Goal: Use online tool/utility: Utilize a website feature to perform a specific function

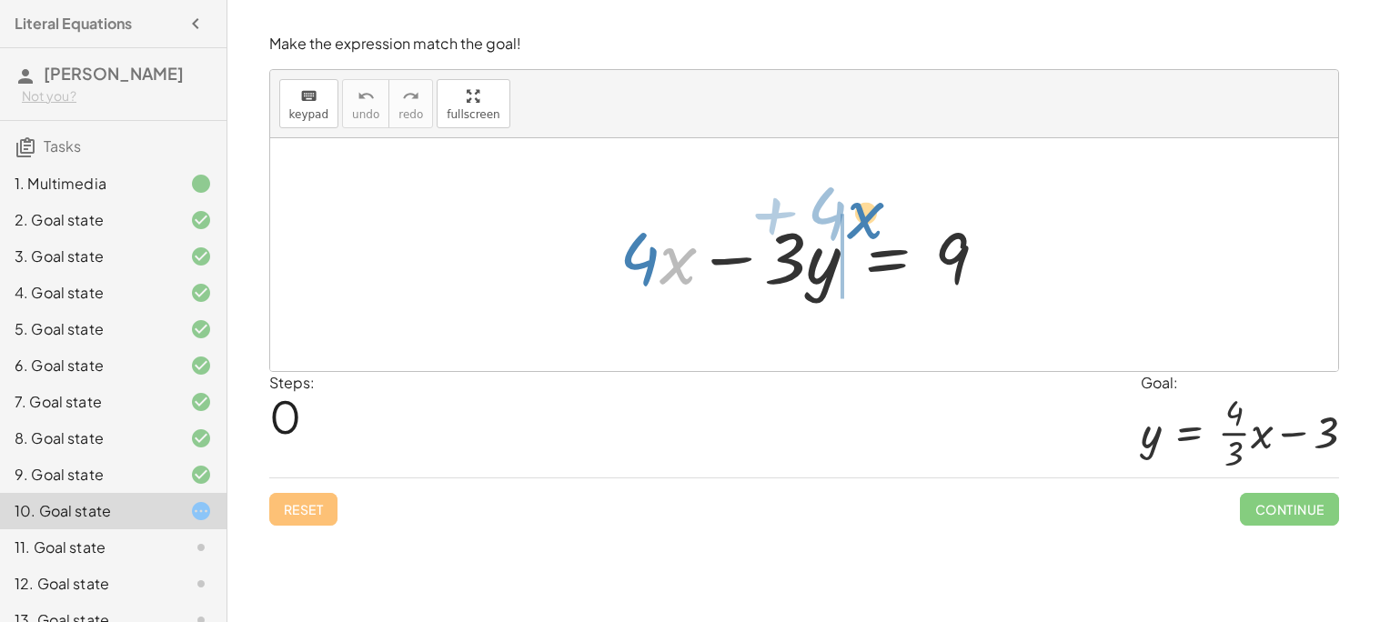
drag, startPoint x: 665, startPoint y: 261, endPoint x: 853, endPoint y: 213, distance: 194.3
click at [853, 213] on div at bounding box center [810, 255] width 401 height 94
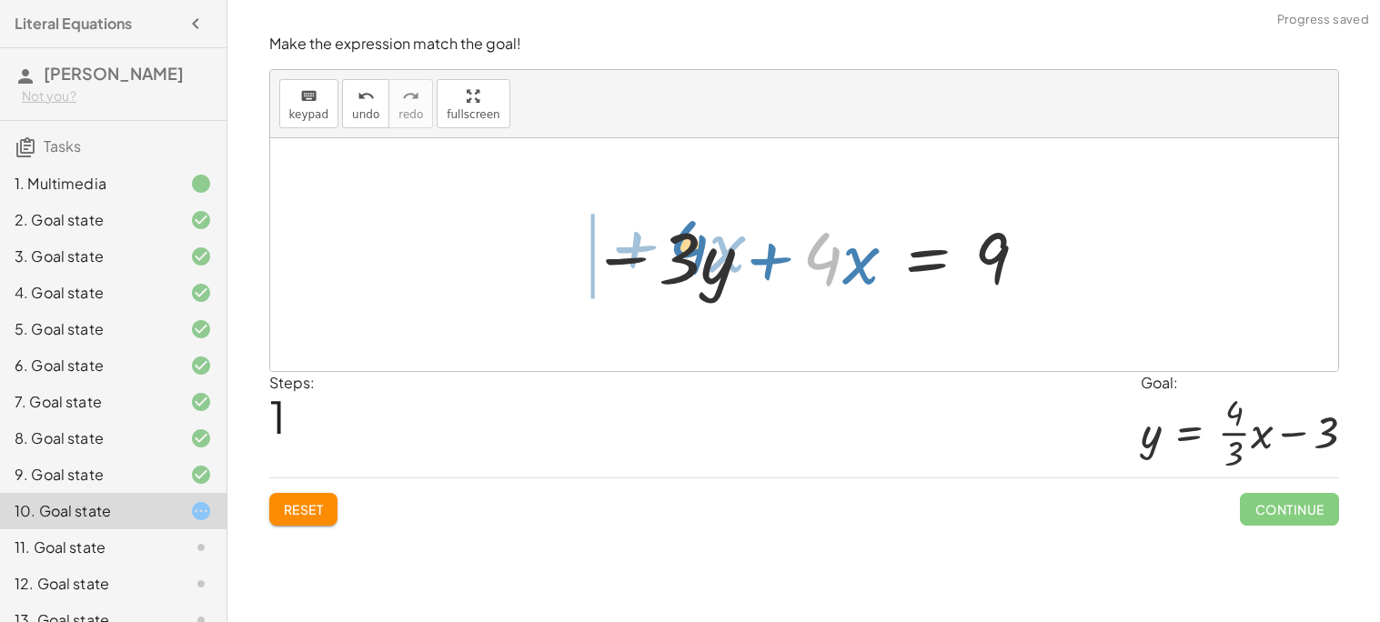
drag, startPoint x: 817, startPoint y: 260, endPoint x: 675, endPoint y: 248, distance: 142.4
click at [675, 248] on div at bounding box center [810, 255] width 457 height 94
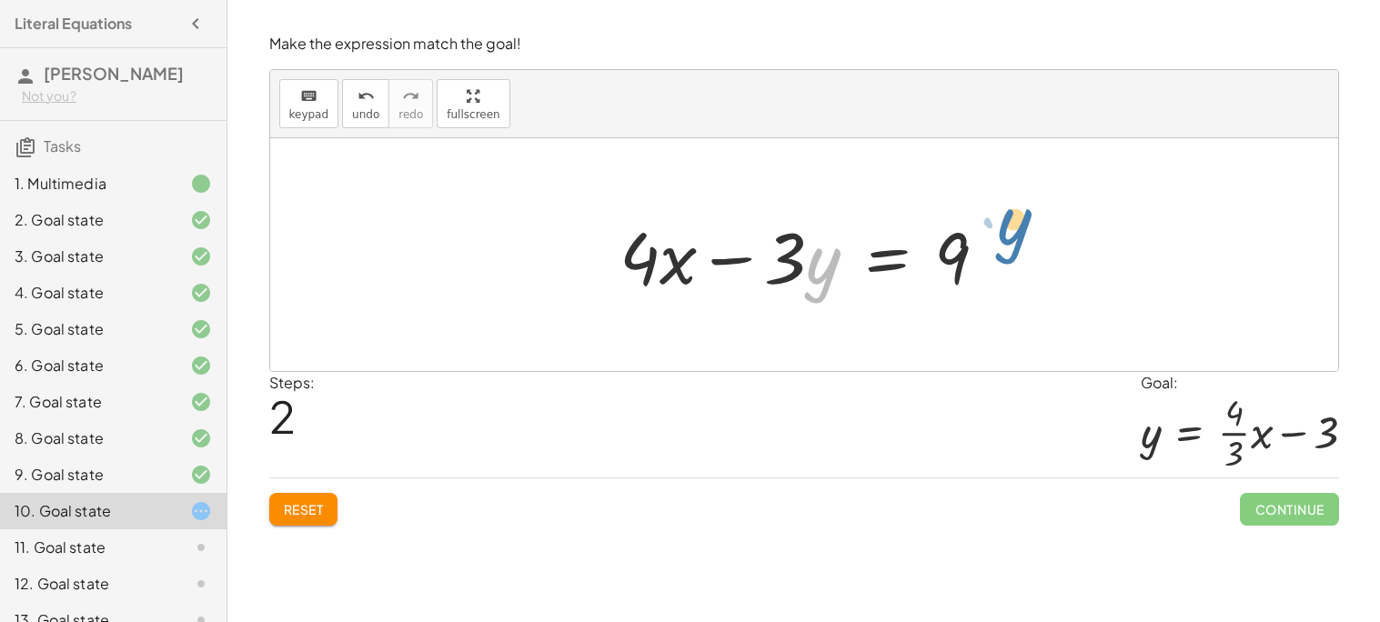
drag, startPoint x: 813, startPoint y: 282, endPoint x: 1010, endPoint y: 240, distance: 200.9
click at [1010, 240] on div at bounding box center [810, 255] width 401 height 94
click at [874, 258] on div at bounding box center [810, 255] width 401 height 94
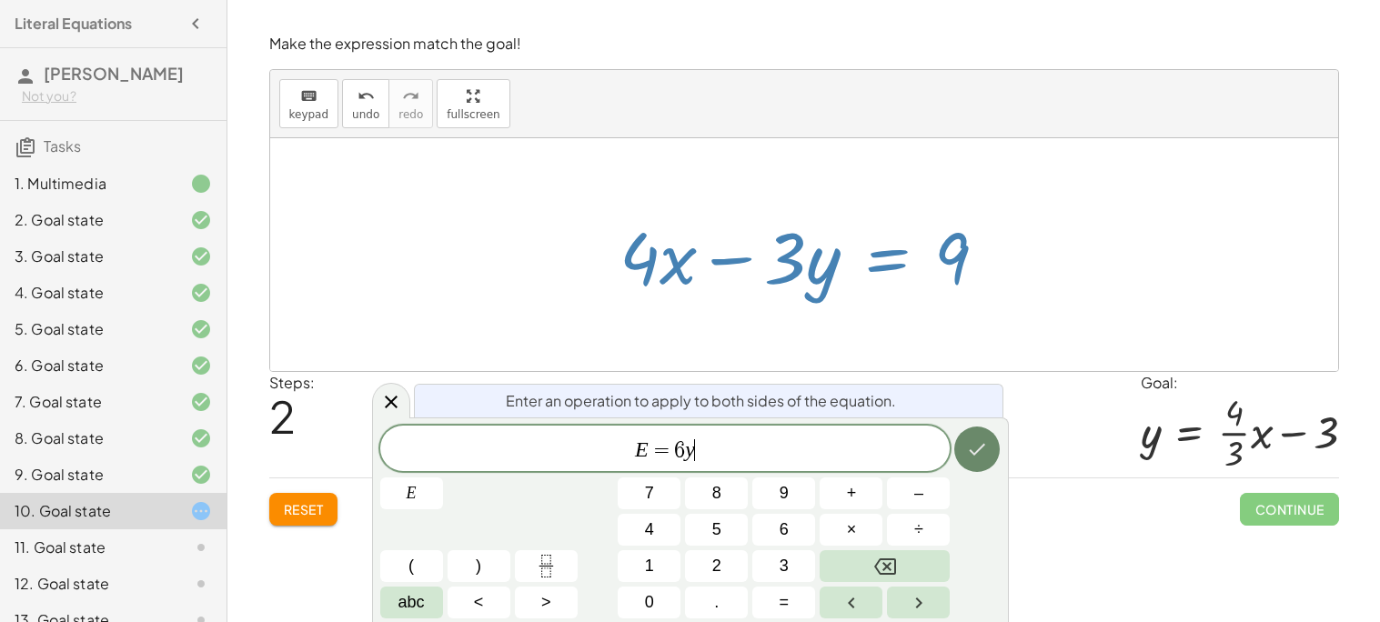
click at [968, 455] on icon "Done" at bounding box center [977, 449] width 22 height 22
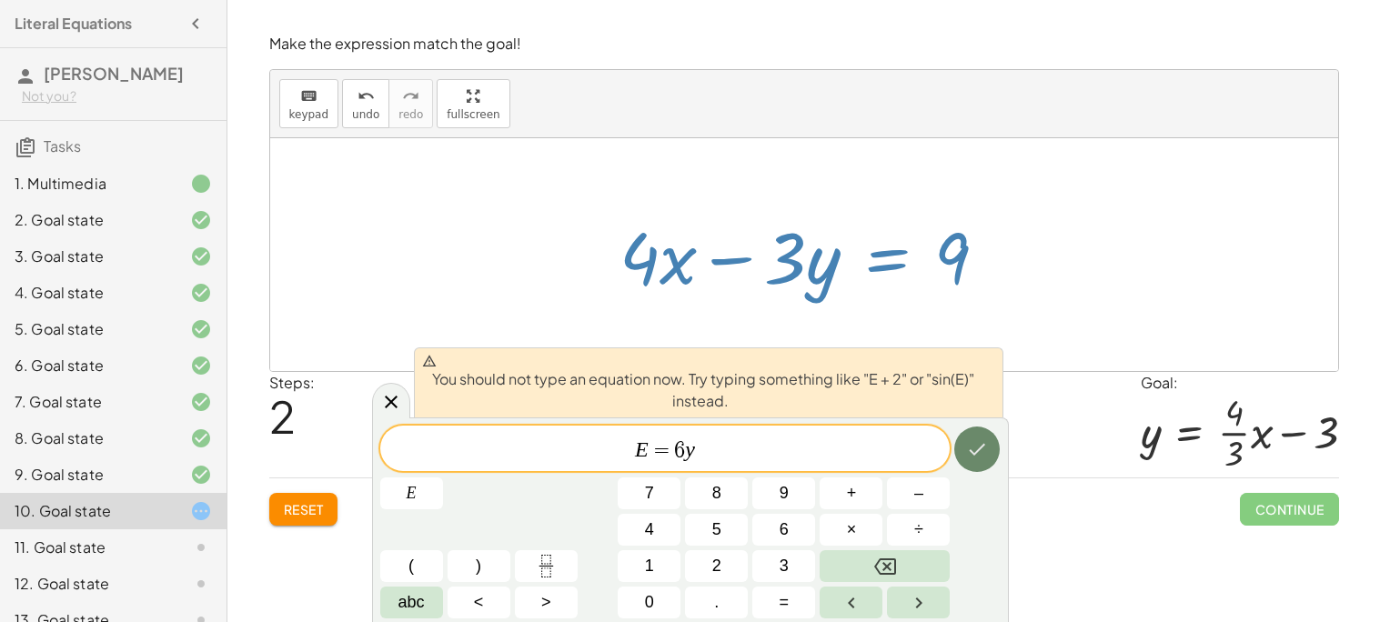
click at [967, 445] on icon "Done" at bounding box center [977, 449] width 22 height 22
click at [674, 448] on span "6" at bounding box center [679, 450] width 11 height 22
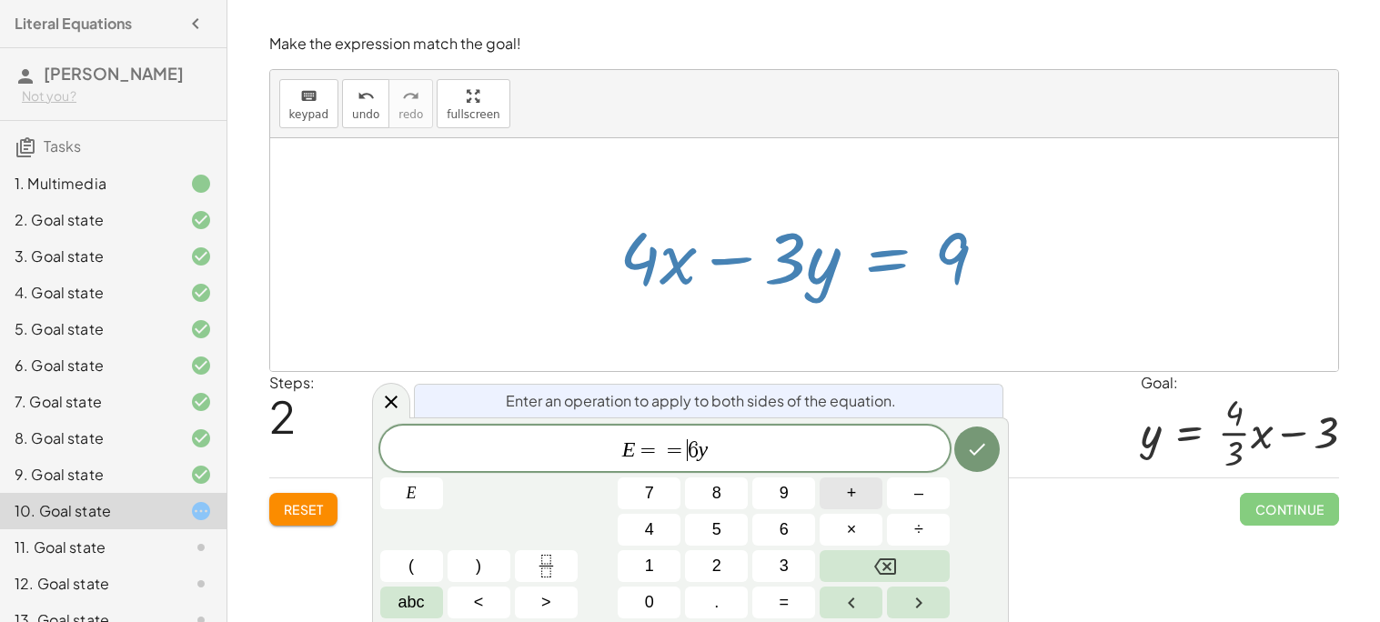
click at [861, 493] on button "+" at bounding box center [850, 493] width 63 height 32
click at [964, 454] on button "Done" at bounding box center [976, 449] width 45 height 45
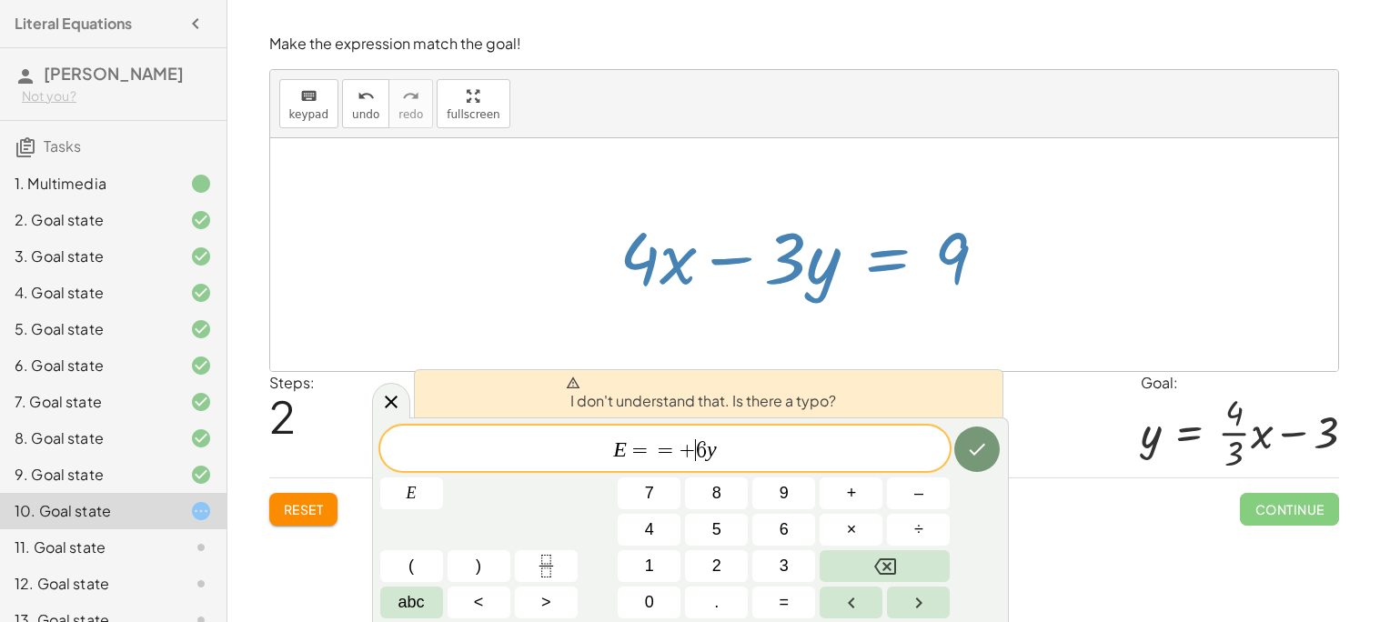
click at [781, 457] on span "E = = + ​ 6 y" at bounding box center [665, 449] width 570 height 25
click at [678, 454] on span "+" at bounding box center [686, 450] width 17 height 22
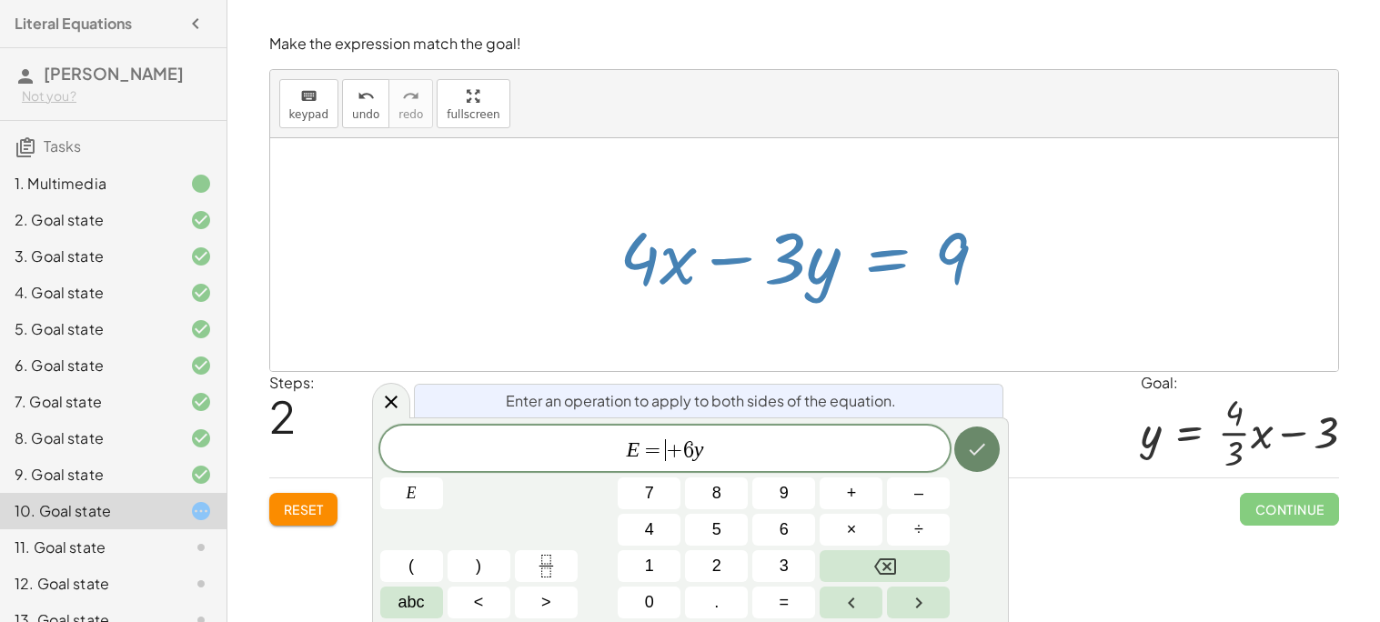
click at [985, 450] on icon "Done" at bounding box center [977, 449] width 22 height 22
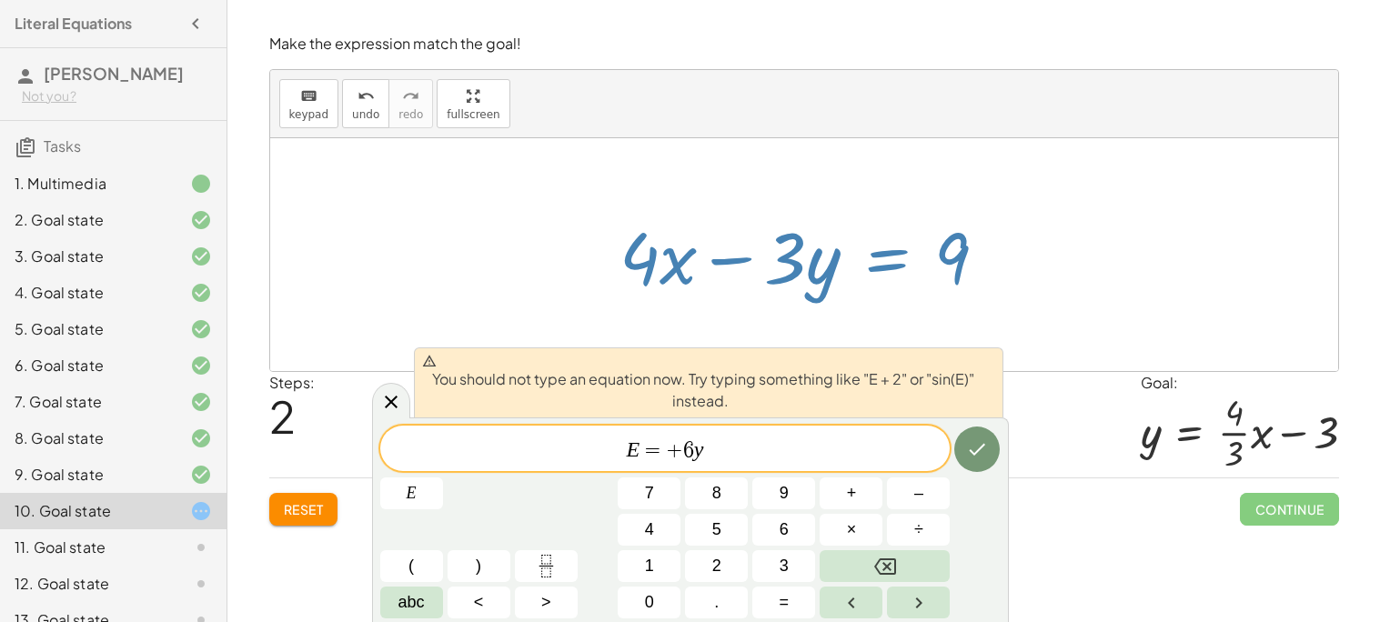
click at [683, 454] on span "6" at bounding box center [688, 450] width 11 height 22
click at [986, 460] on button "Done" at bounding box center [976, 449] width 45 height 45
click at [840, 460] on span "E = + ​ 6 y" at bounding box center [665, 449] width 570 height 25
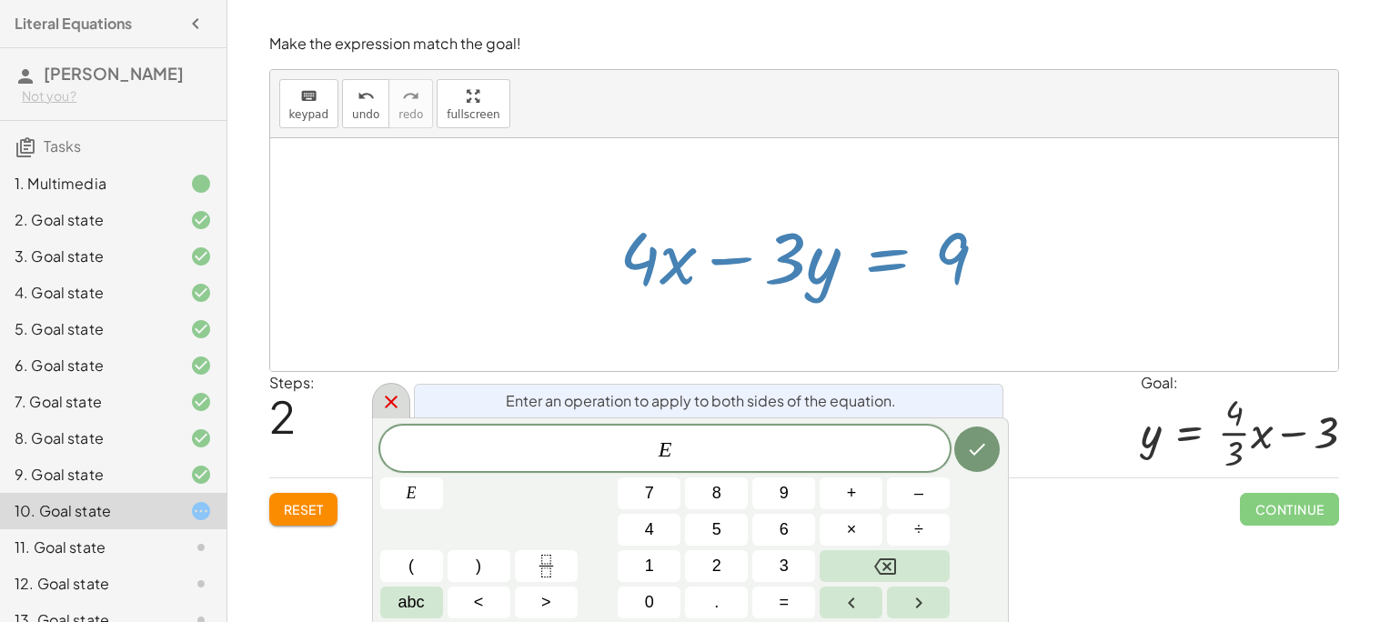
click at [388, 397] on icon at bounding box center [391, 402] width 22 height 22
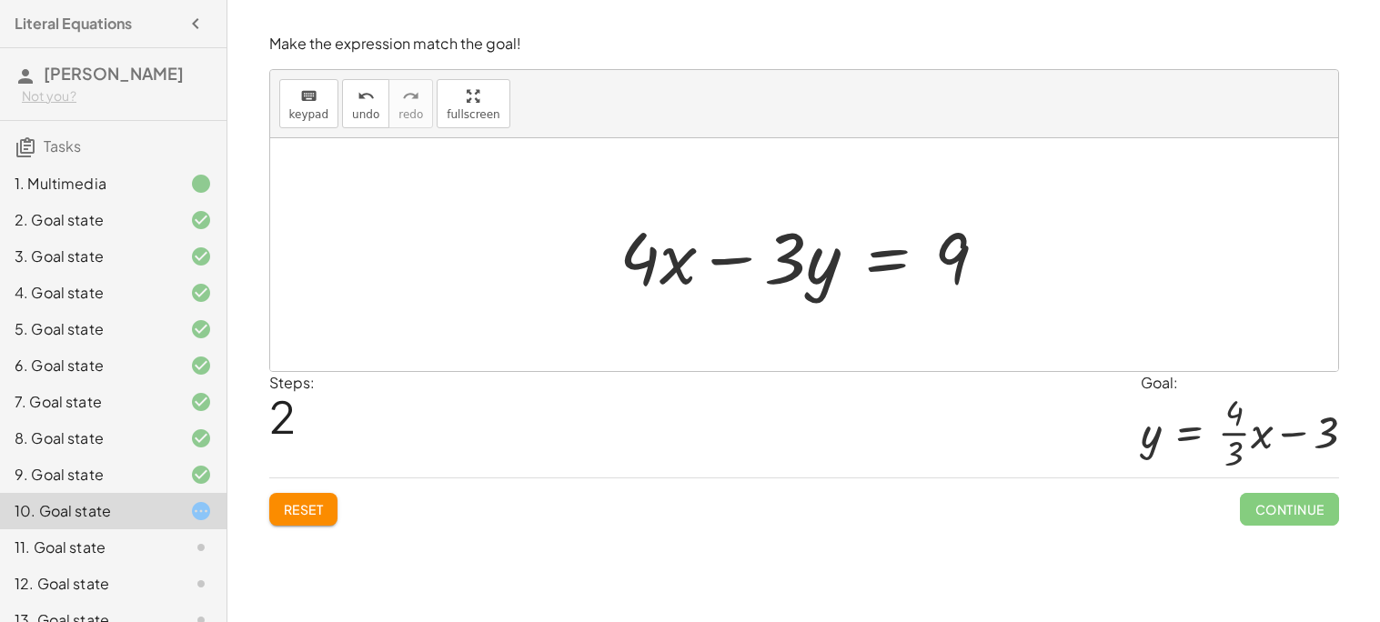
click at [890, 255] on div at bounding box center [810, 255] width 401 height 94
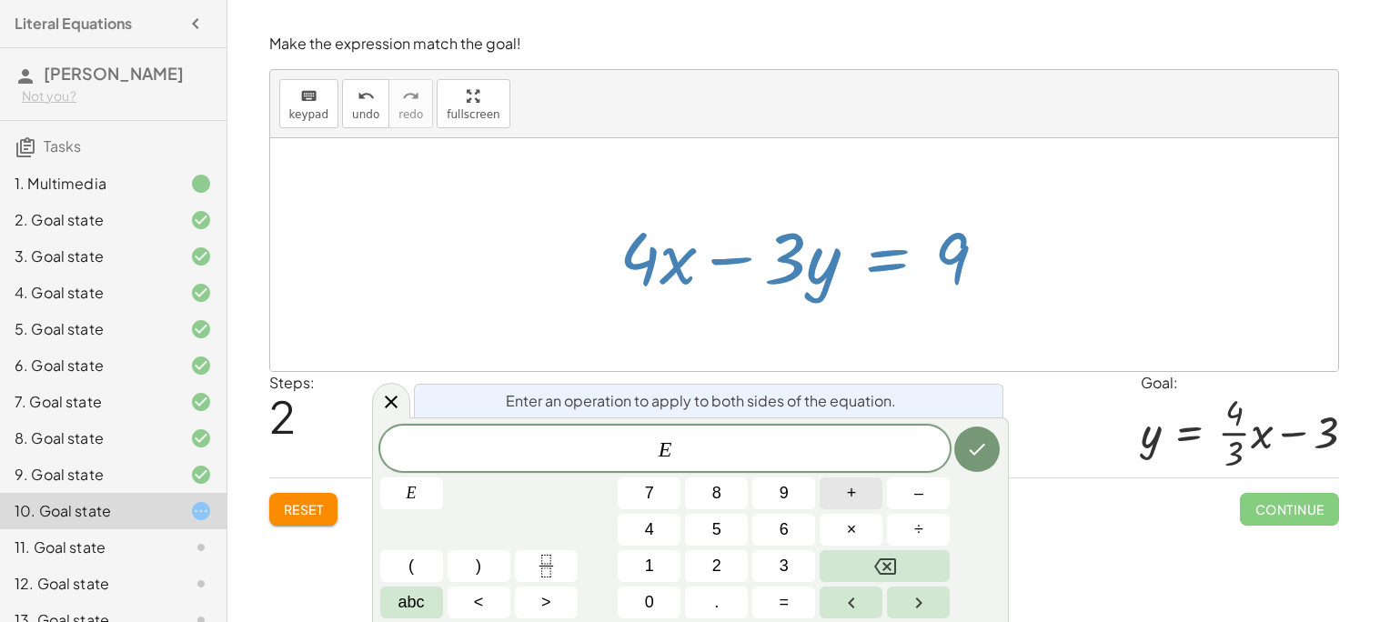
click at [847, 499] on span "+" at bounding box center [852, 493] width 10 height 25
click at [791, 539] on button "6" at bounding box center [783, 530] width 63 height 32
click at [976, 468] on button "Done" at bounding box center [976, 449] width 45 height 45
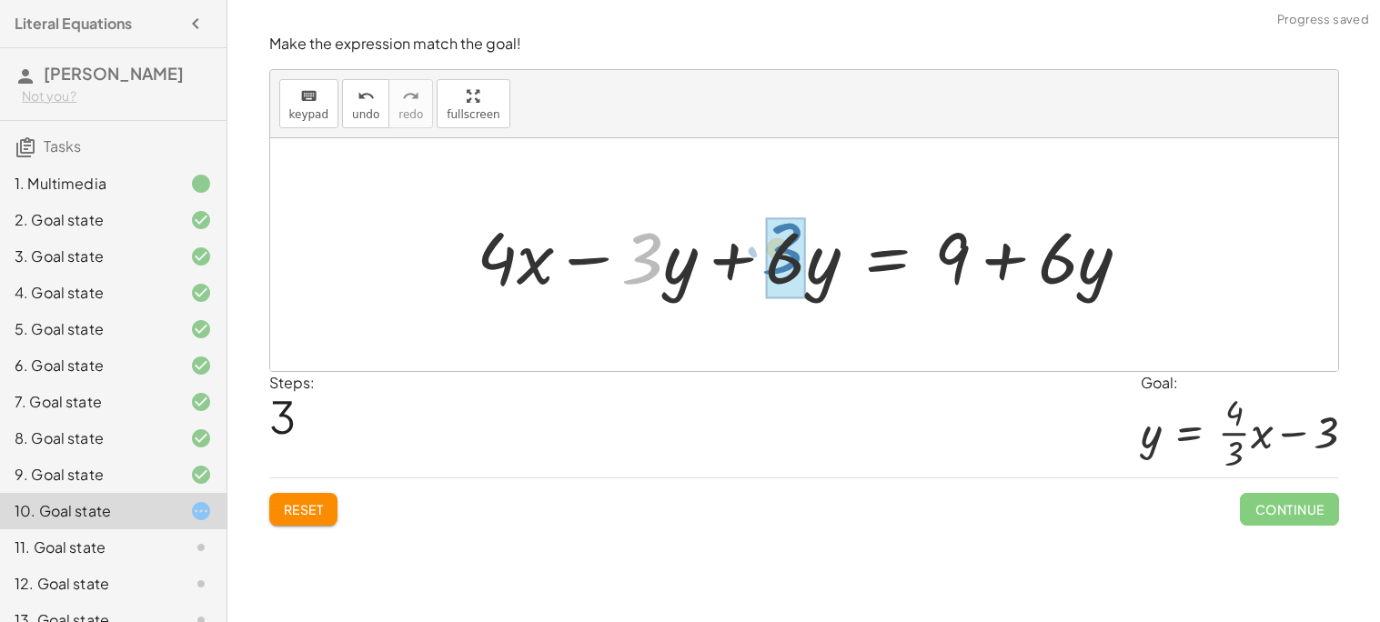
drag, startPoint x: 648, startPoint y: 268, endPoint x: 829, endPoint y: 267, distance: 181.9
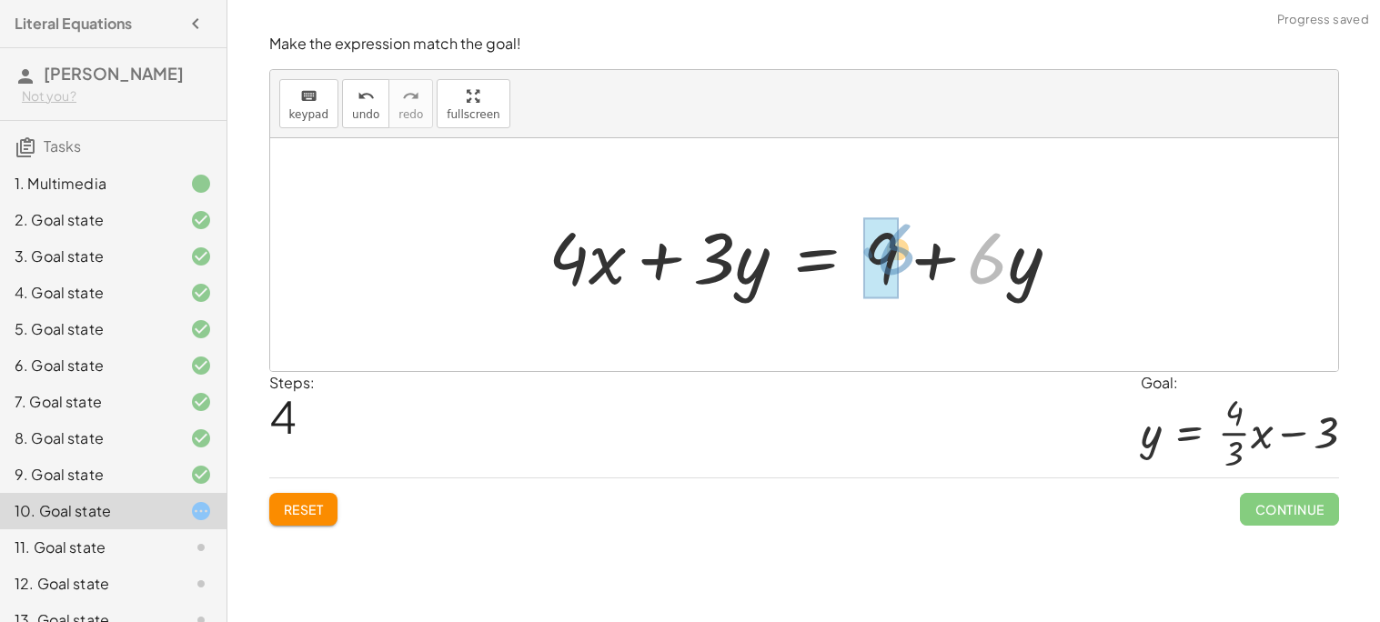
drag, startPoint x: 976, startPoint y: 264, endPoint x: 885, endPoint y: 255, distance: 91.4
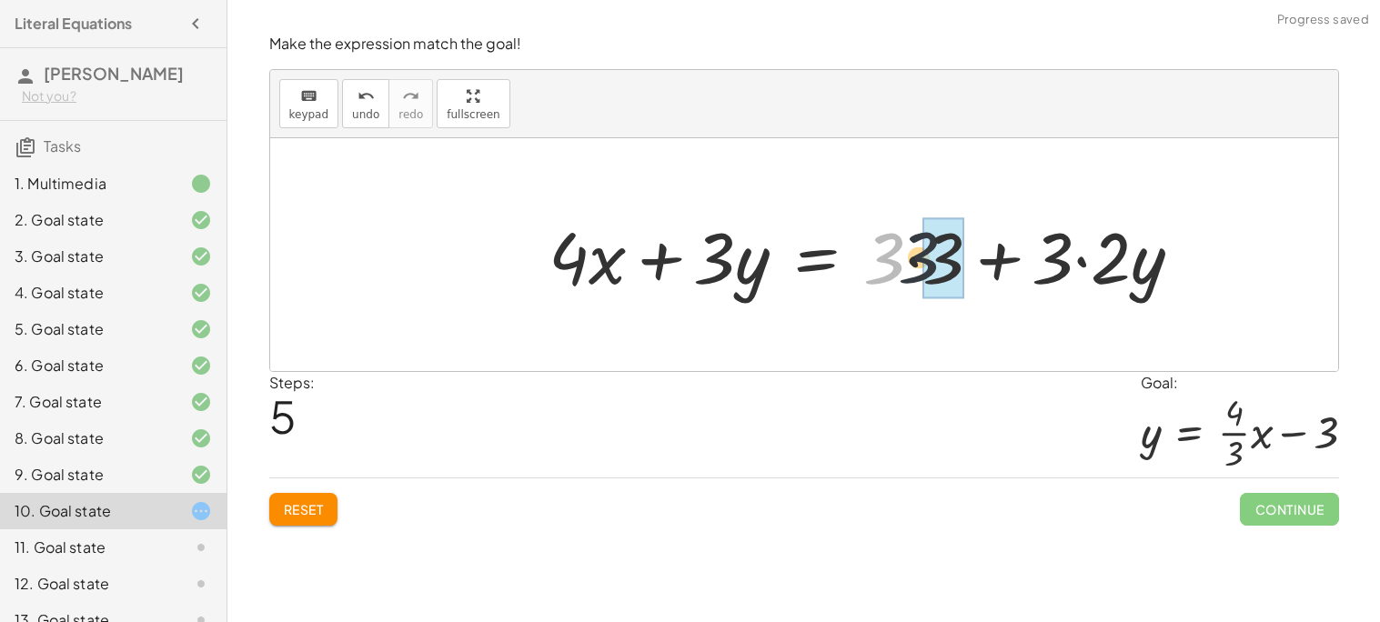
drag, startPoint x: 887, startPoint y: 257, endPoint x: 939, endPoint y: 257, distance: 51.8
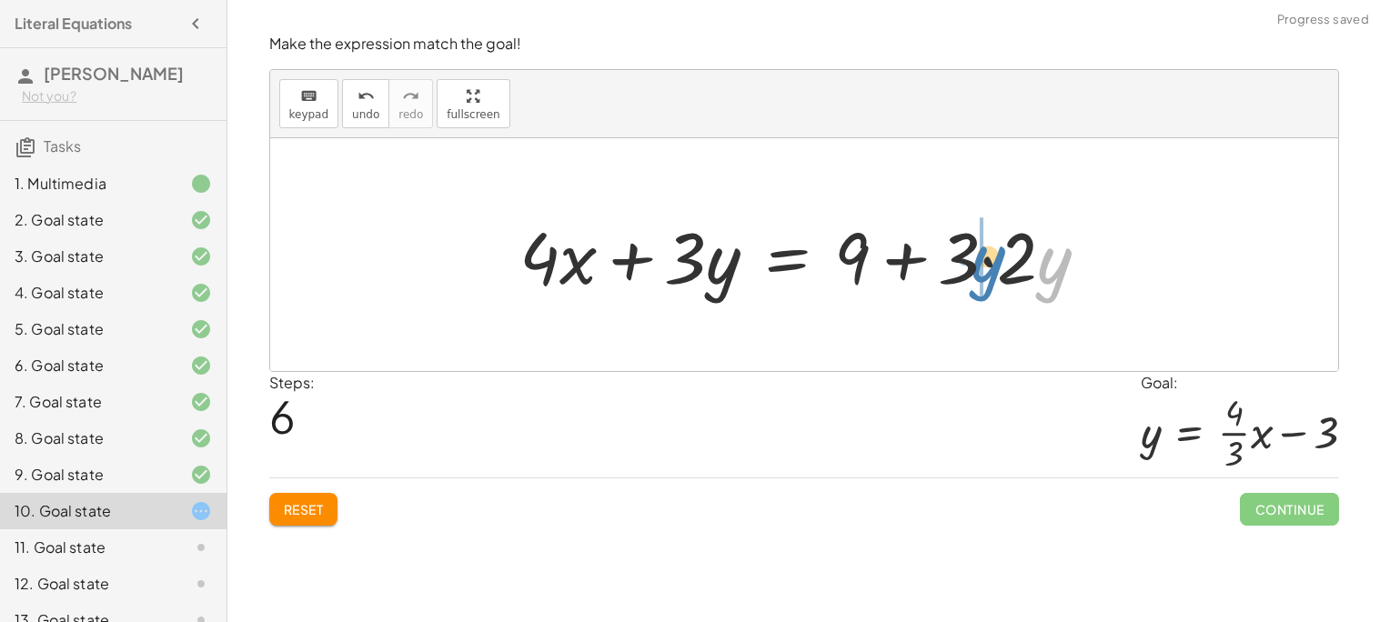
drag, startPoint x: 1041, startPoint y: 257, endPoint x: 964, endPoint y: 257, distance: 77.3
click at [964, 257] on div at bounding box center [811, 255] width 602 height 94
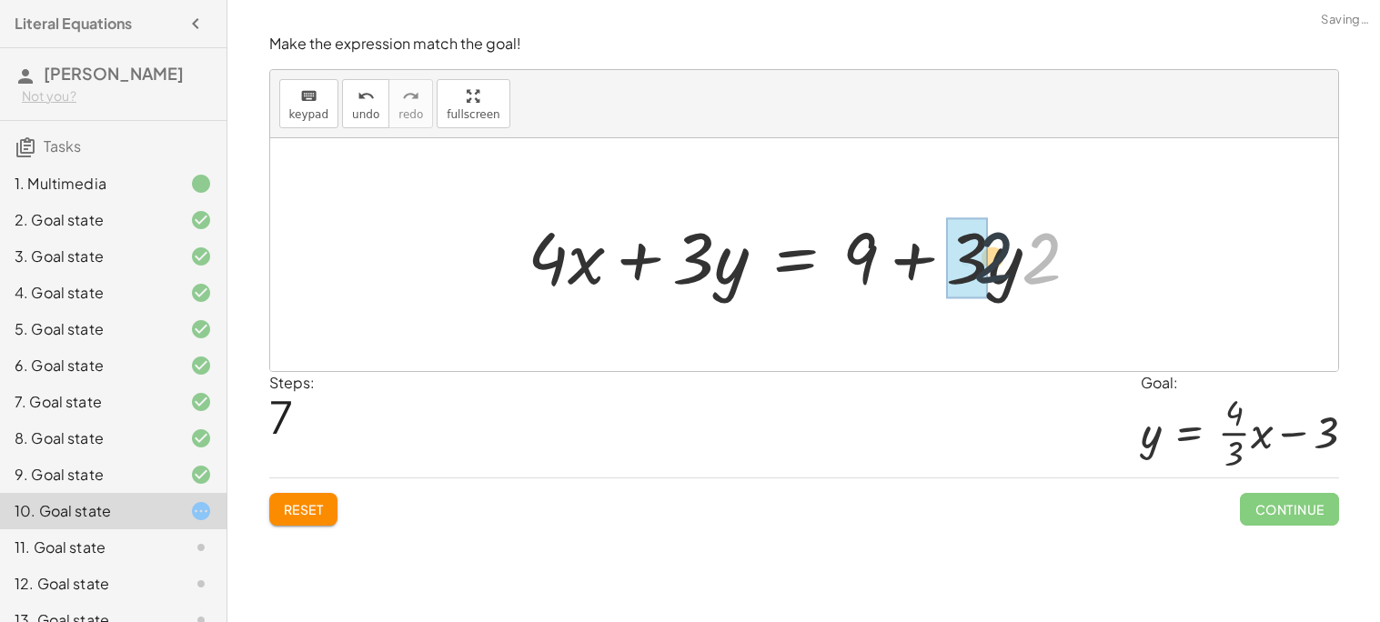
drag, startPoint x: 1031, startPoint y: 269, endPoint x: 979, endPoint y: 268, distance: 52.8
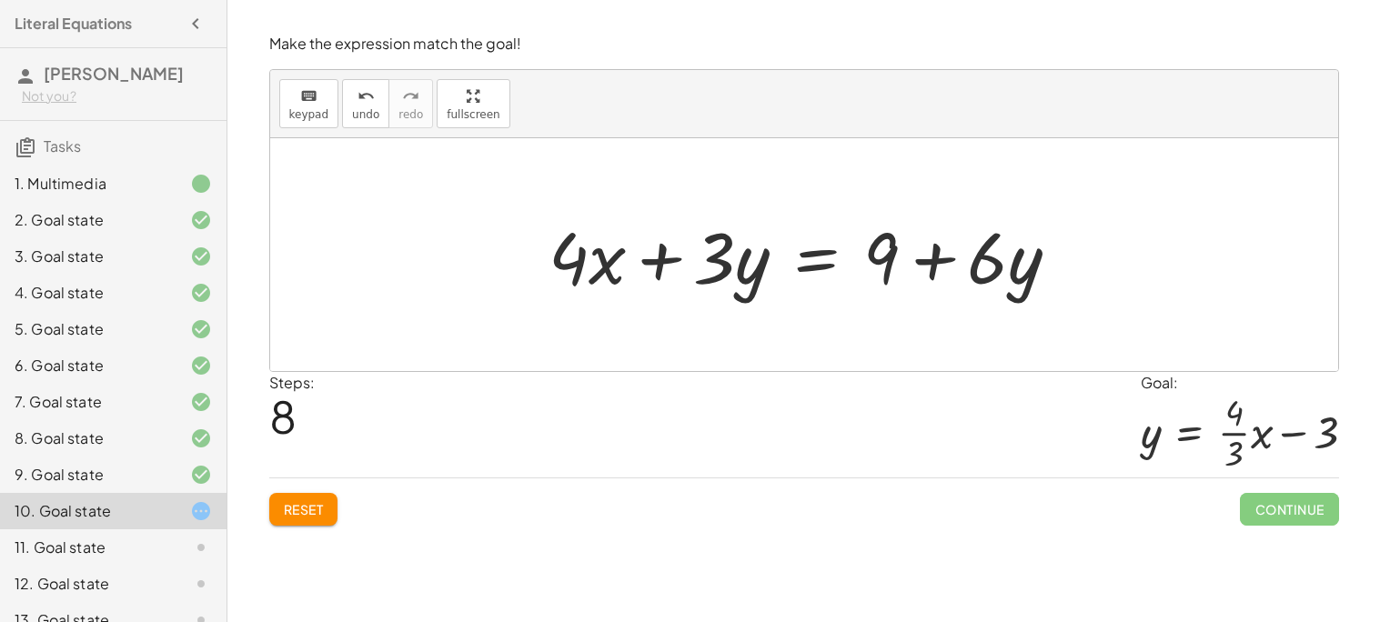
click at [883, 274] on div at bounding box center [811, 255] width 544 height 94
click at [289, 519] on button "Reset" at bounding box center [303, 509] width 69 height 33
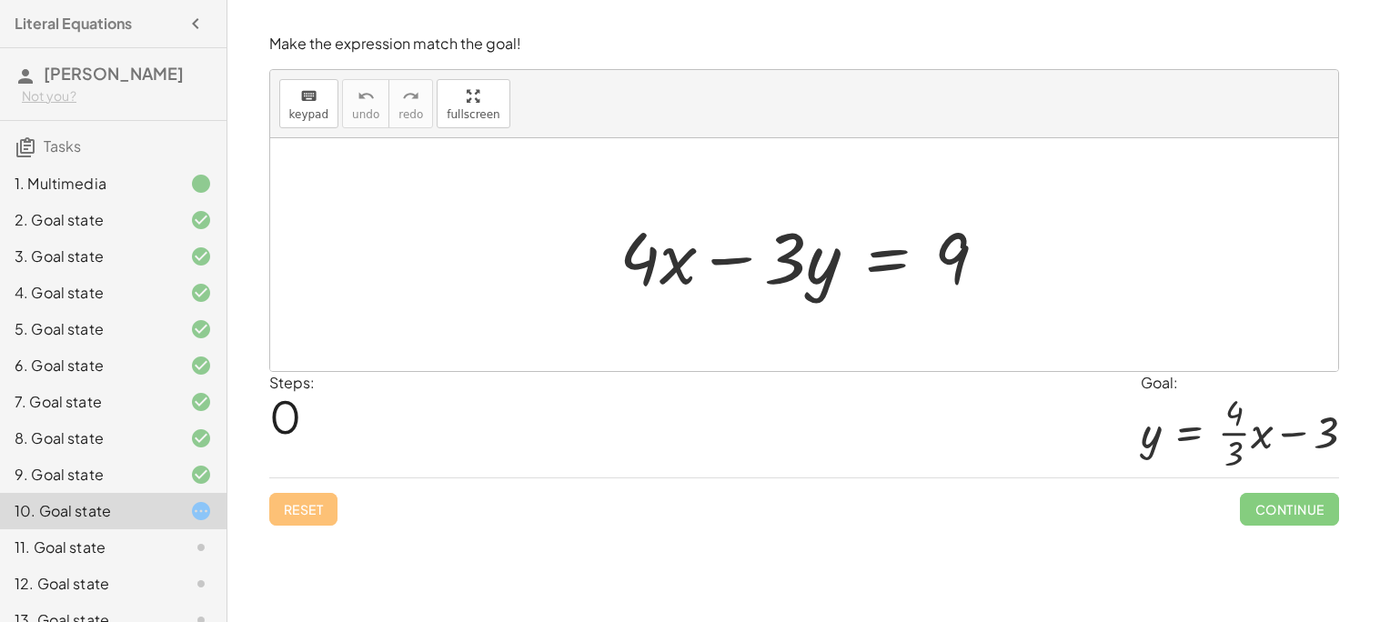
click at [861, 262] on div at bounding box center [810, 255] width 401 height 94
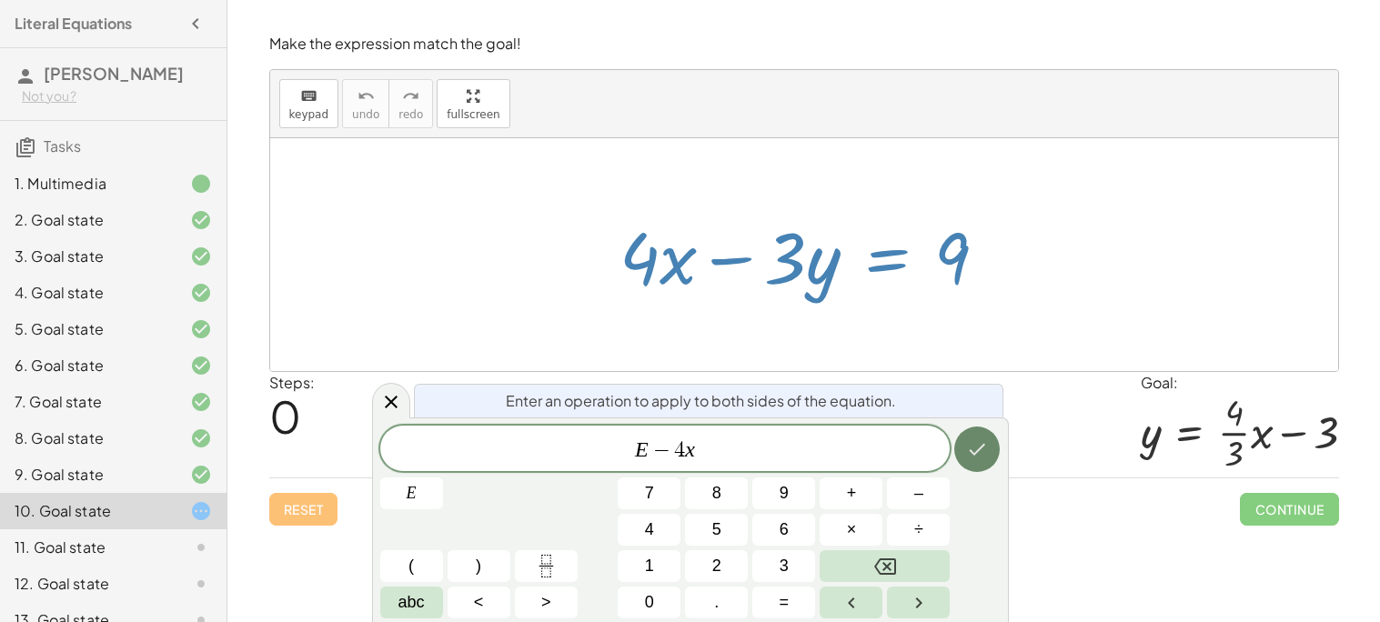
click at [984, 447] on icon "Done" at bounding box center [977, 449] width 22 height 22
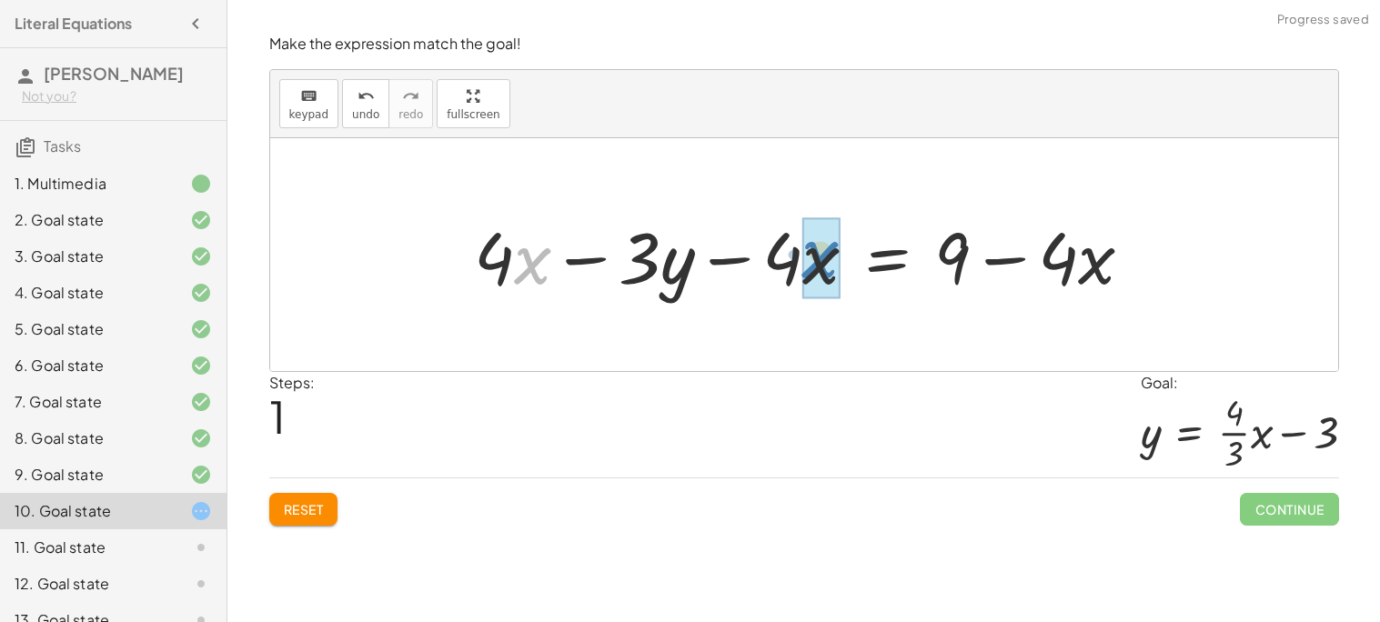
drag, startPoint x: 524, startPoint y: 266, endPoint x: 817, endPoint y: 261, distance: 292.9
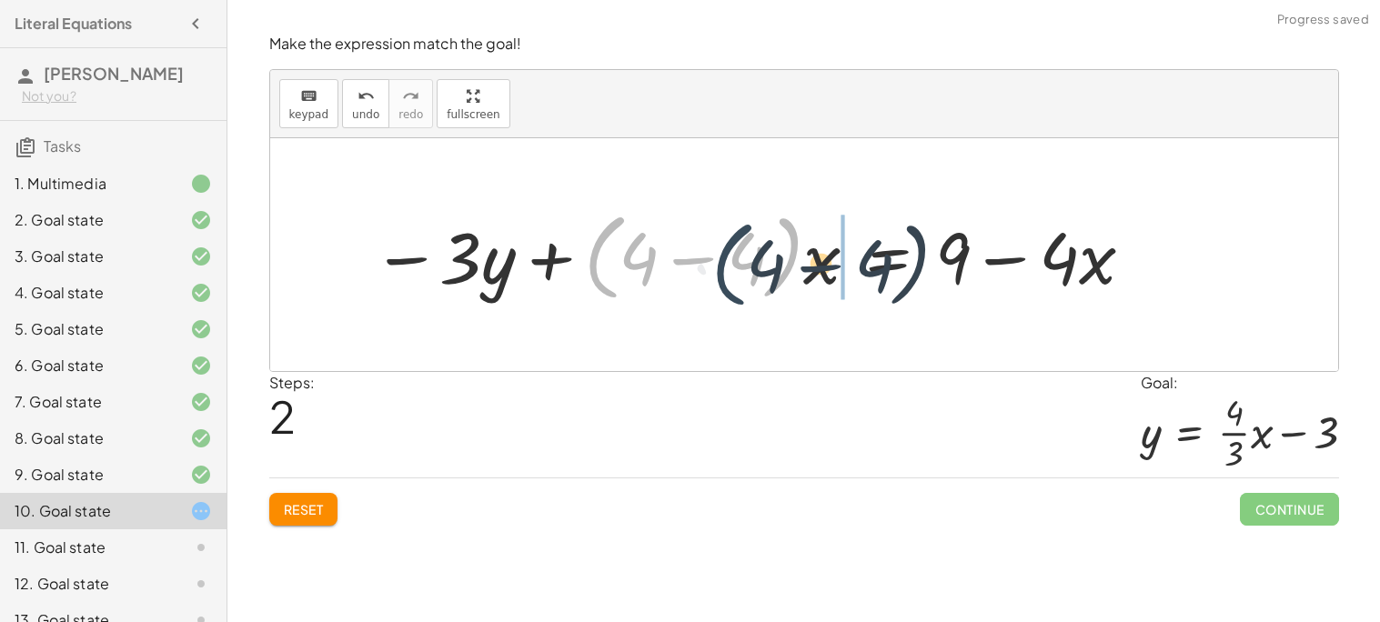
drag, startPoint x: 606, startPoint y: 271, endPoint x: 751, endPoint y: 276, distance: 145.6
click at [751, 276] on div at bounding box center [754, 255] width 782 height 105
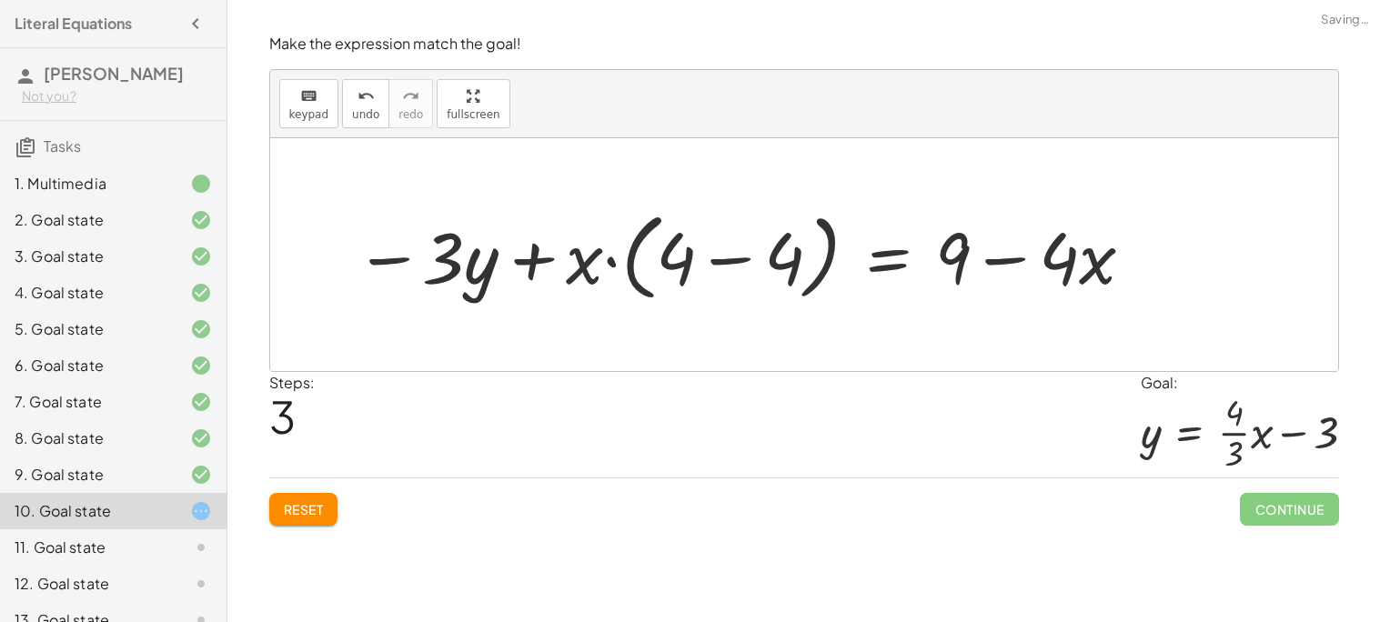
drag, startPoint x: 583, startPoint y: 260, endPoint x: 688, endPoint y: 245, distance: 106.6
click at [688, 245] on div at bounding box center [745, 255] width 799 height 105
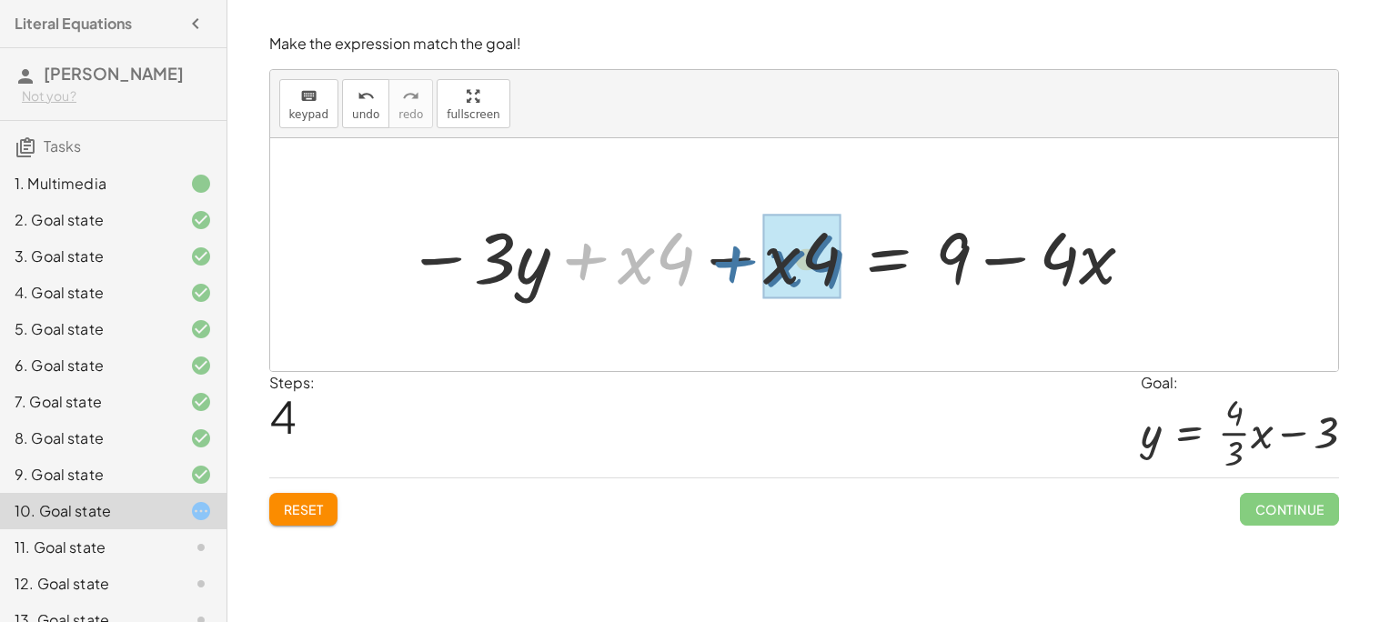
drag, startPoint x: 576, startPoint y: 256, endPoint x: 732, endPoint y: 258, distance: 156.4
click at [732, 258] on div at bounding box center [771, 255] width 748 height 94
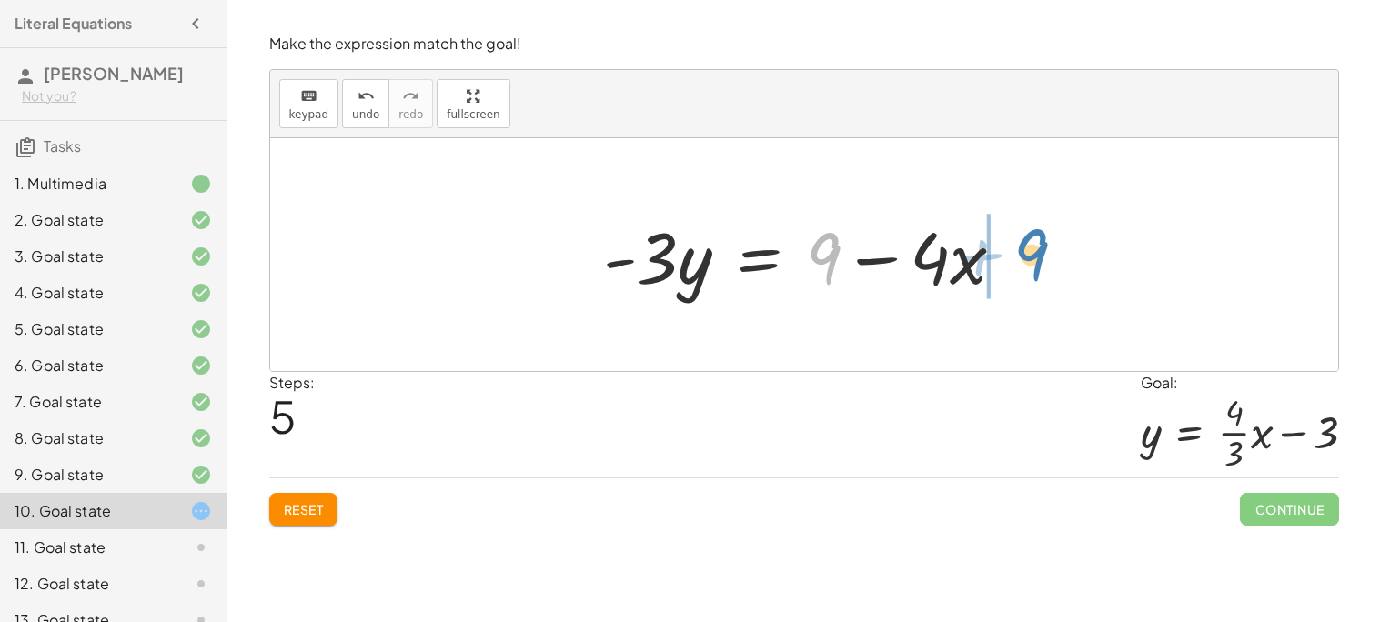
drag, startPoint x: 828, startPoint y: 261, endPoint x: 1050, endPoint y: 260, distance: 222.8
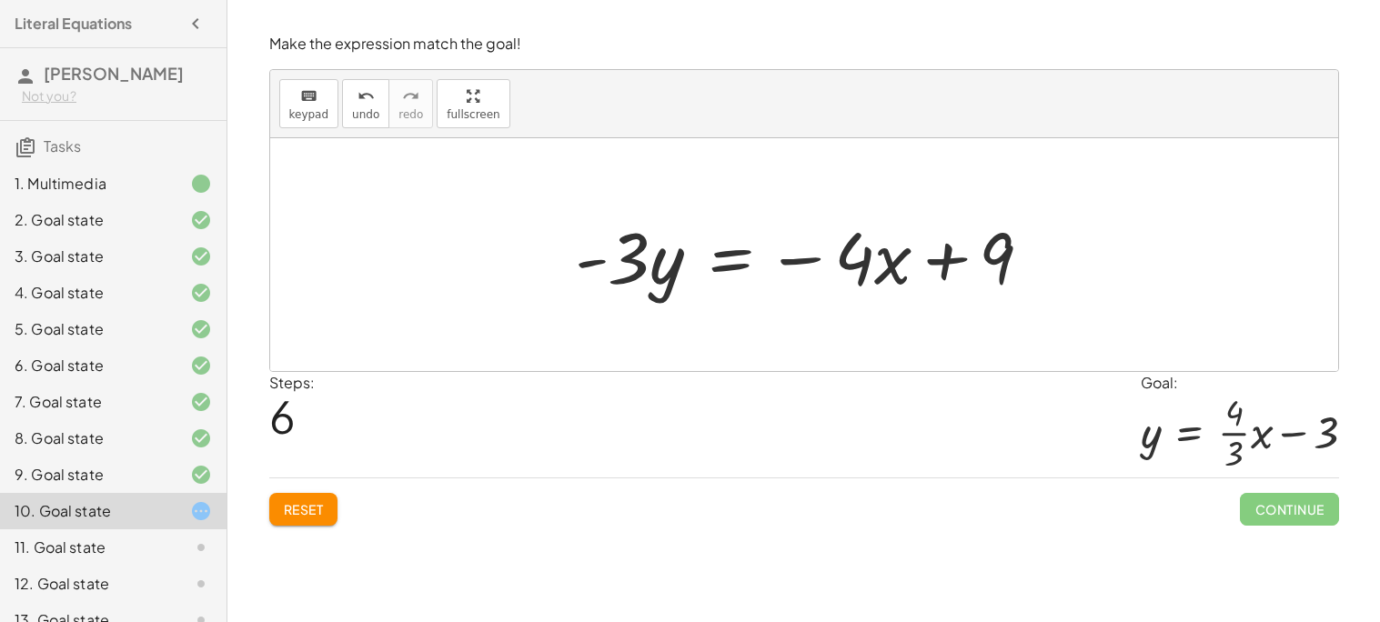
click at [727, 262] on div at bounding box center [811, 255] width 490 height 94
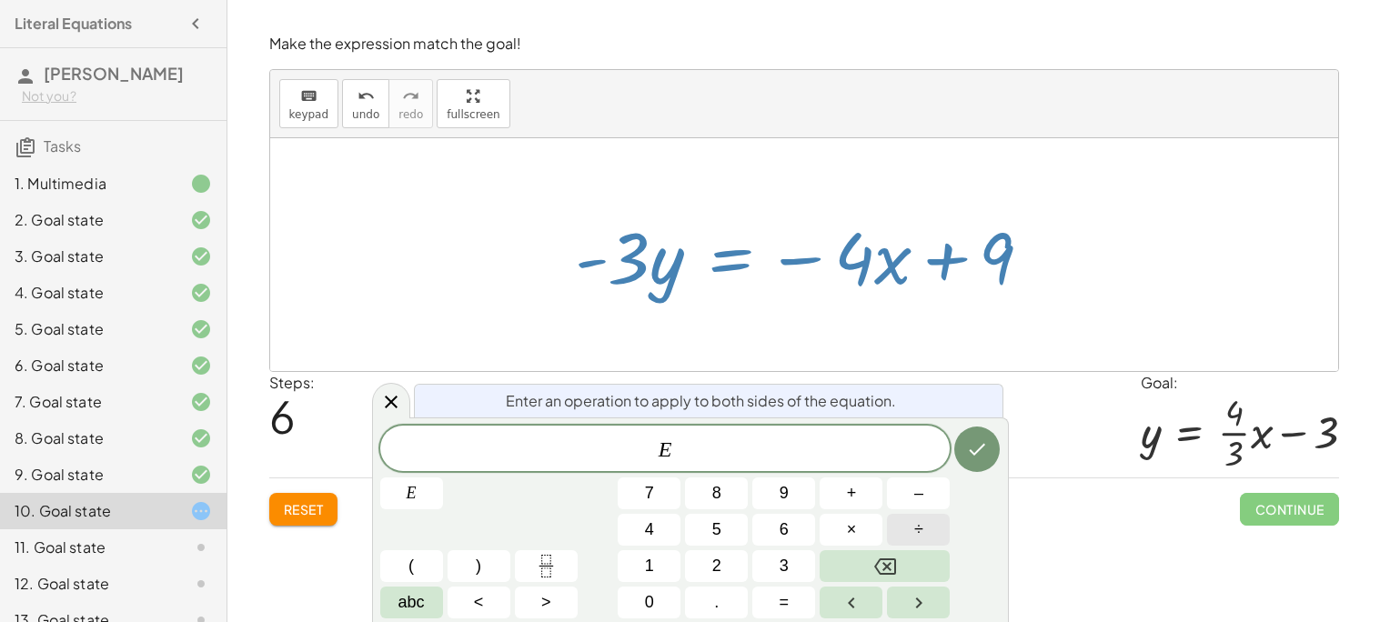
click at [928, 531] on button "÷" at bounding box center [918, 530] width 63 height 32
click at [978, 445] on icon "Done" at bounding box center [977, 449] width 22 height 22
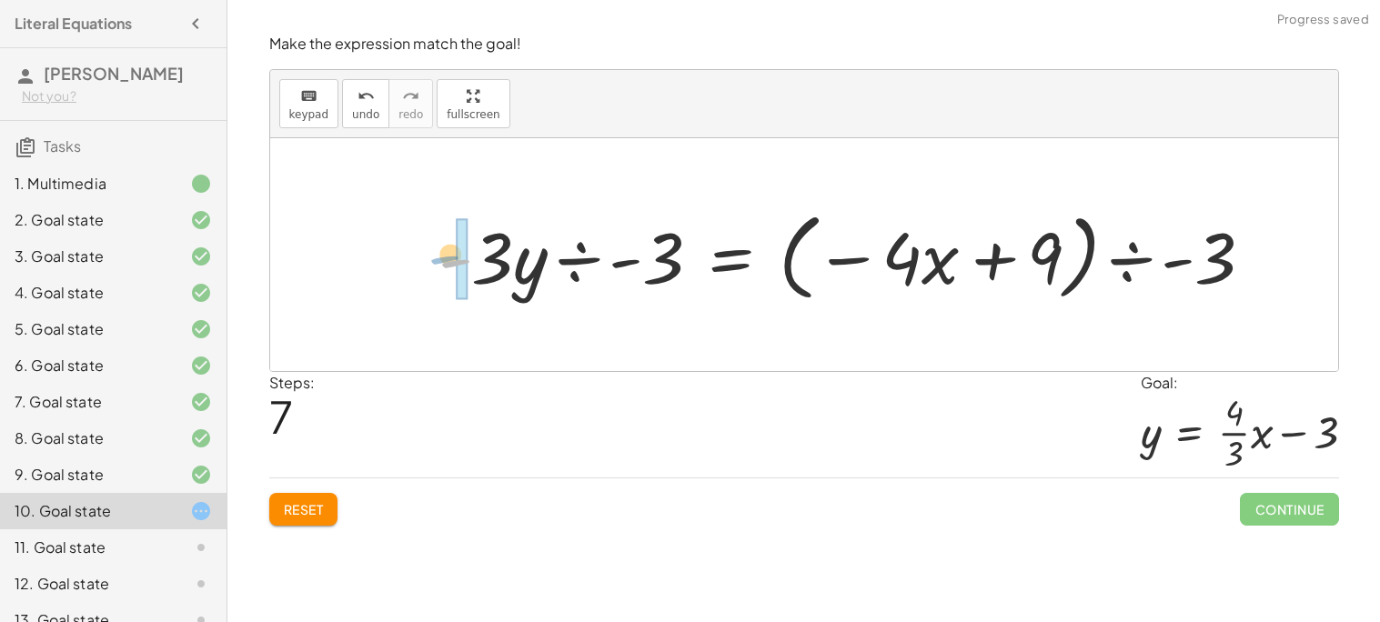
drag, startPoint x: 465, startPoint y: 260, endPoint x: 451, endPoint y: 256, distance: 14.4
click at [451, 256] on div at bounding box center [853, 255] width 848 height 105
click at [428, 269] on div at bounding box center [832, 255] width 890 height 105
click at [464, 264] on div at bounding box center [832, 255] width 890 height 105
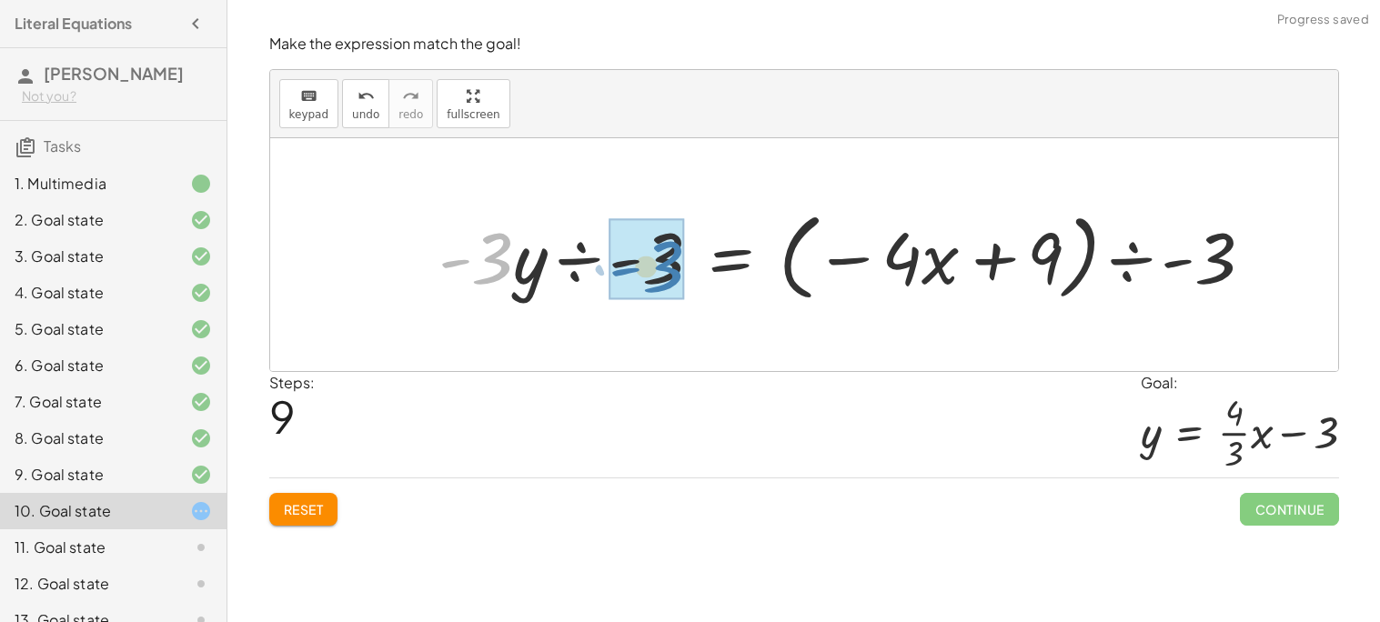
drag, startPoint x: 501, startPoint y: 272, endPoint x: 669, endPoint y: 278, distance: 168.4
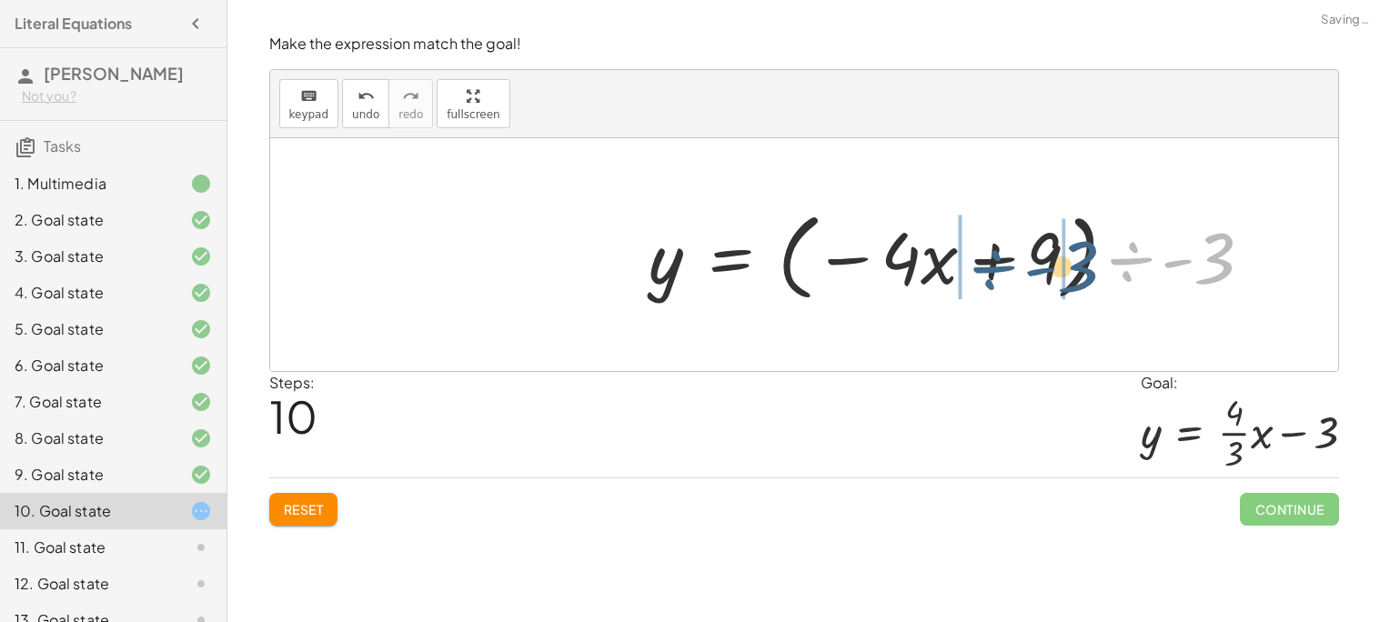
drag, startPoint x: 1131, startPoint y: 260, endPoint x: 939, endPoint y: 276, distance: 192.5
click at [939, 276] on div at bounding box center [958, 255] width 636 height 105
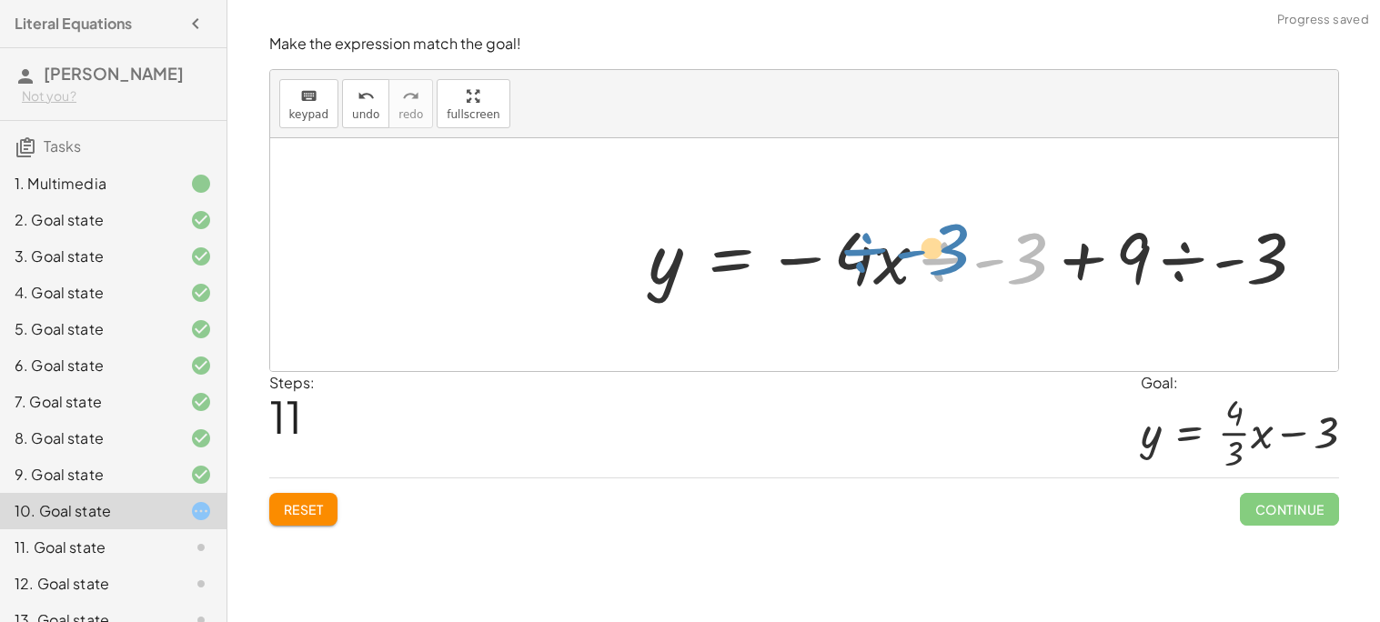
drag, startPoint x: 939, startPoint y: 272, endPoint x: 827, endPoint y: 256, distance: 113.1
click at [827, 256] on div at bounding box center [984, 255] width 688 height 94
click at [1112, 265] on div at bounding box center [984, 255] width 688 height 94
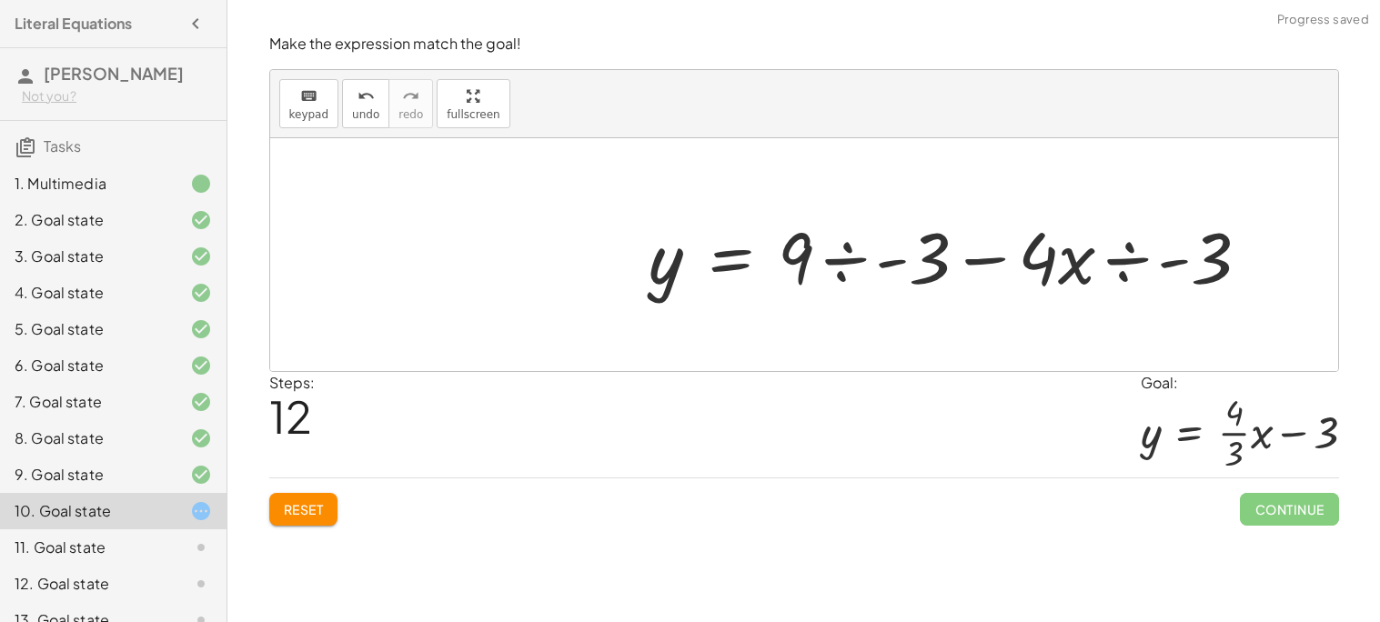
click at [994, 265] on div at bounding box center [956, 255] width 633 height 94
click at [1127, 266] on div at bounding box center [956, 255] width 633 height 94
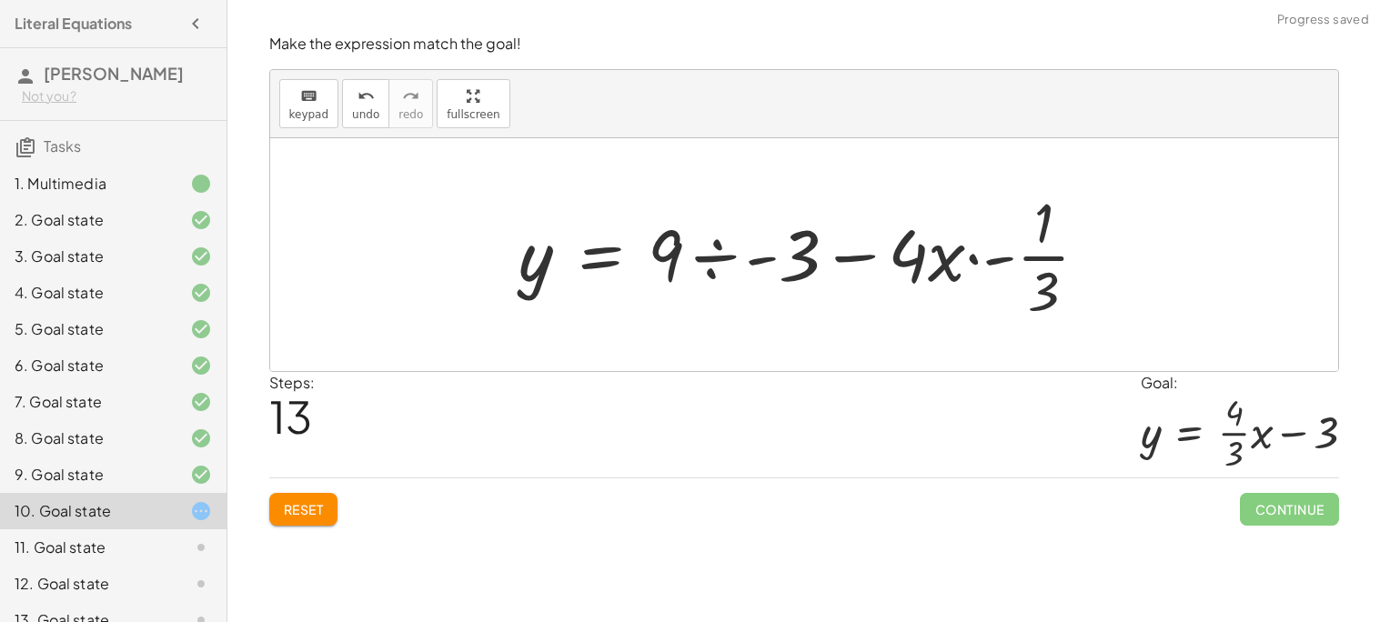
click at [1128, 256] on div at bounding box center [804, 254] width 1068 height 233
click at [852, 268] on div at bounding box center [811, 255] width 602 height 140
click at [848, 256] on div at bounding box center [811, 255] width 602 height 140
click at [752, 261] on div at bounding box center [811, 255] width 602 height 140
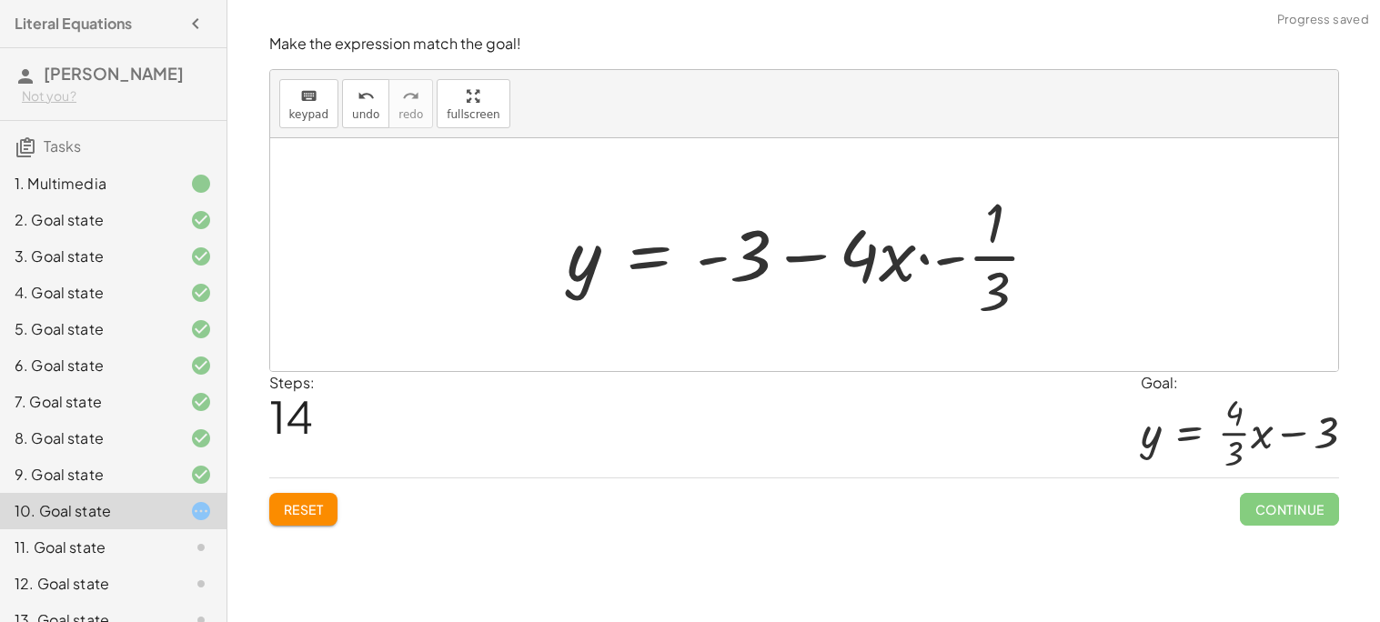
click at [719, 260] on div at bounding box center [810, 255] width 505 height 140
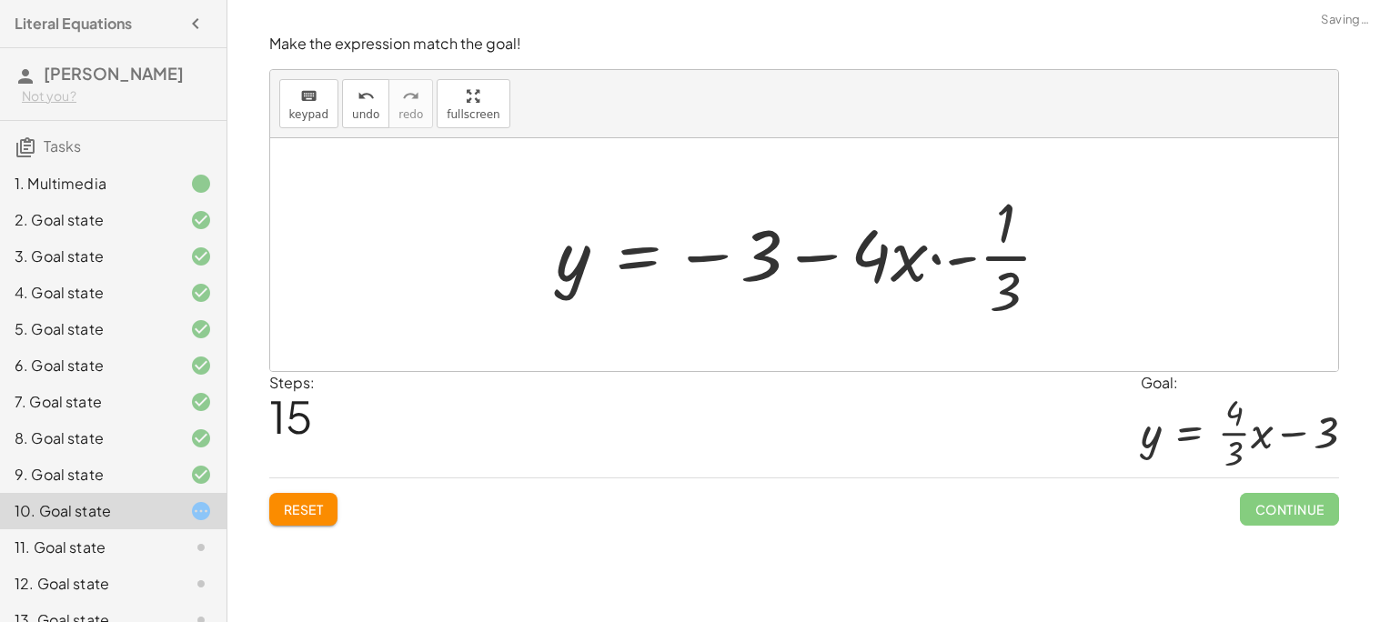
click at [732, 256] on div at bounding box center [811, 255] width 527 height 140
click at [711, 259] on div at bounding box center [811, 255] width 527 height 140
click at [819, 259] on div at bounding box center [811, 255] width 527 height 140
click at [974, 257] on div at bounding box center [811, 255] width 527 height 140
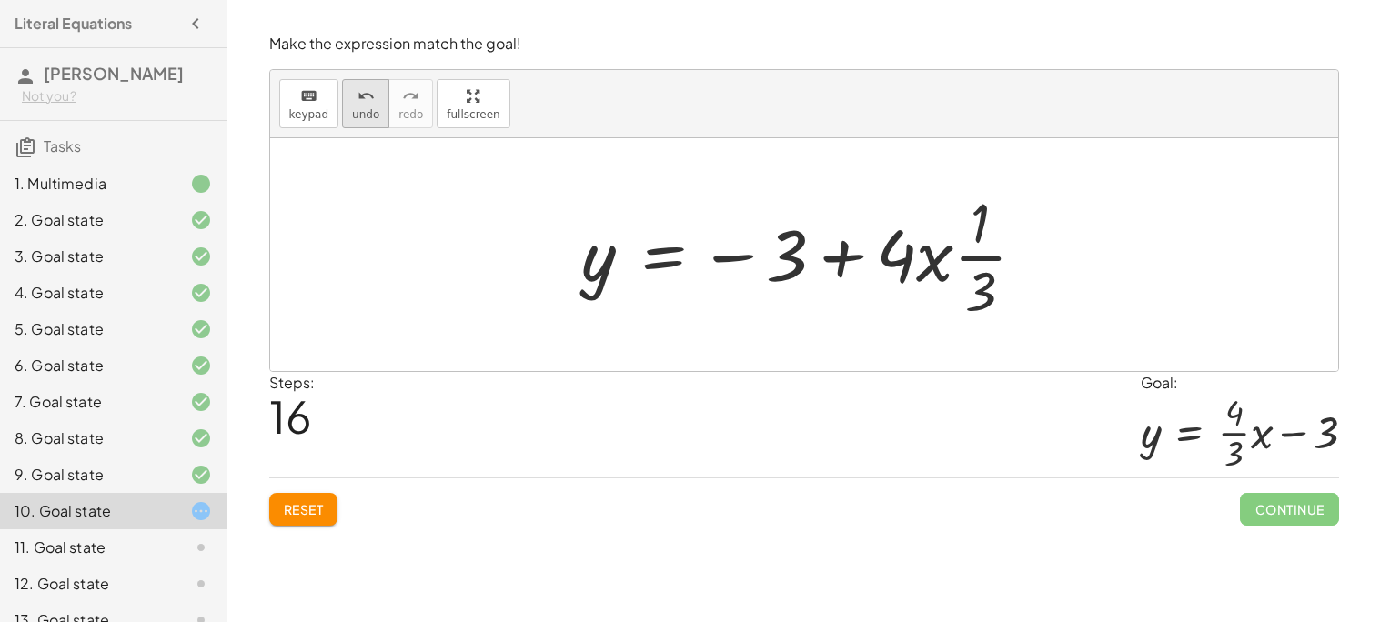
click at [355, 106] on button "undo undo" at bounding box center [365, 103] width 47 height 49
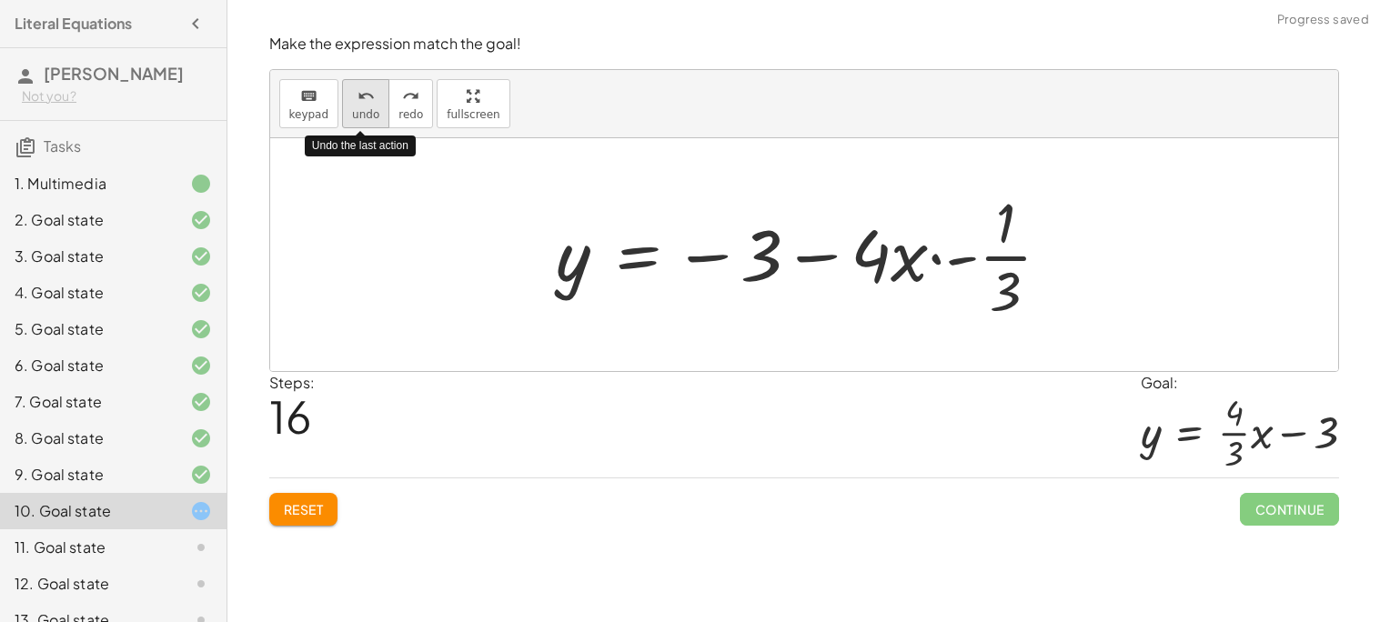
click at [355, 106] on button "undo undo" at bounding box center [365, 103] width 47 height 49
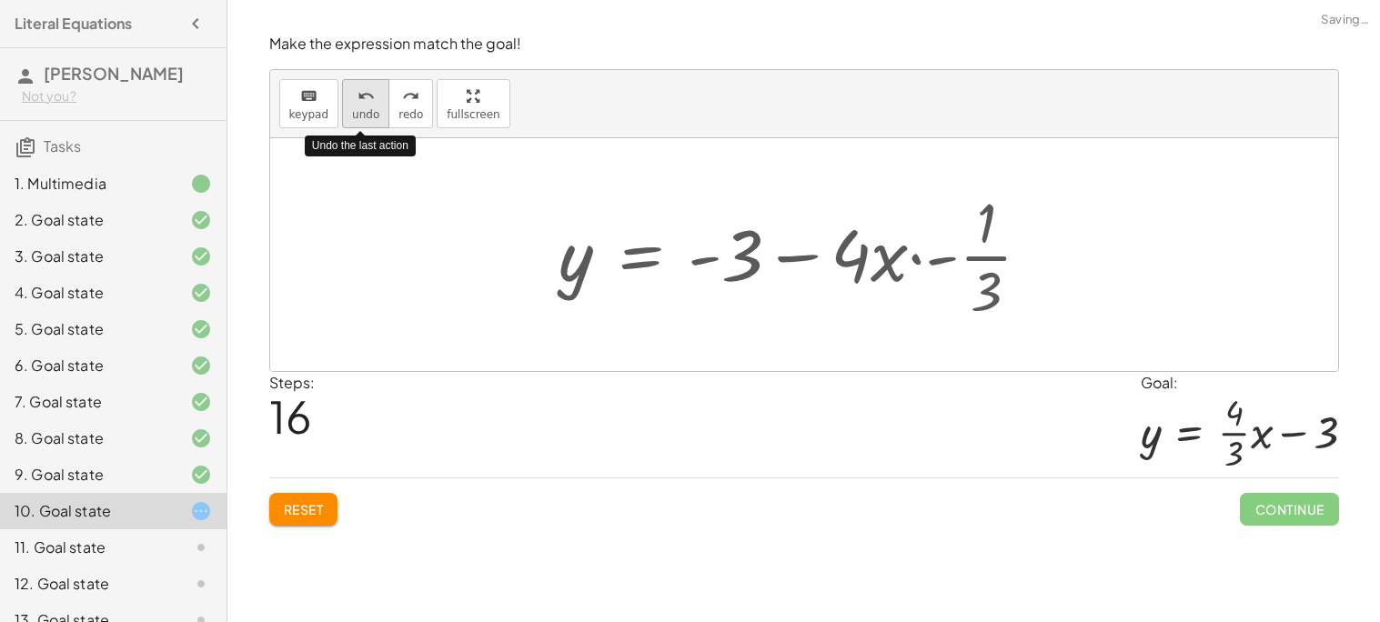
click at [355, 106] on button "undo undo" at bounding box center [365, 103] width 47 height 49
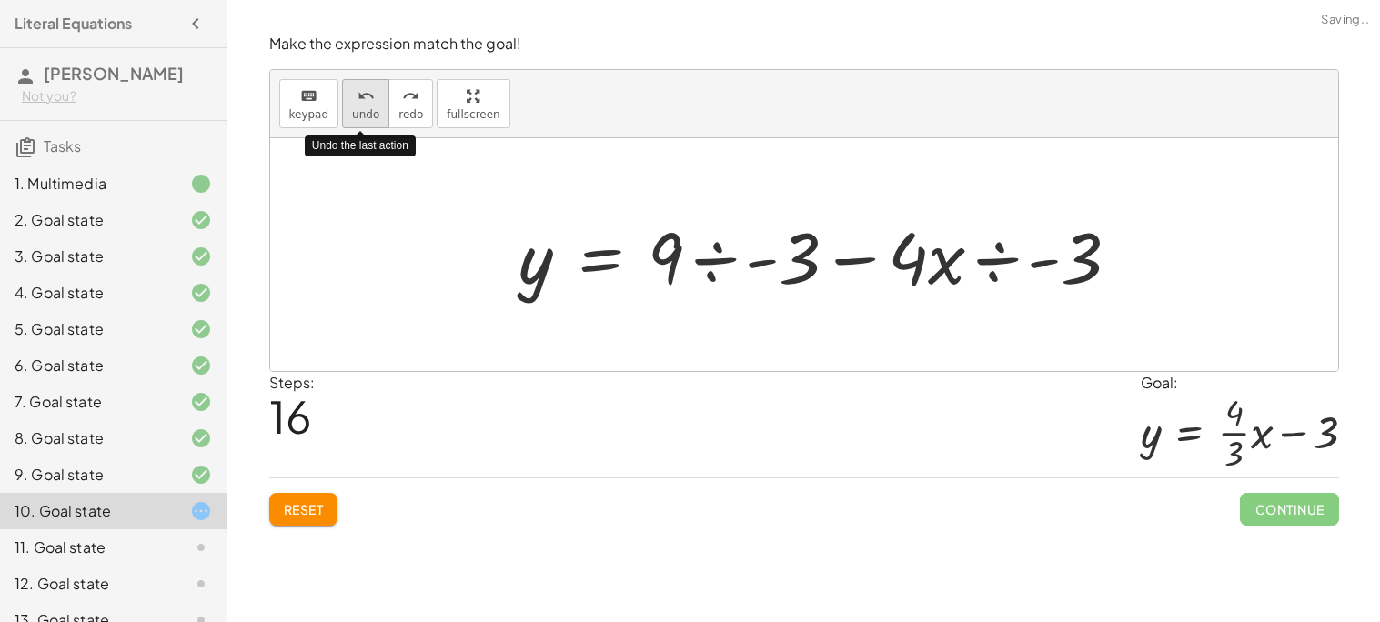
click at [355, 106] on button "undo undo" at bounding box center [365, 103] width 47 height 49
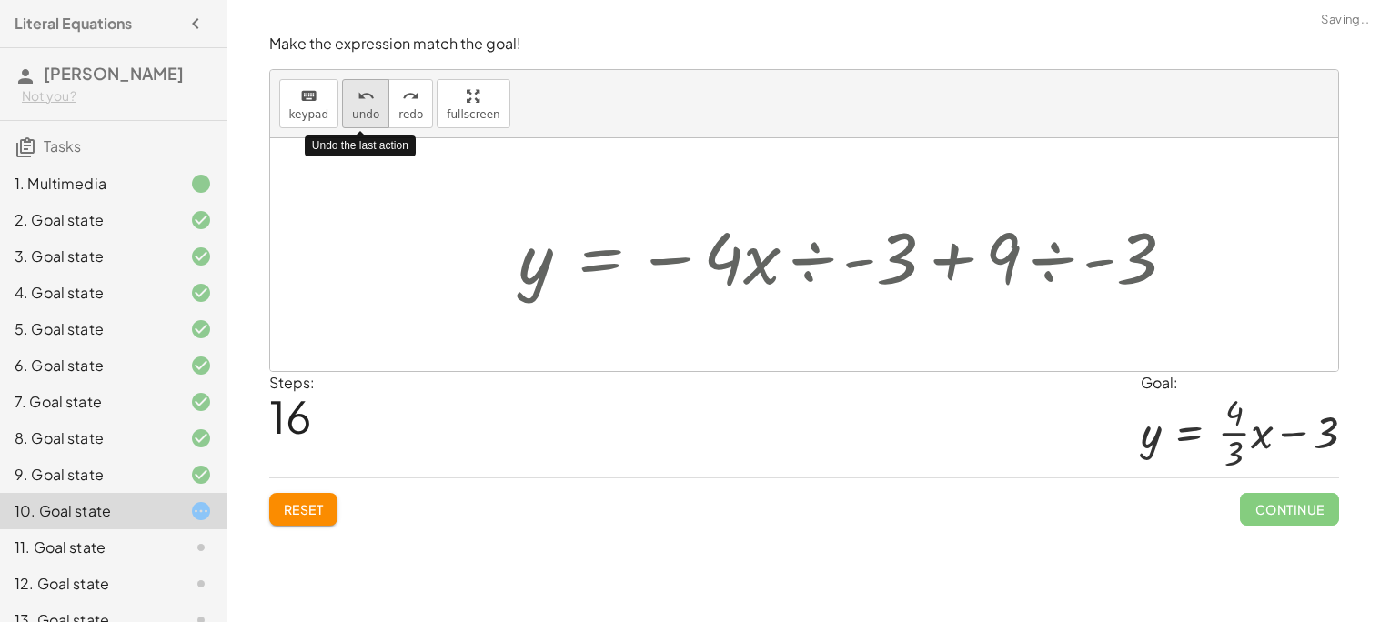
click at [355, 106] on button "undo undo" at bounding box center [365, 103] width 47 height 49
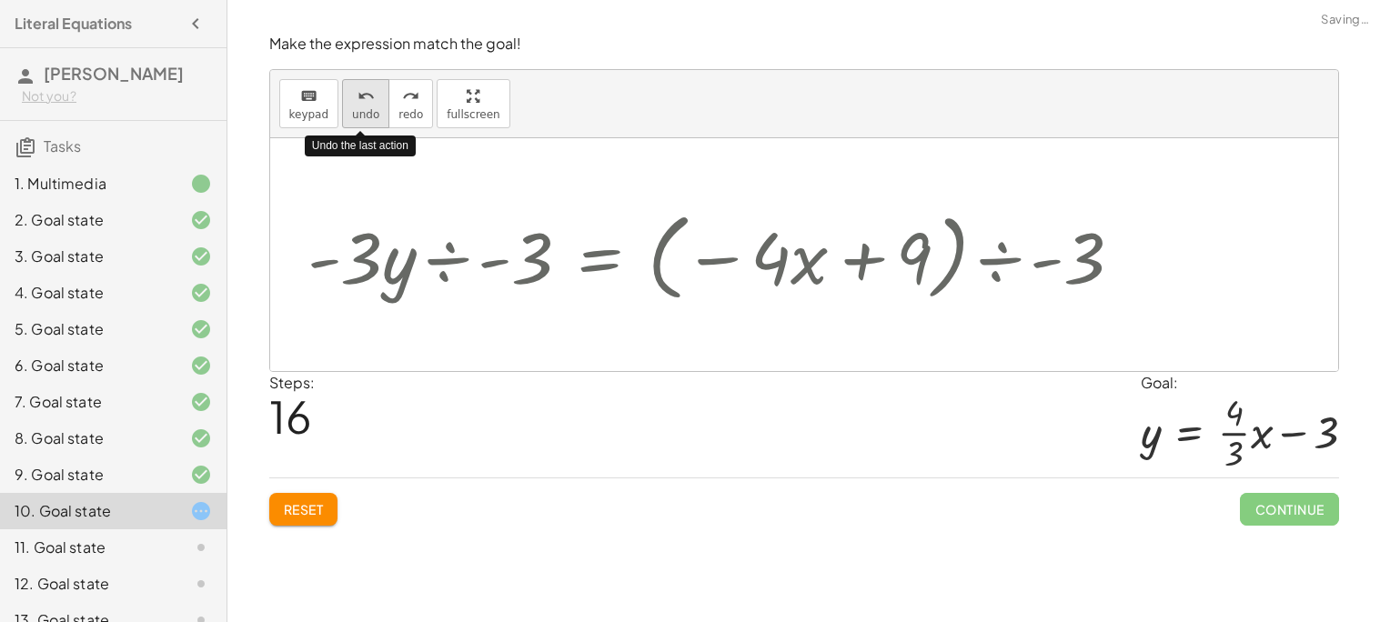
click at [355, 106] on button "undo undo" at bounding box center [365, 103] width 47 height 49
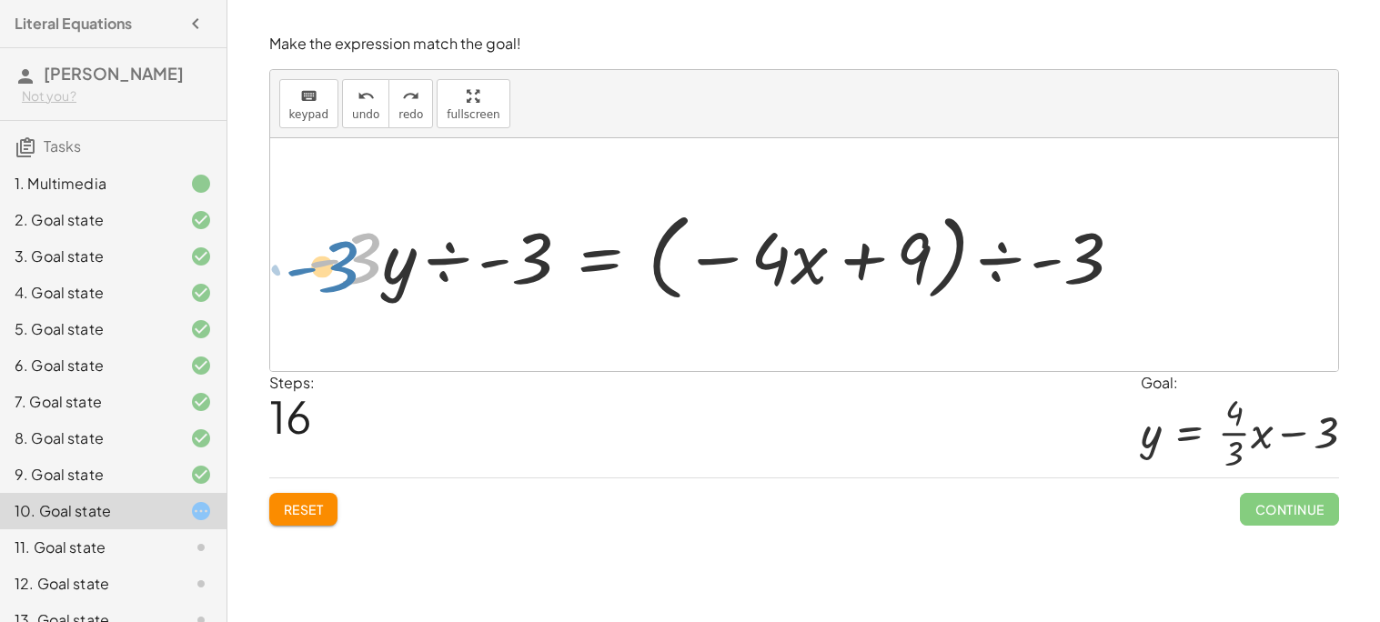
drag, startPoint x: 381, startPoint y: 264, endPoint x: 368, endPoint y: 270, distance: 14.2
click at [368, 270] on div at bounding box center [722, 255] width 848 height 105
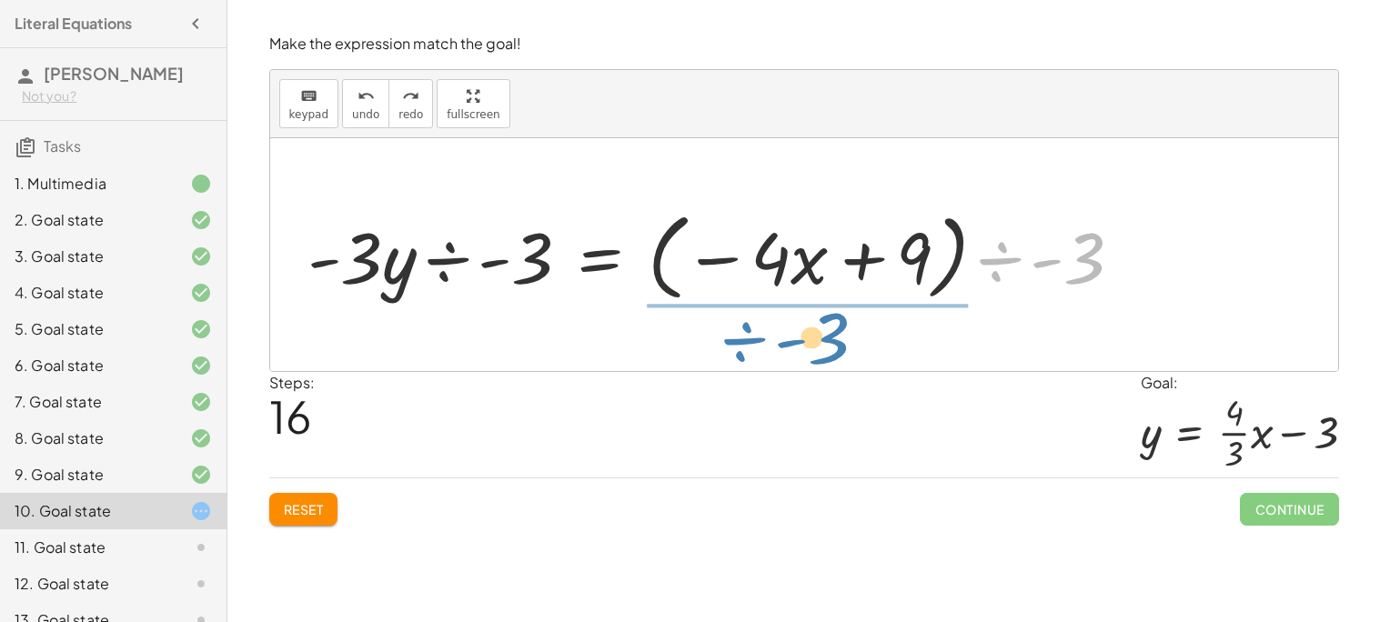
drag, startPoint x: 1068, startPoint y: 260, endPoint x: 810, endPoint y: 338, distance: 269.0
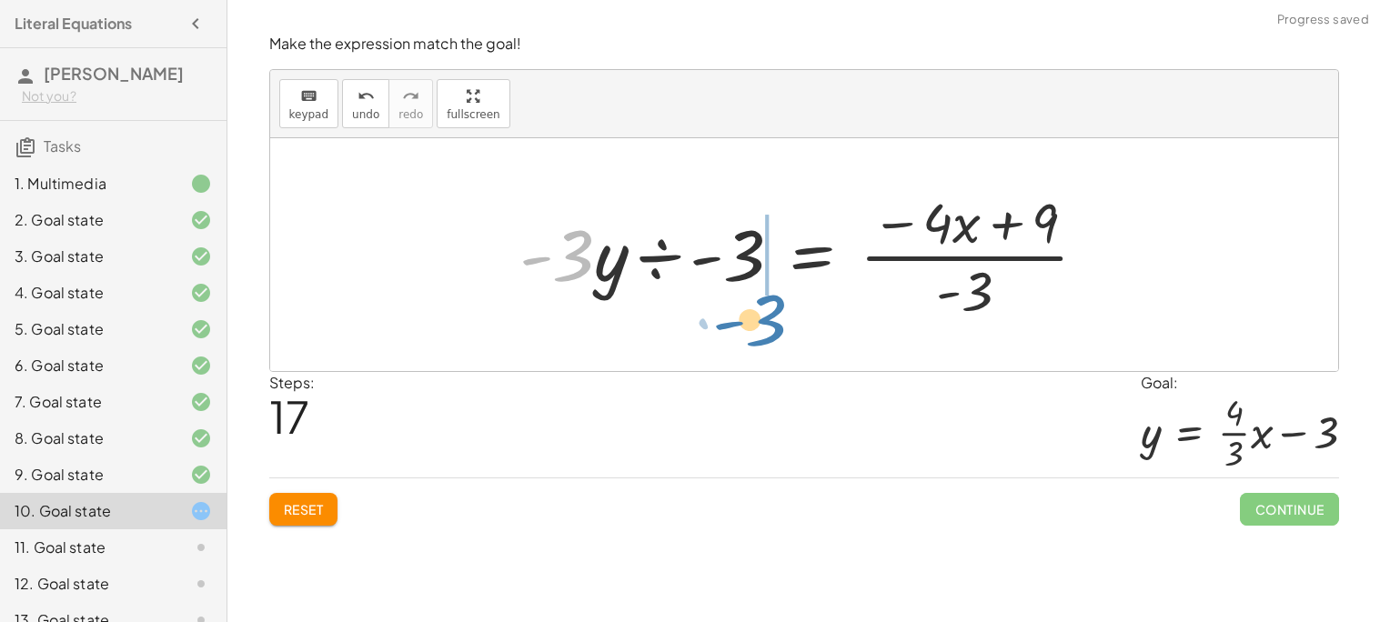
drag, startPoint x: 574, startPoint y: 262, endPoint x: 763, endPoint y: 335, distance: 202.7
click at [763, 335] on div "+ · 4 · x − · 3 · y = 9 + · 4 · x − · 3 · y − · 4 · x = + 9 − · 4 · x − · 3 · y…" at bounding box center [804, 254] width 1068 height 233
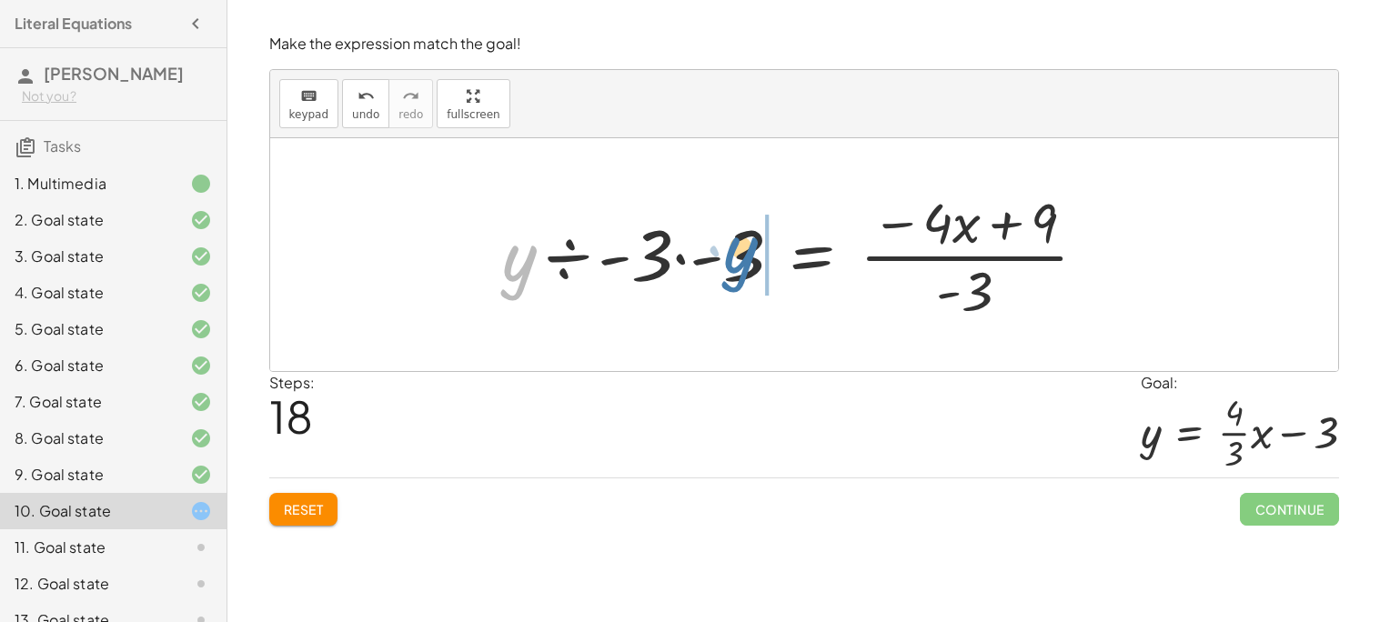
drag, startPoint x: 527, startPoint y: 254, endPoint x: 754, endPoint y: 246, distance: 227.5
click at [754, 246] on div at bounding box center [802, 255] width 618 height 140
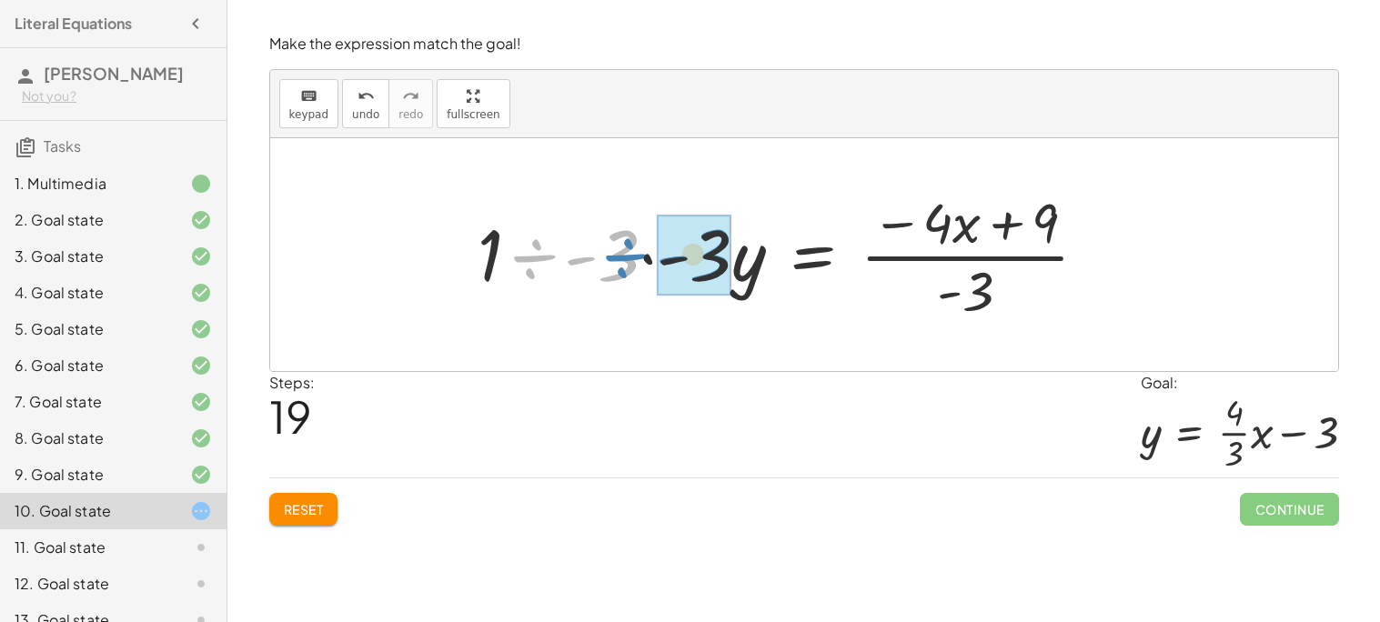
drag, startPoint x: 530, startPoint y: 259, endPoint x: 621, endPoint y: 258, distance: 91.0
click at [621, 258] on div at bounding box center [789, 255] width 643 height 140
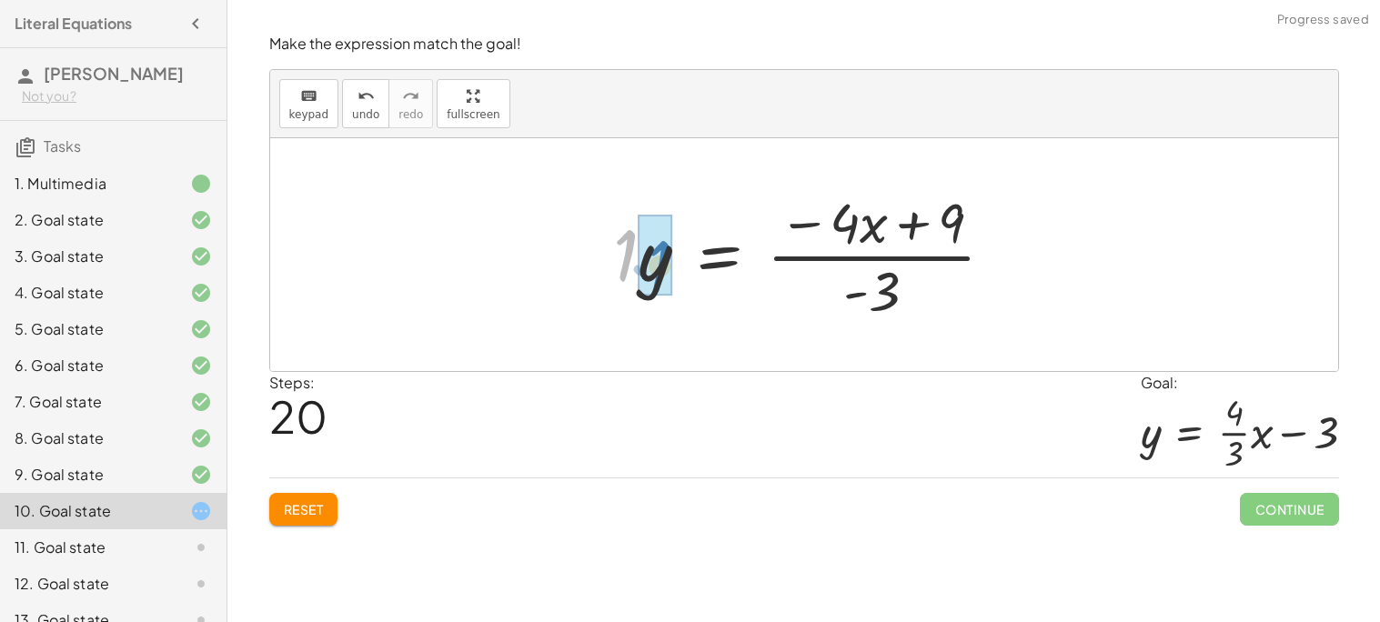
drag, startPoint x: 623, startPoint y: 269, endPoint x: 658, endPoint y: 281, distance: 36.5
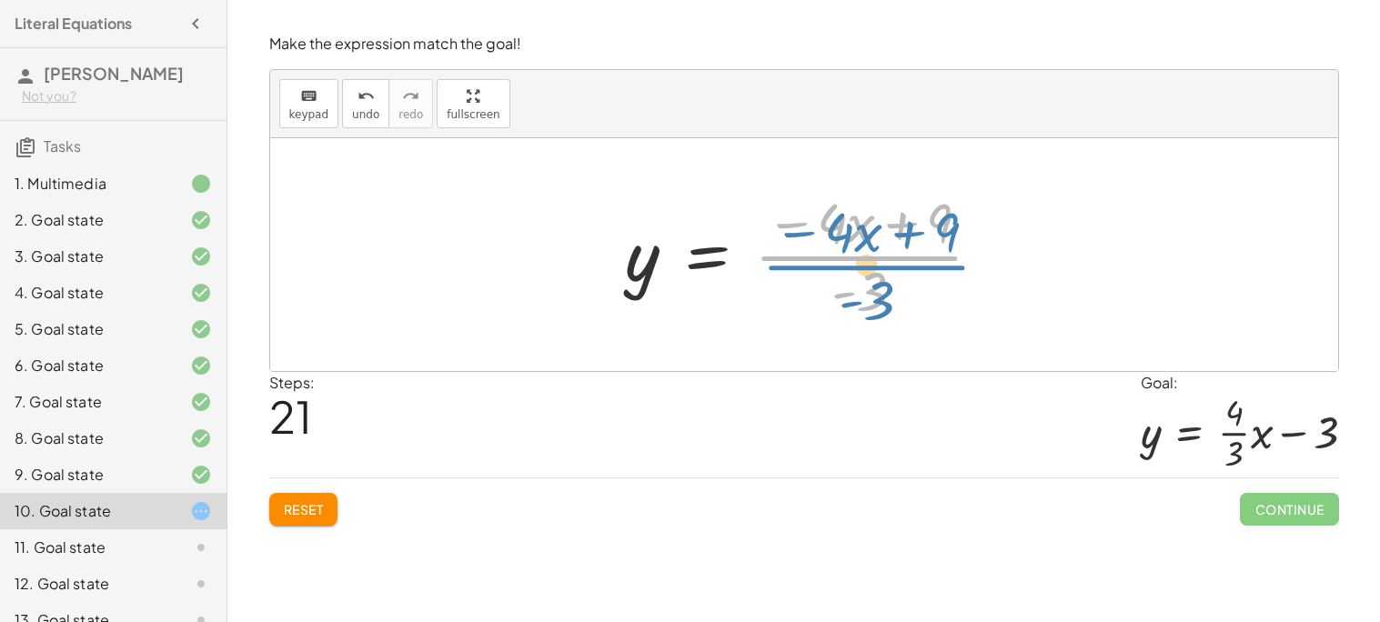
drag, startPoint x: 885, startPoint y: 254, endPoint x: 886, endPoint y: 263, distance: 9.1
click at [886, 263] on div at bounding box center [811, 255] width 389 height 140
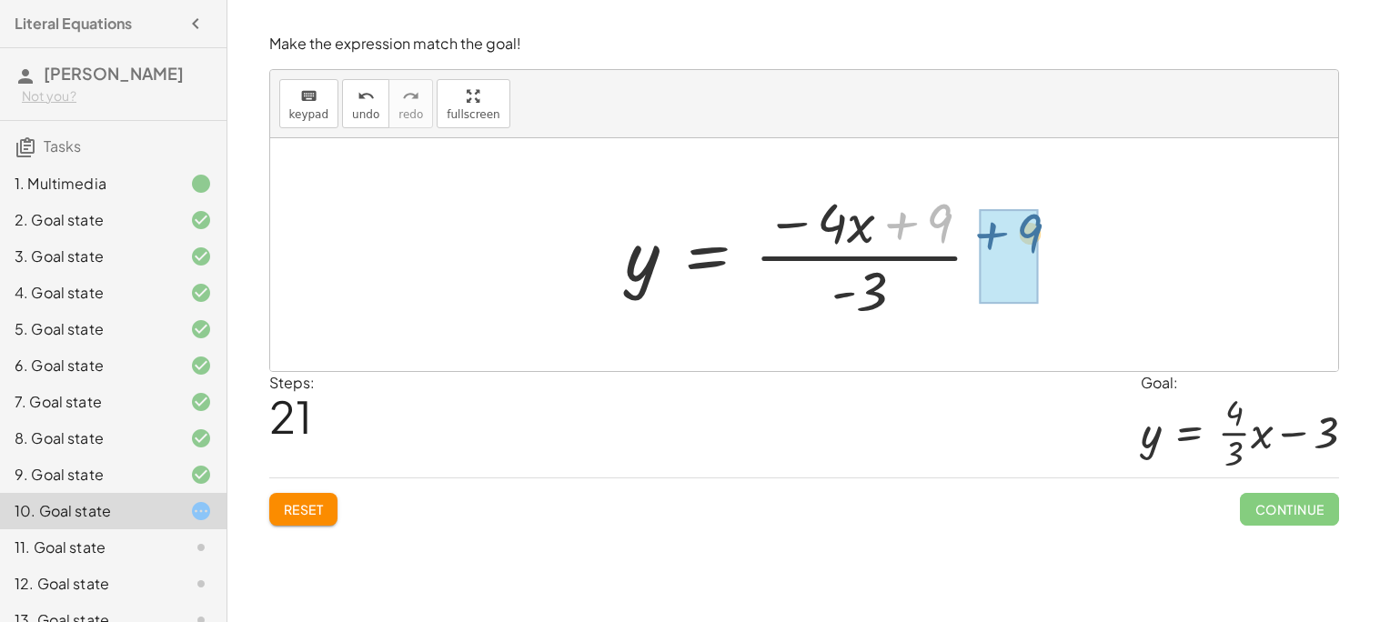
drag, startPoint x: 910, startPoint y: 232, endPoint x: 1004, endPoint y: 244, distance: 95.3
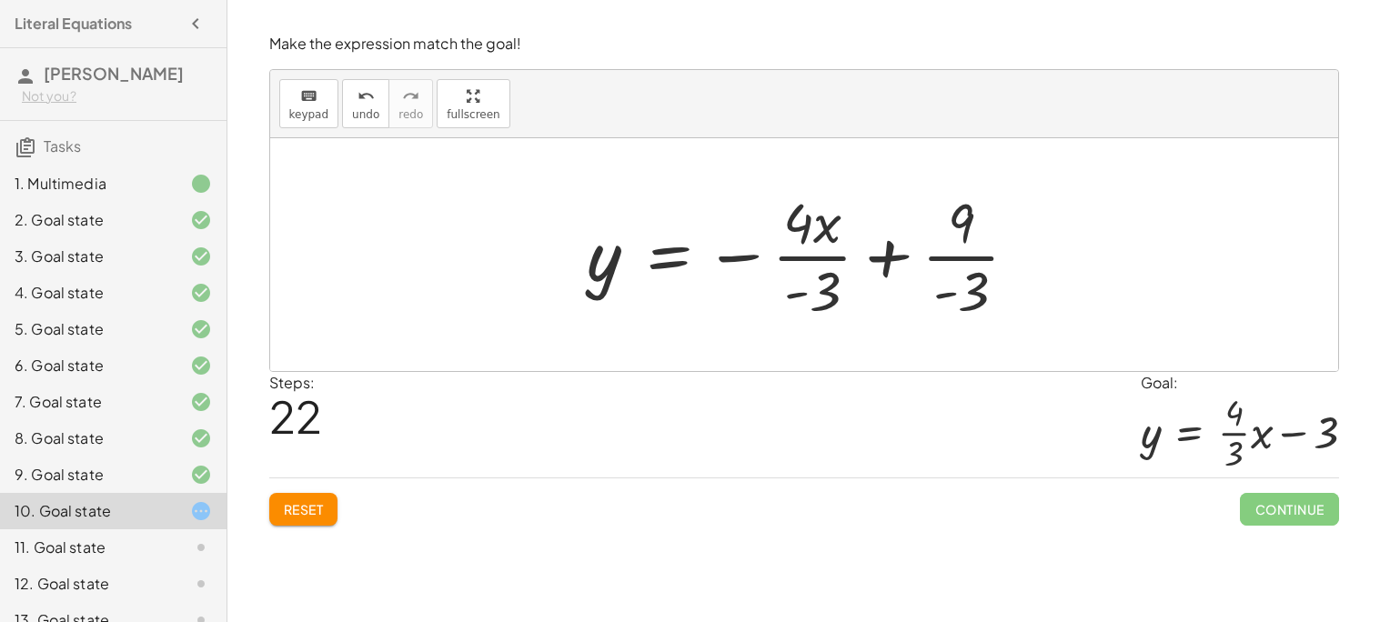
click at [804, 256] on div at bounding box center [810, 255] width 464 height 140
click at [722, 253] on div at bounding box center [810, 255] width 464 height 140
click at [877, 256] on div at bounding box center [810, 255] width 464 height 140
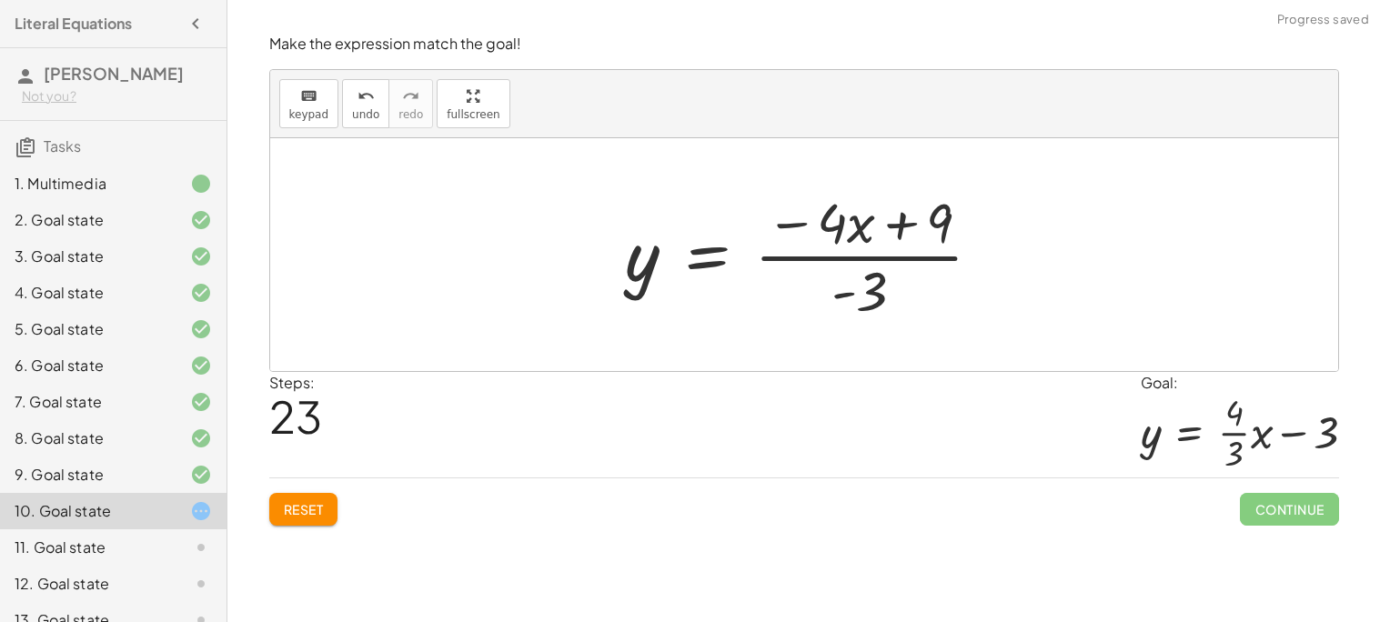
click at [900, 224] on div at bounding box center [811, 255] width 389 height 140
click at [869, 268] on div at bounding box center [811, 255] width 389 height 140
drag, startPoint x: 872, startPoint y: 296, endPoint x: 942, endPoint y: 236, distance: 91.6
click at [942, 236] on div at bounding box center [811, 255] width 389 height 140
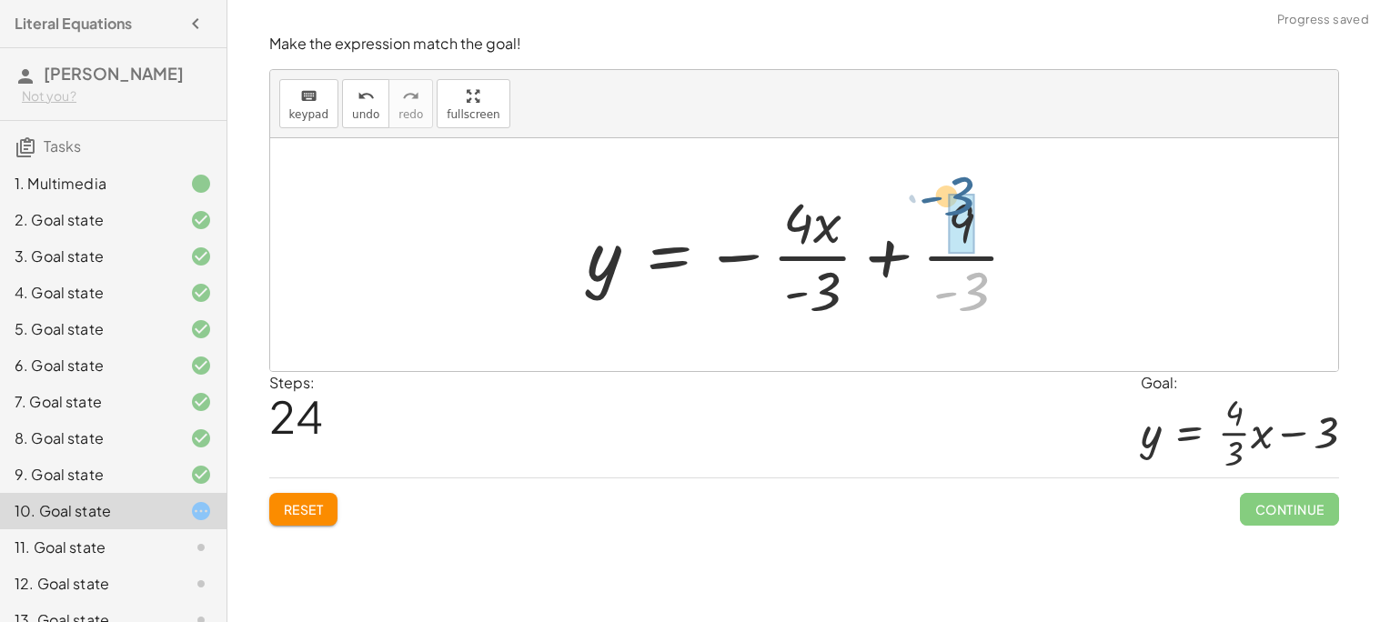
drag, startPoint x: 981, startPoint y: 296, endPoint x: 967, endPoint y: 200, distance: 96.6
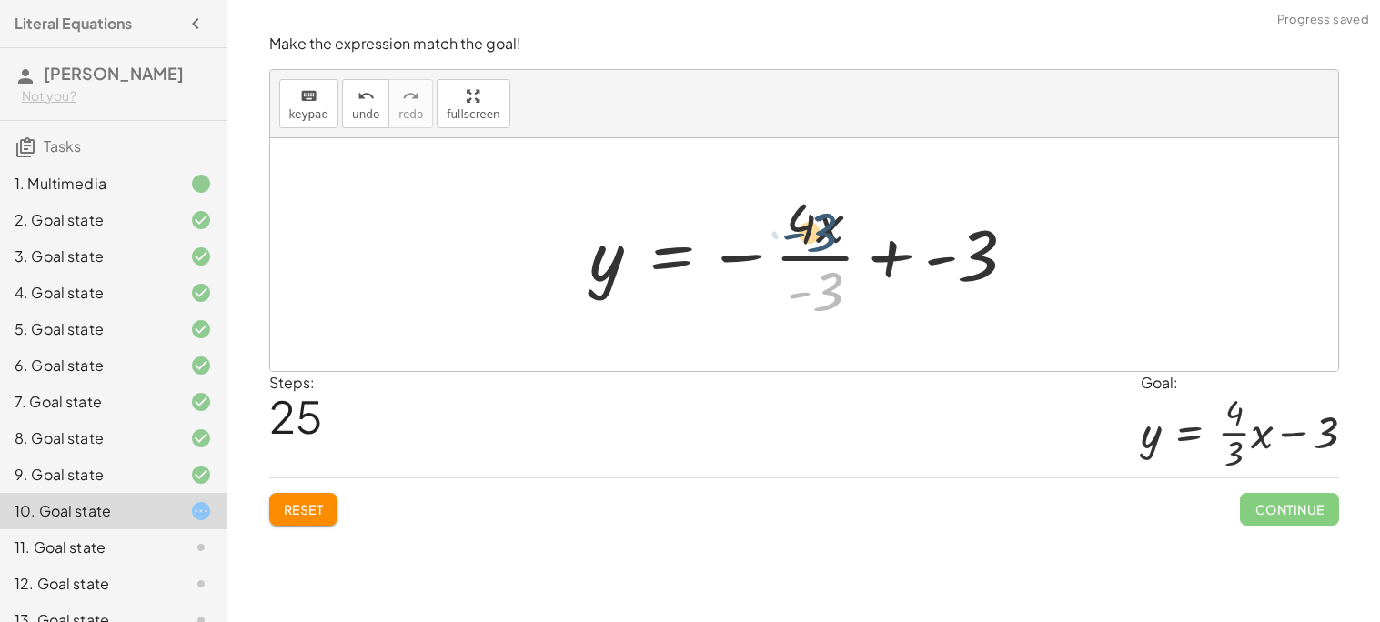
drag, startPoint x: 827, startPoint y: 286, endPoint x: 819, endPoint y: 226, distance: 61.4
click at [819, 226] on div at bounding box center [810, 255] width 459 height 140
click at [879, 252] on div at bounding box center [810, 255] width 459 height 140
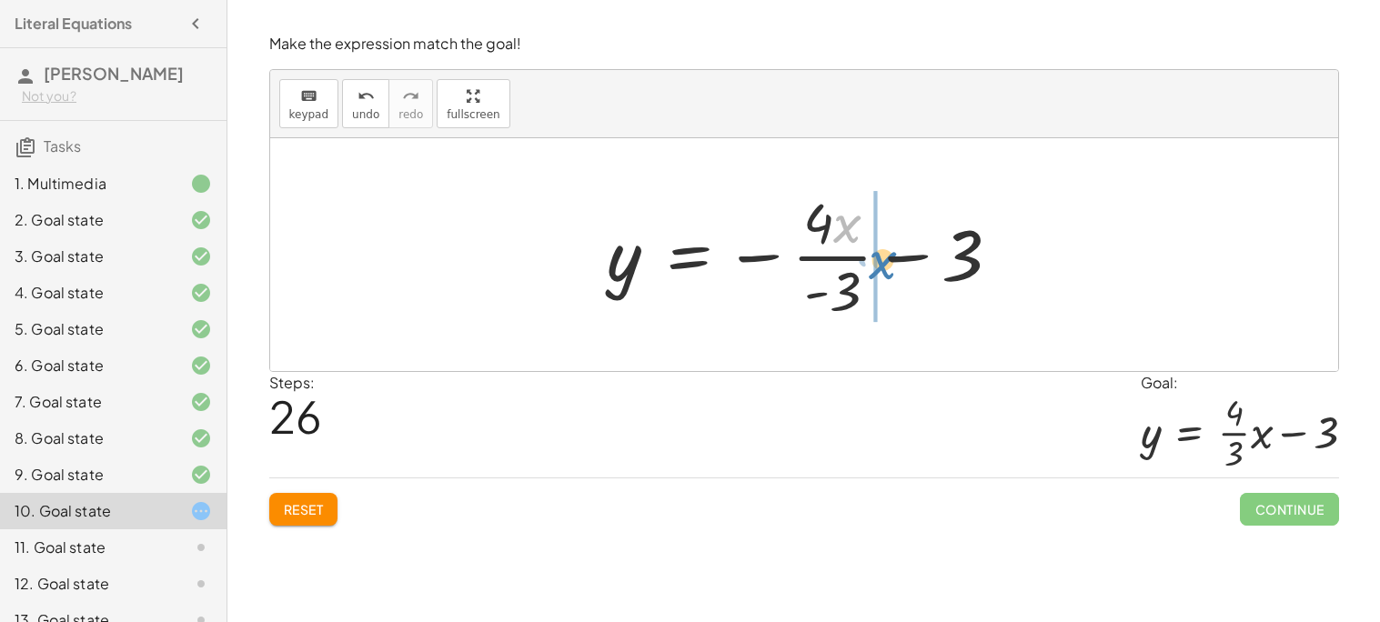
drag, startPoint x: 849, startPoint y: 230, endPoint x: 884, endPoint y: 267, distance: 51.5
click at [884, 267] on div at bounding box center [811, 255] width 426 height 140
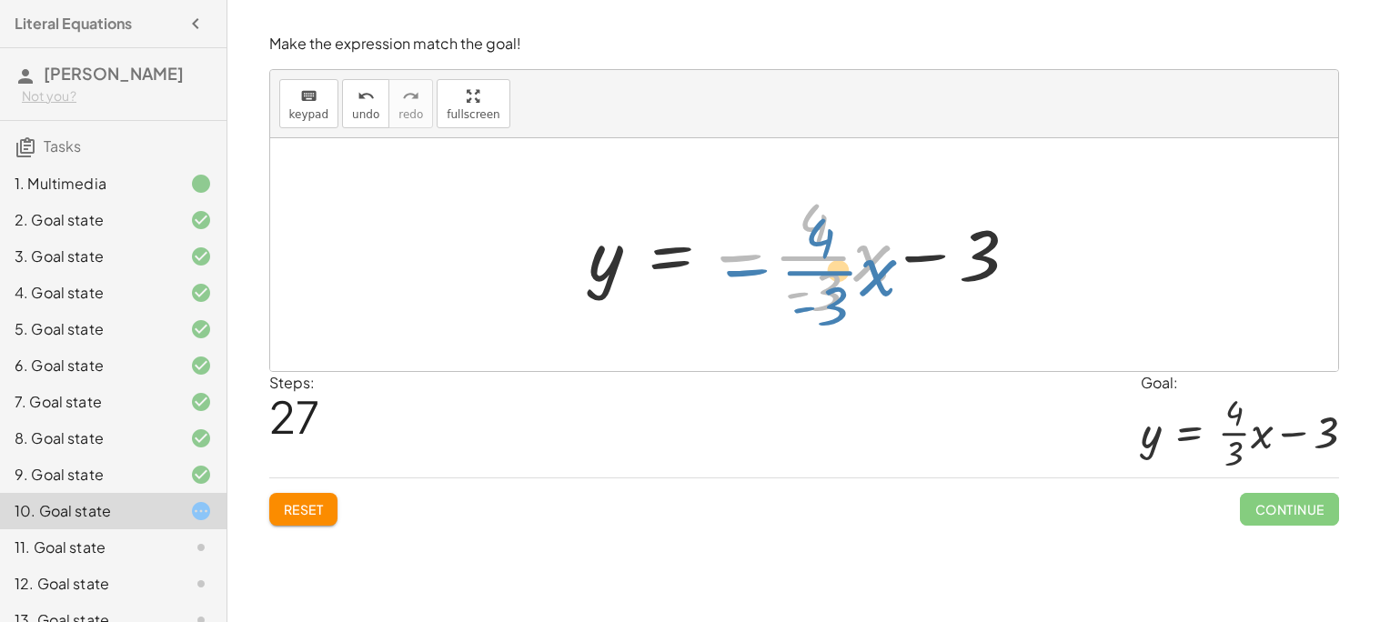
click at [739, 266] on div at bounding box center [810, 255] width 461 height 140
click at [739, 264] on div at bounding box center [810, 255] width 461 height 140
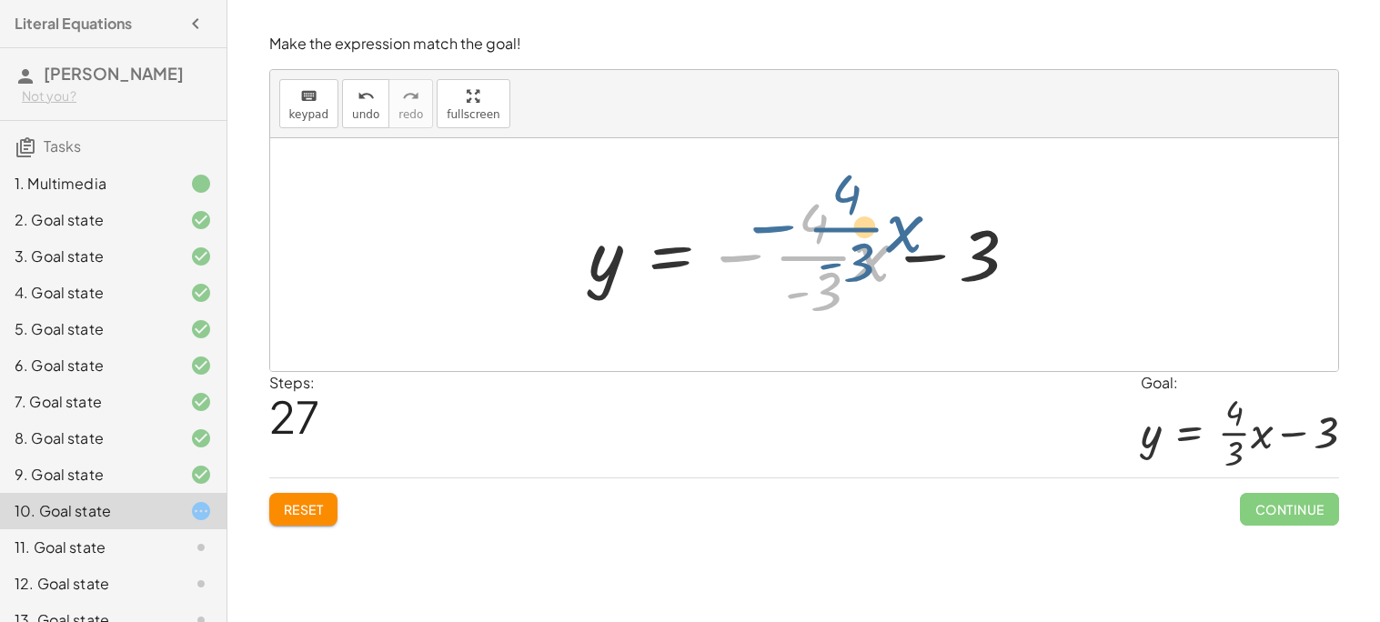
click at [739, 256] on div at bounding box center [810, 255] width 461 height 140
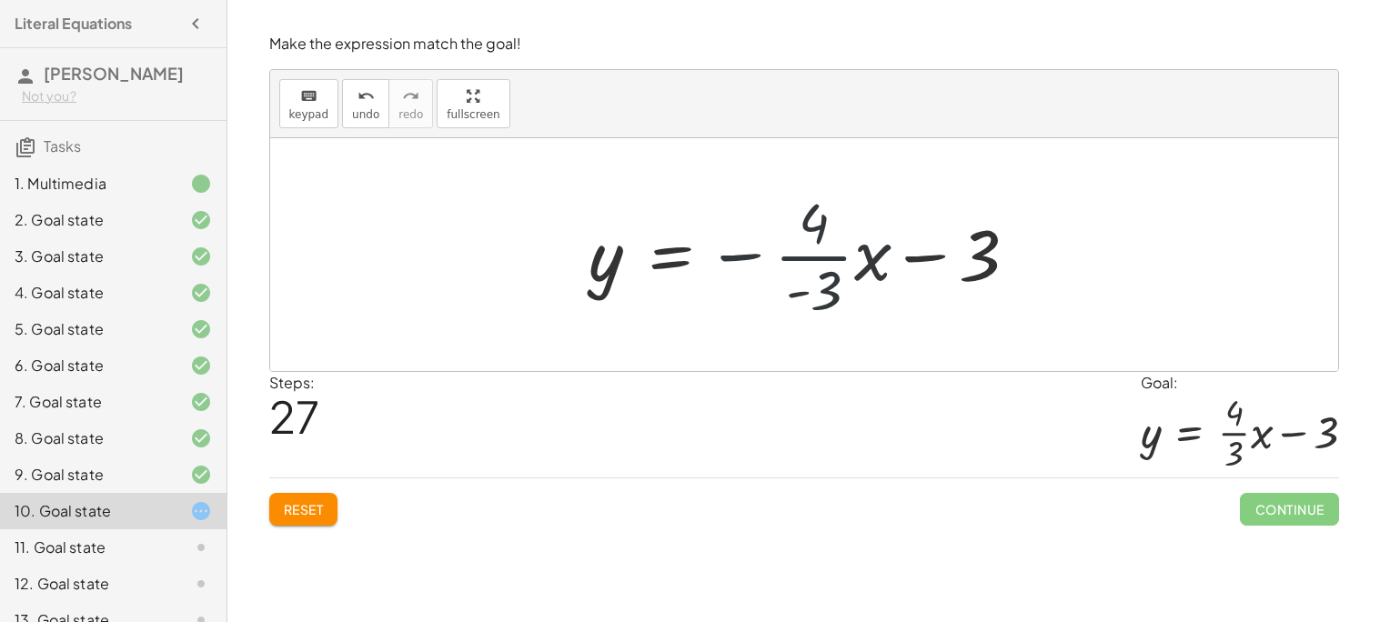
click at [739, 256] on div at bounding box center [810, 255] width 461 height 140
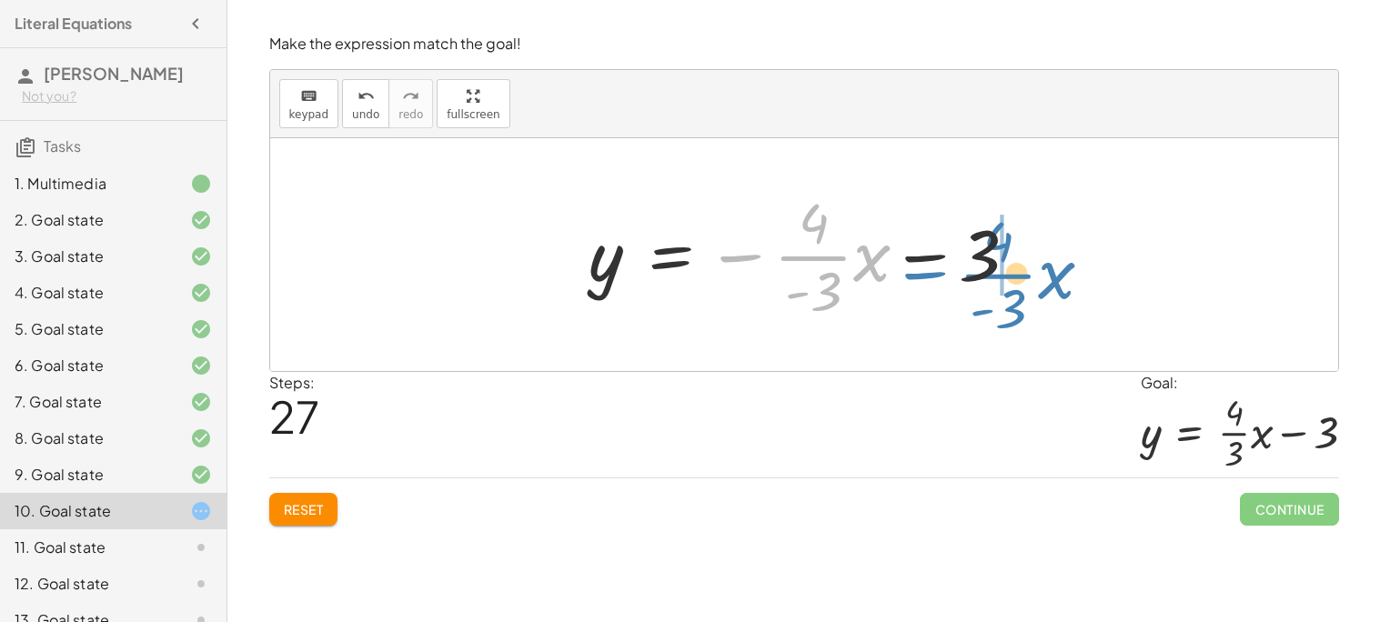
drag, startPoint x: 737, startPoint y: 259, endPoint x: 928, endPoint y: 275, distance: 191.6
click at [928, 275] on div at bounding box center [810, 255] width 461 height 140
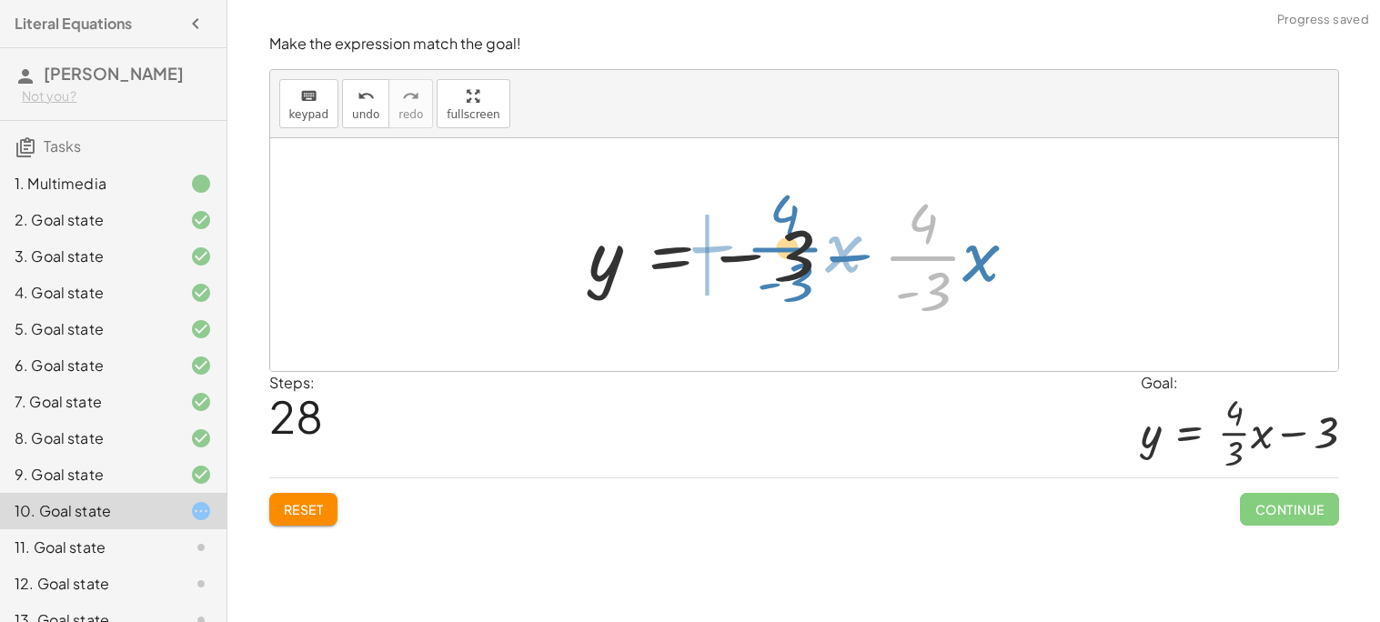
drag, startPoint x: 929, startPoint y: 261, endPoint x: 757, endPoint y: 241, distance: 173.1
click at [757, 241] on div at bounding box center [810, 255] width 461 height 140
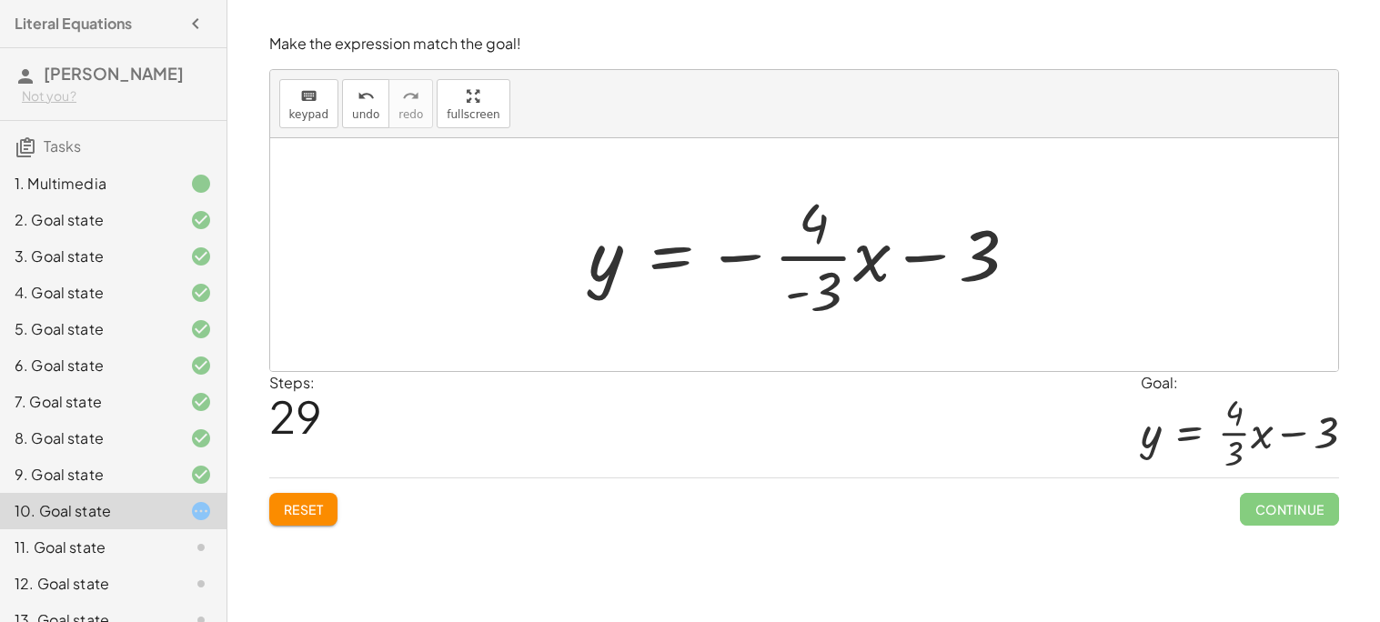
click at [289, 516] on span "Reset" at bounding box center [304, 509] width 40 height 16
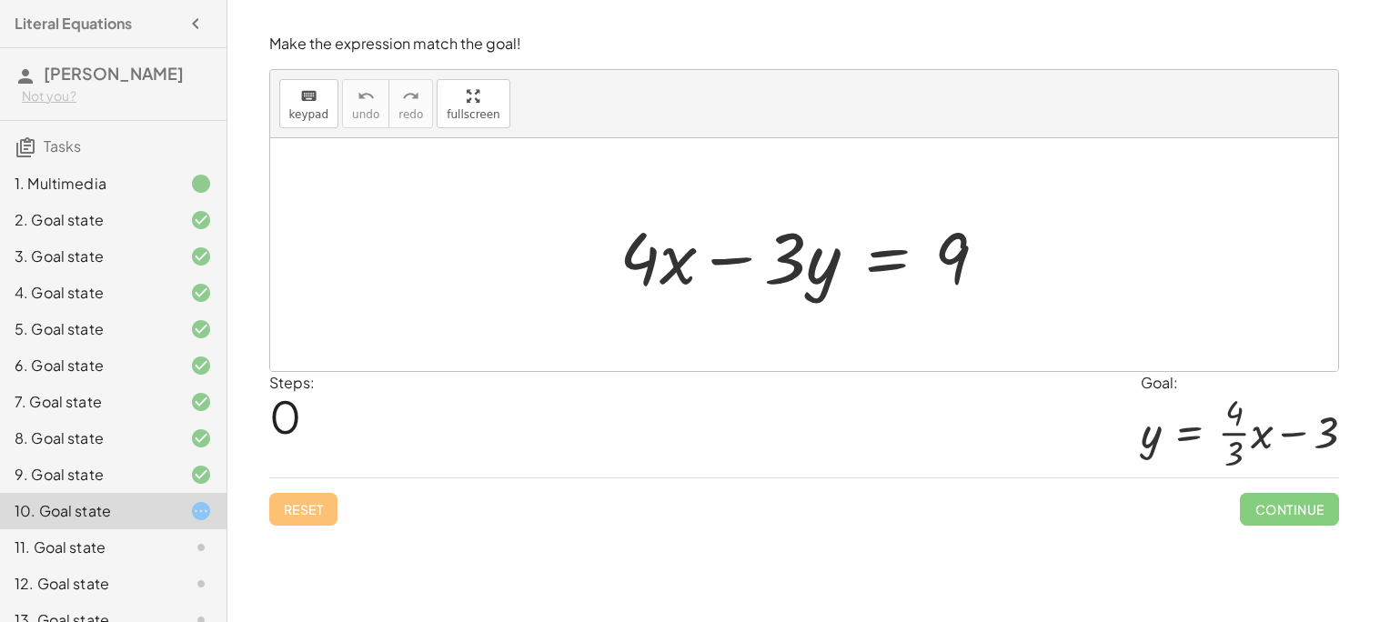
click at [860, 267] on div at bounding box center [810, 255] width 401 height 94
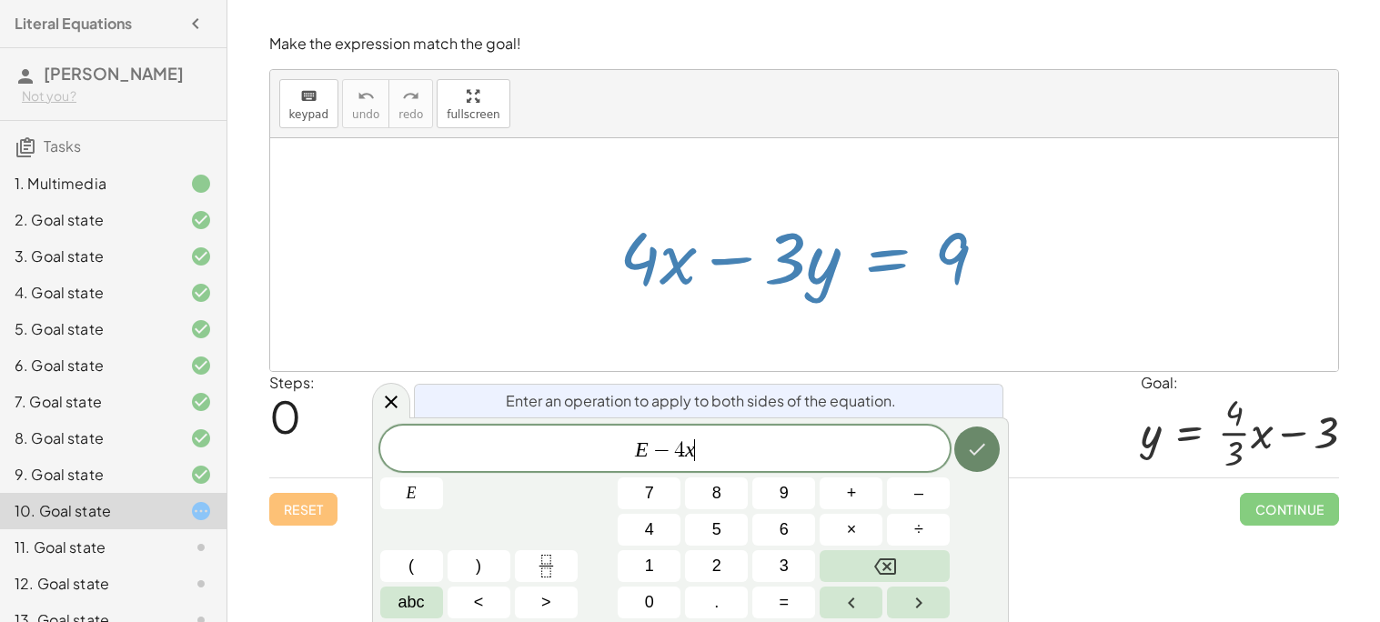
click at [987, 449] on icon "Done" at bounding box center [977, 449] width 22 height 22
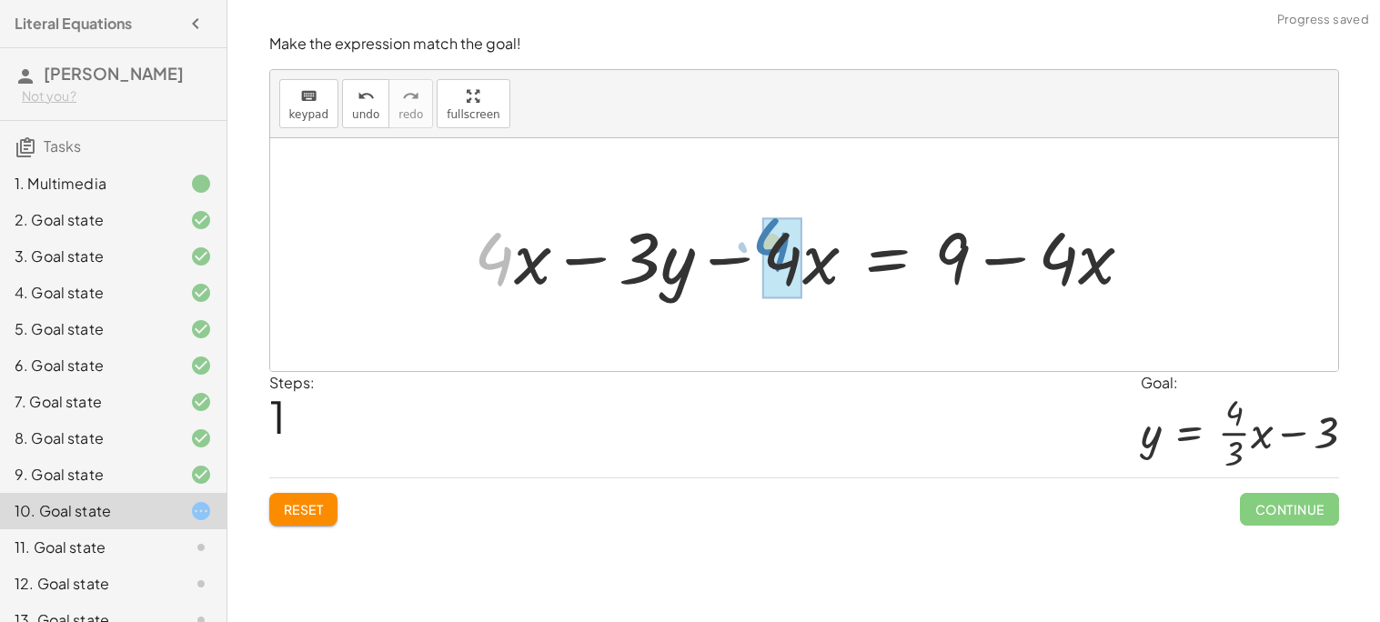
drag, startPoint x: 505, startPoint y: 265, endPoint x: 803, endPoint y: 250, distance: 298.7
click at [803, 250] on div at bounding box center [811, 255] width 692 height 94
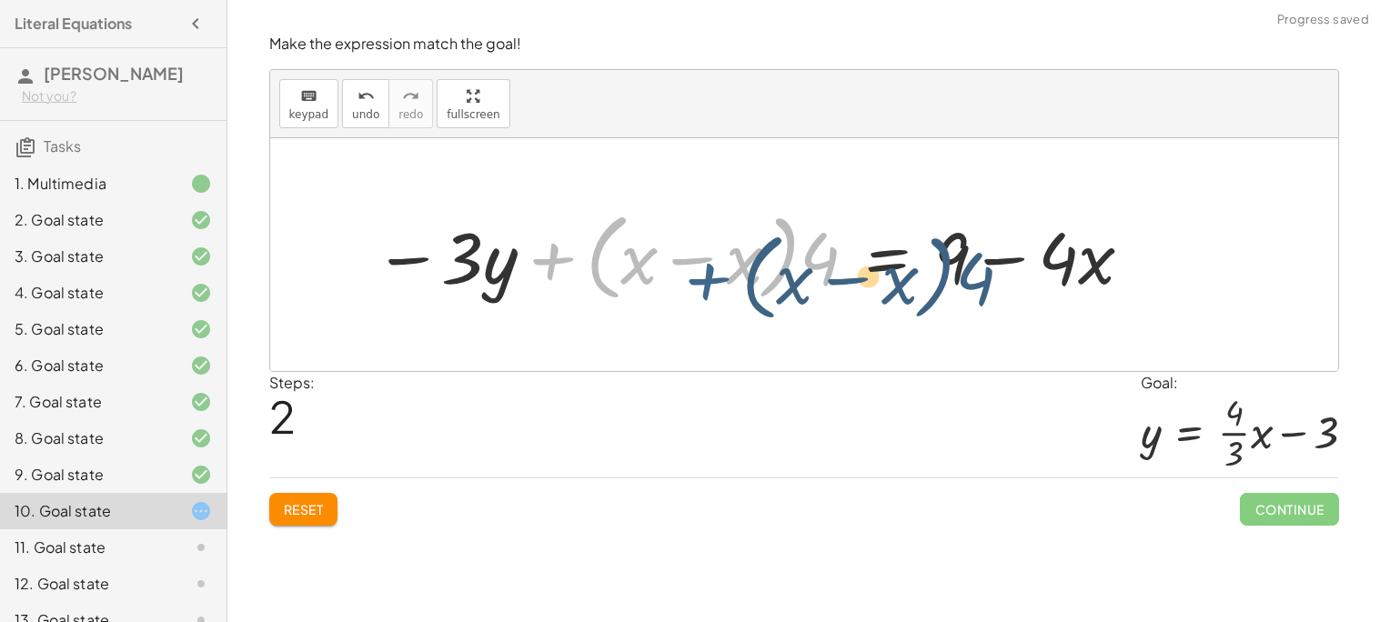
drag, startPoint x: 558, startPoint y: 261, endPoint x: 721, endPoint y: 280, distance: 164.8
click at [721, 280] on div at bounding box center [754, 255] width 779 height 105
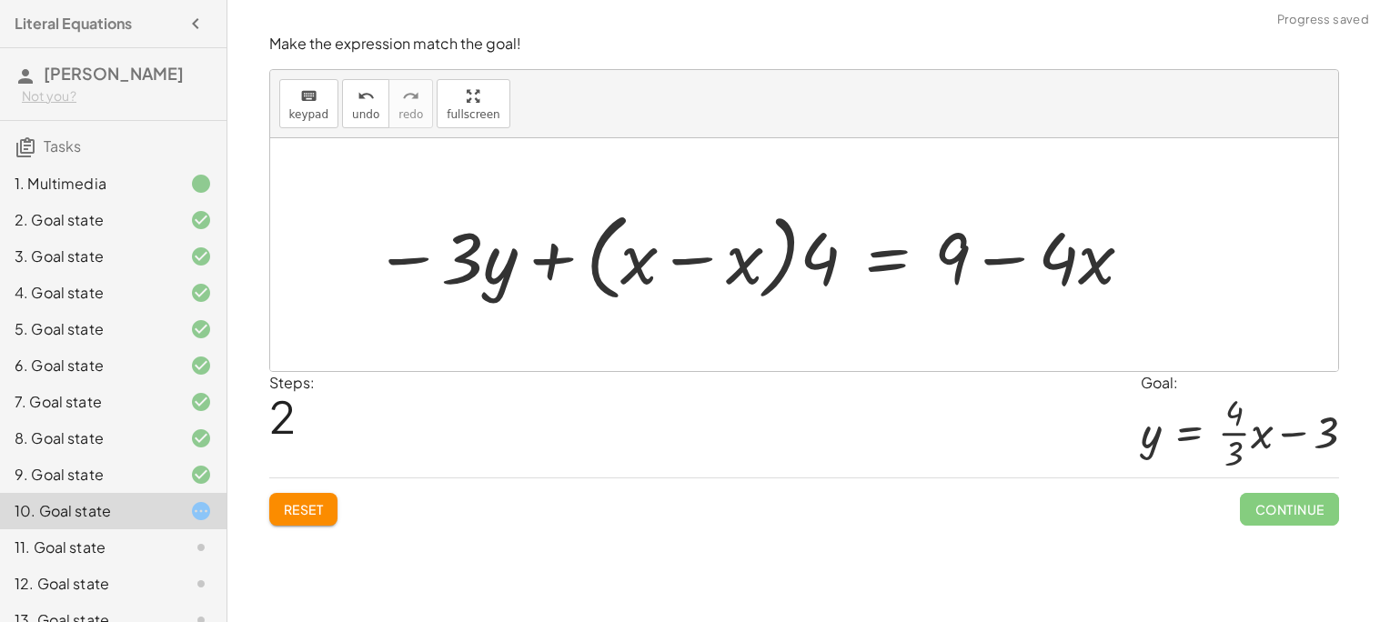
click at [745, 268] on div at bounding box center [754, 255] width 779 height 105
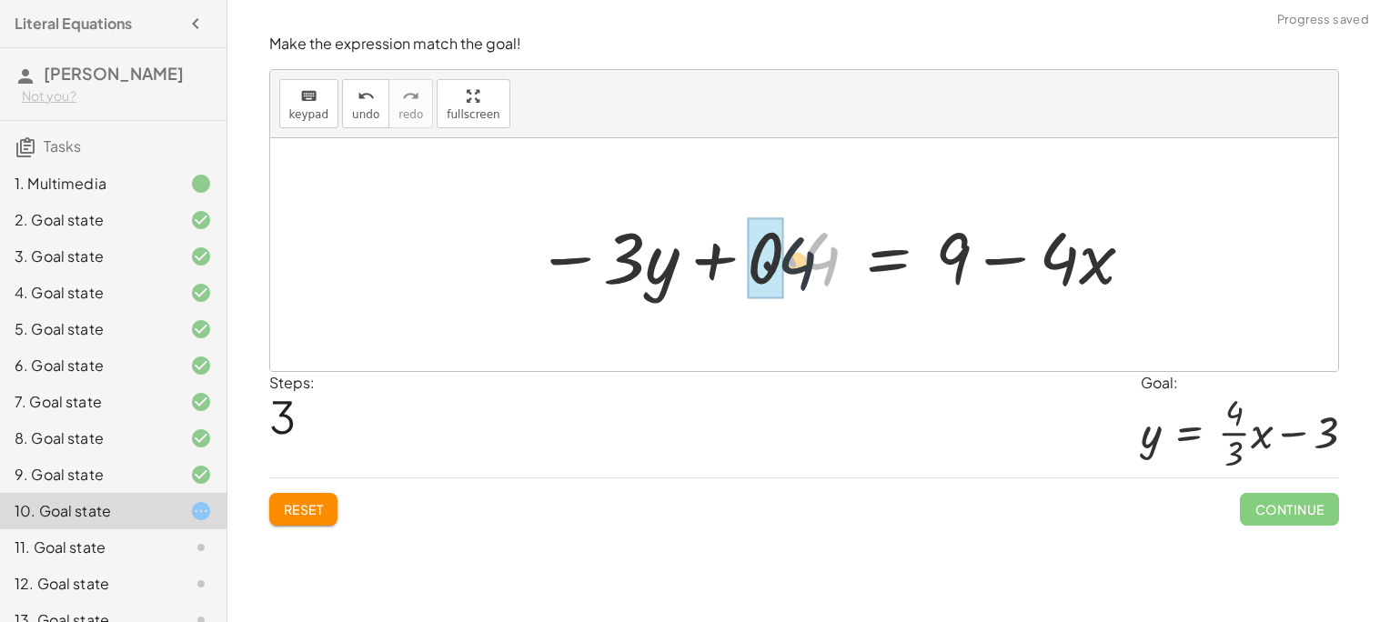
drag, startPoint x: 813, startPoint y: 260, endPoint x: 765, endPoint y: 264, distance: 48.3
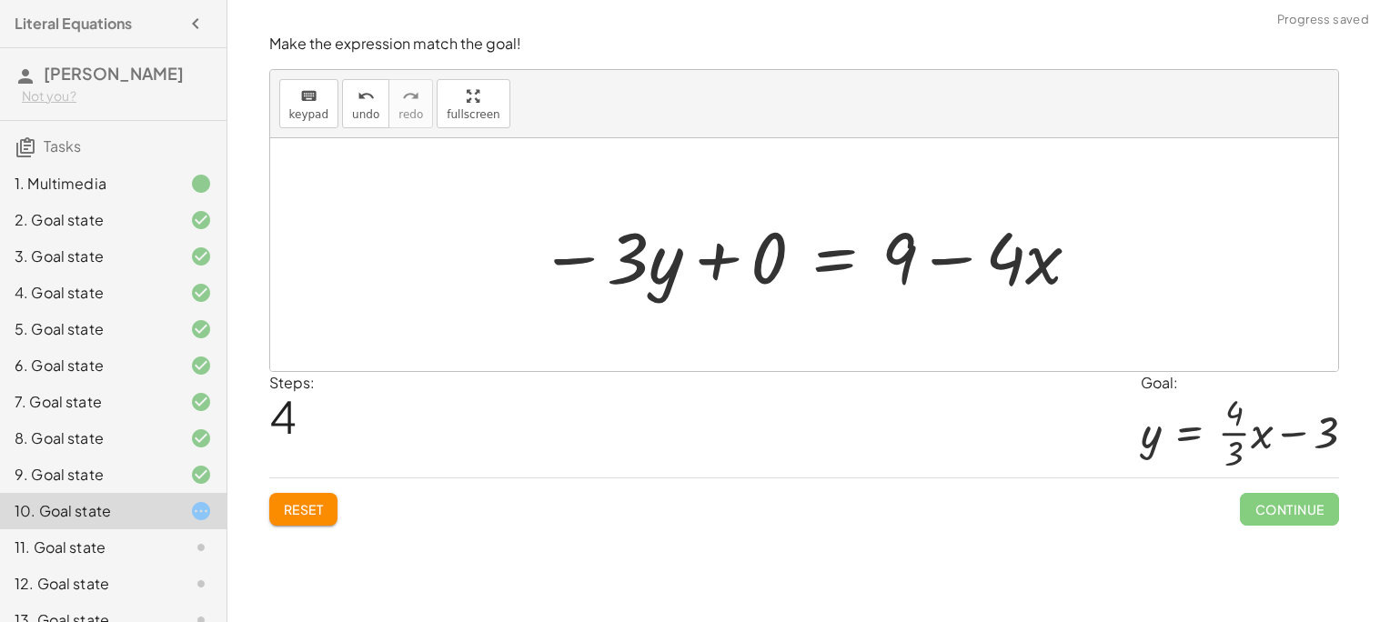
click at [747, 260] on div at bounding box center [810, 255] width 561 height 94
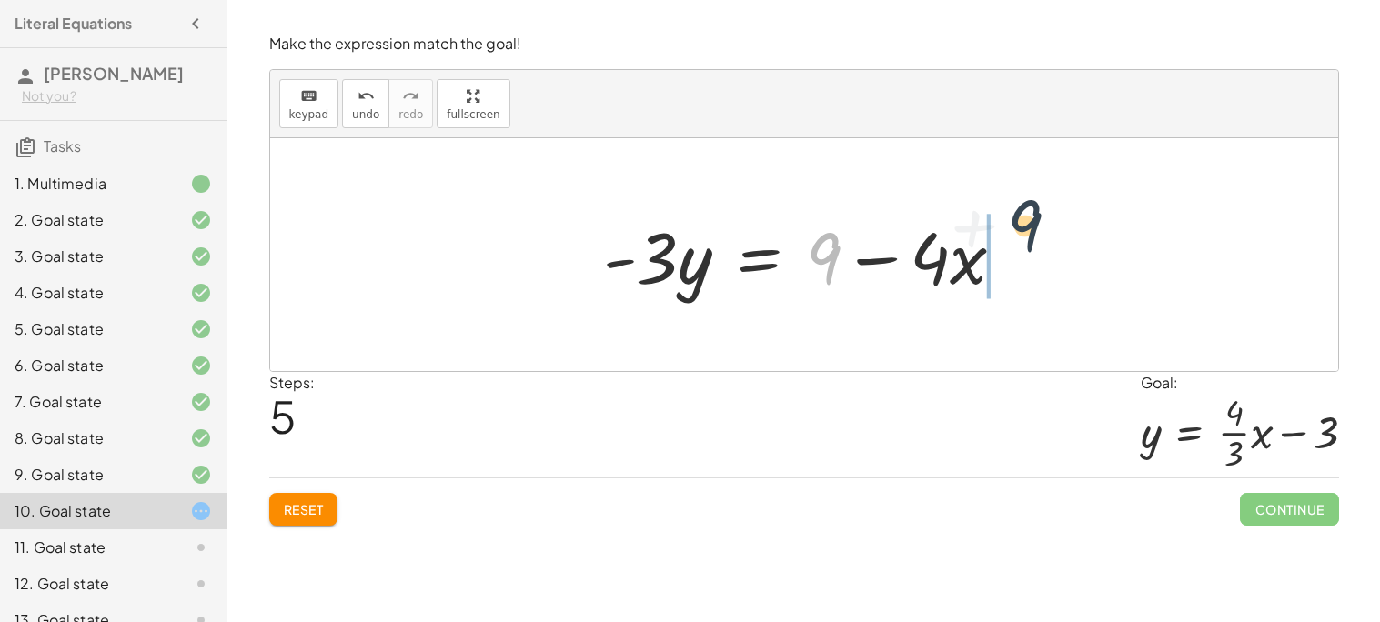
drag, startPoint x: 825, startPoint y: 251, endPoint x: 1051, endPoint y: 223, distance: 228.2
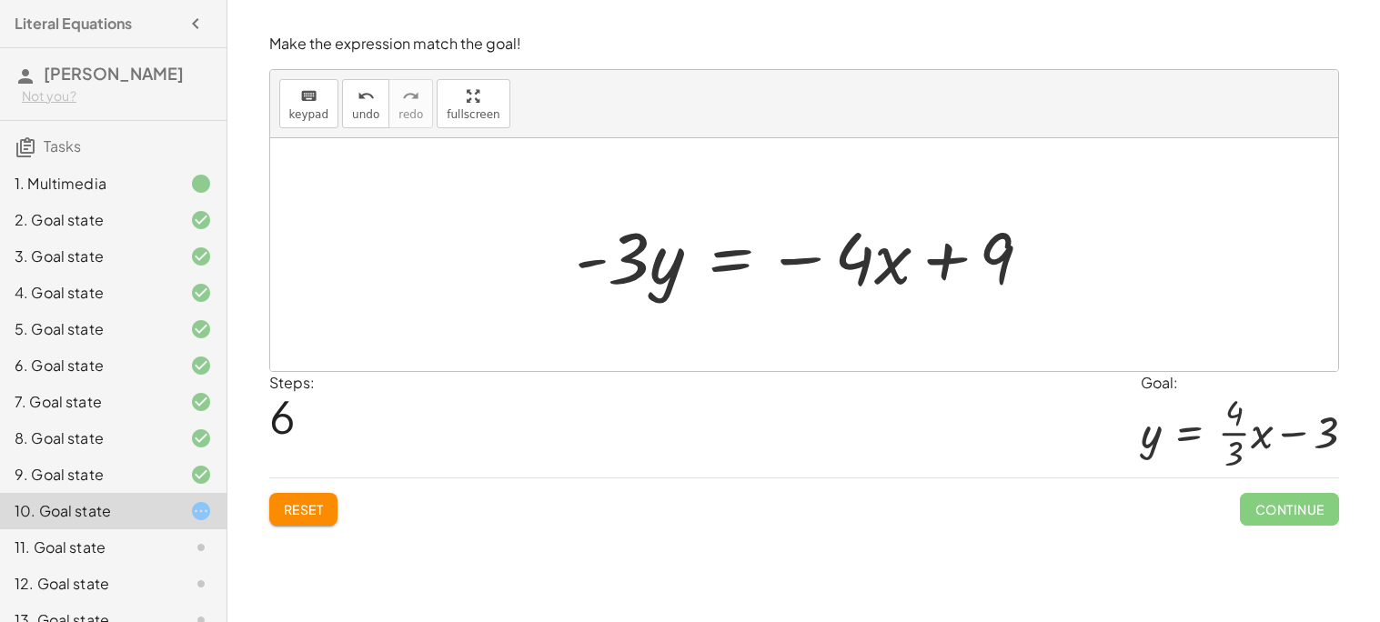
click at [736, 256] on div at bounding box center [811, 255] width 490 height 94
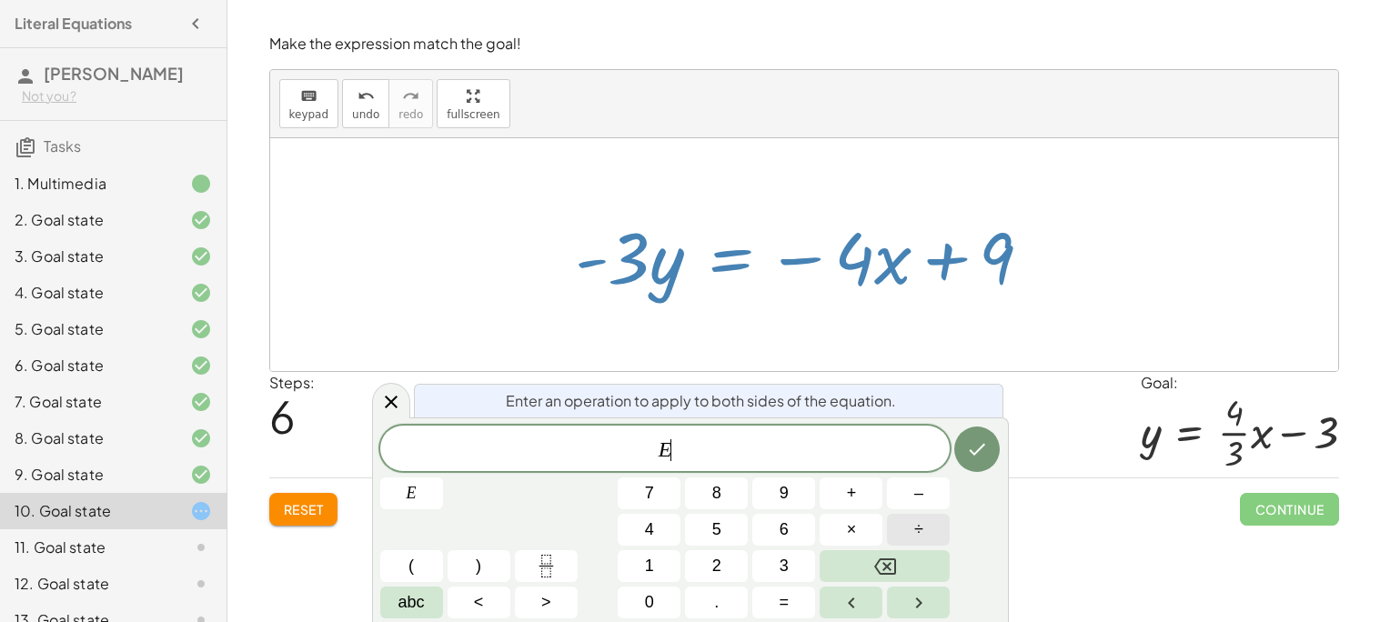
click at [914, 526] on span "÷" at bounding box center [918, 530] width 9 height 25
click at [967, 450] on icon "Done" at bounding box center [977, 449] width 22 height 22
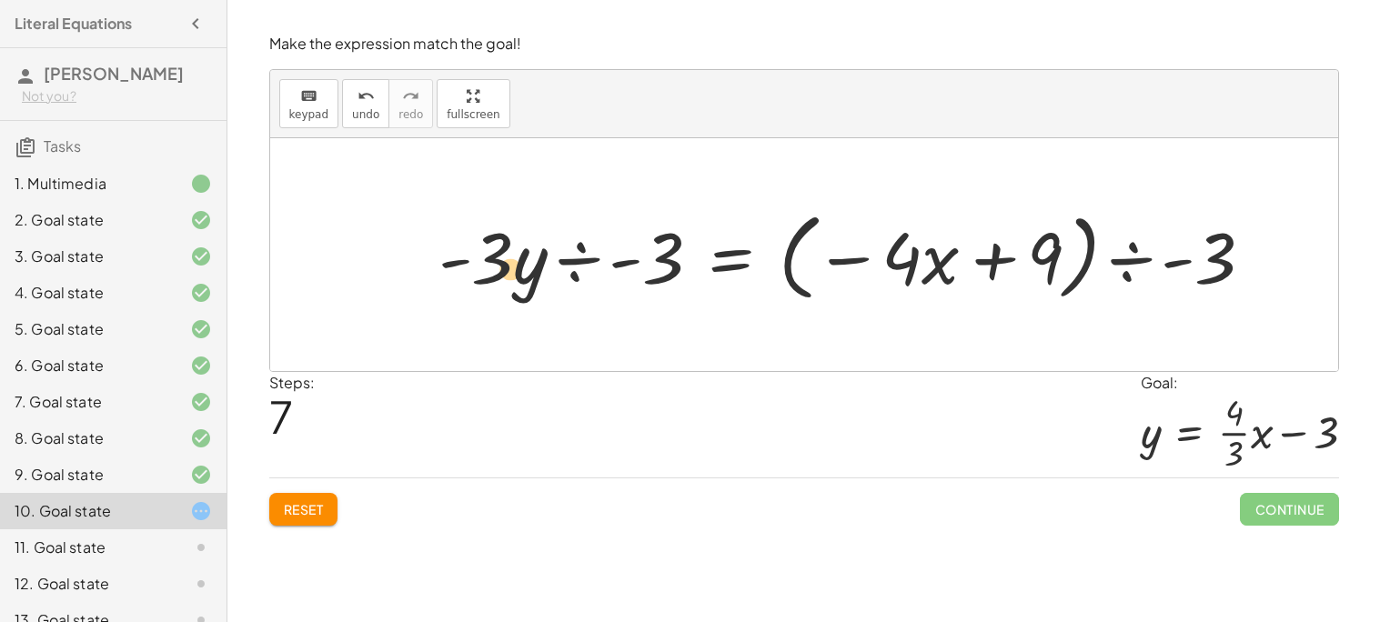
drag, startPoint x: 497, startPoint y: 266, endPoint x: 522, endPoint y: 270, distance: 25.9
click at [522, 270] on div at bounding box center [853, 255] width 848 height 105
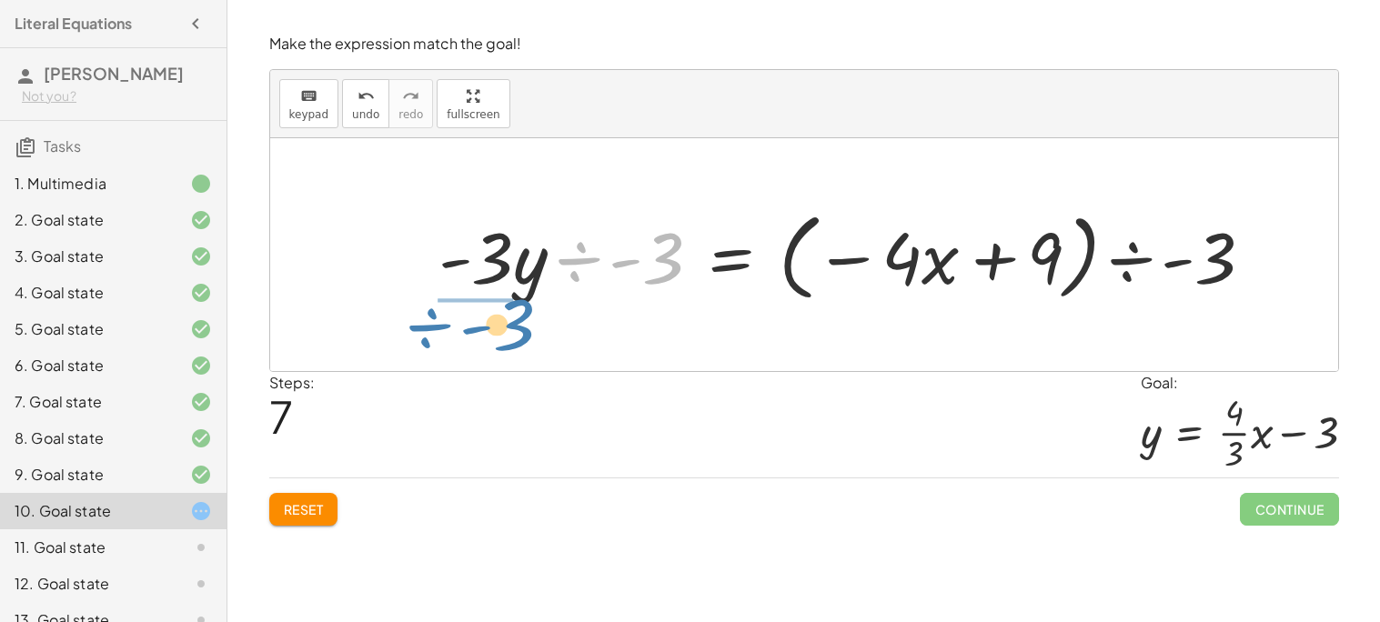
drag, startPoint x: 657, startPoint y: 255, endPoint x: 506, endPoint y: 321, distance: 164.9
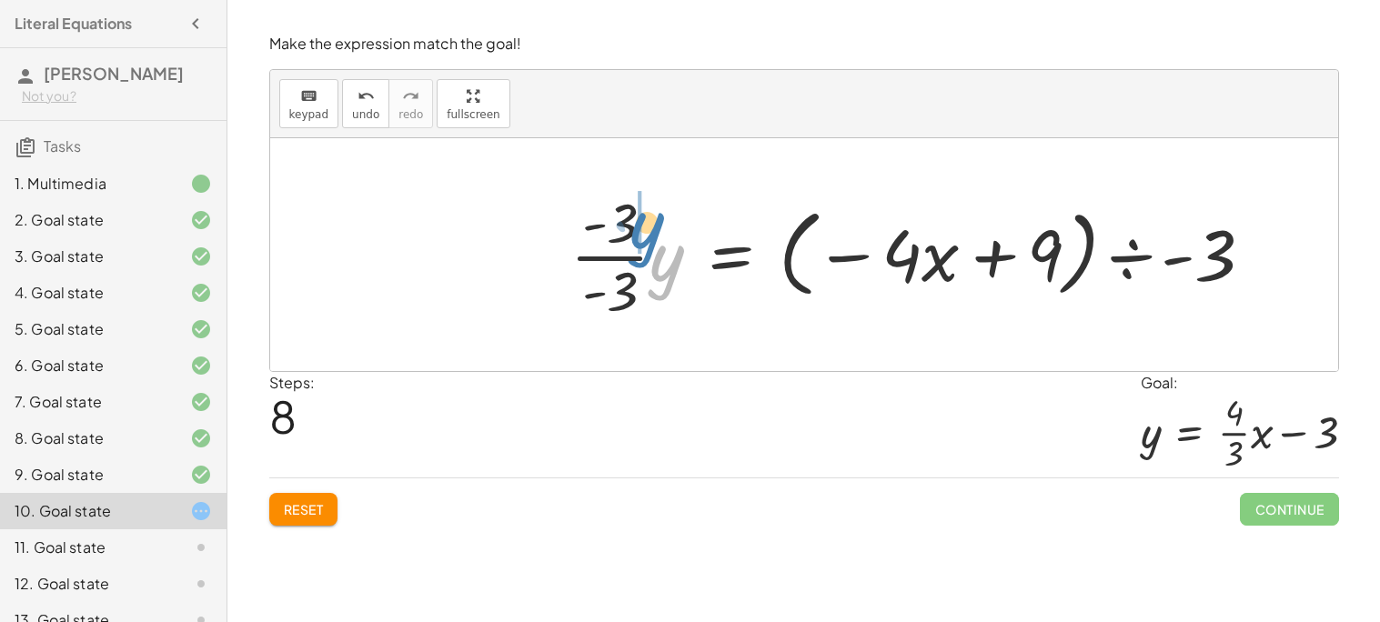
drag, startPoint x: 668, startPoint y: 269, endPoint x: 648, endPoint y: 229, distance: 44.7
click at [648, 229] on div at bounding box center [919, 255] width 716 height 140
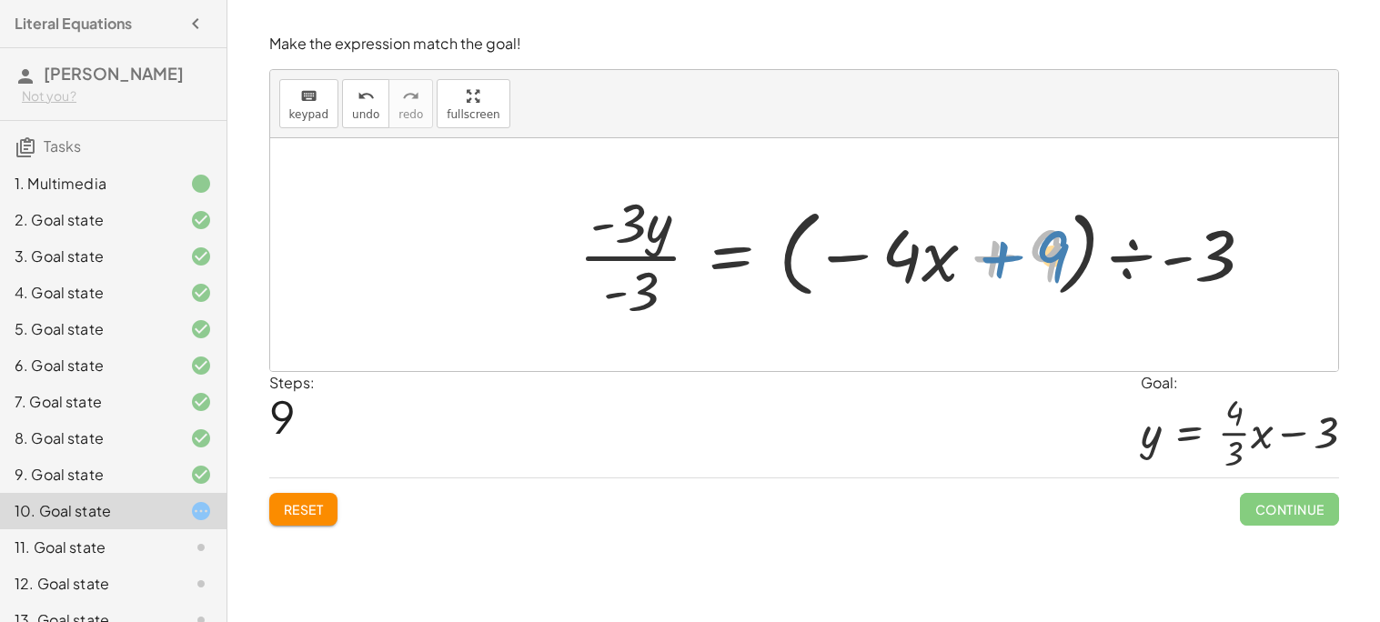
click at [1001, 254] on div at bounding box center [923, 255] width 708 height 140
drag, startPoint x: 1174, startPoint y: 260, endPoint x: 1204, endPoint y: 278, distance: 35.1
click at [1204, 278] on div at bounding box center [923, 255] width 708 height 140
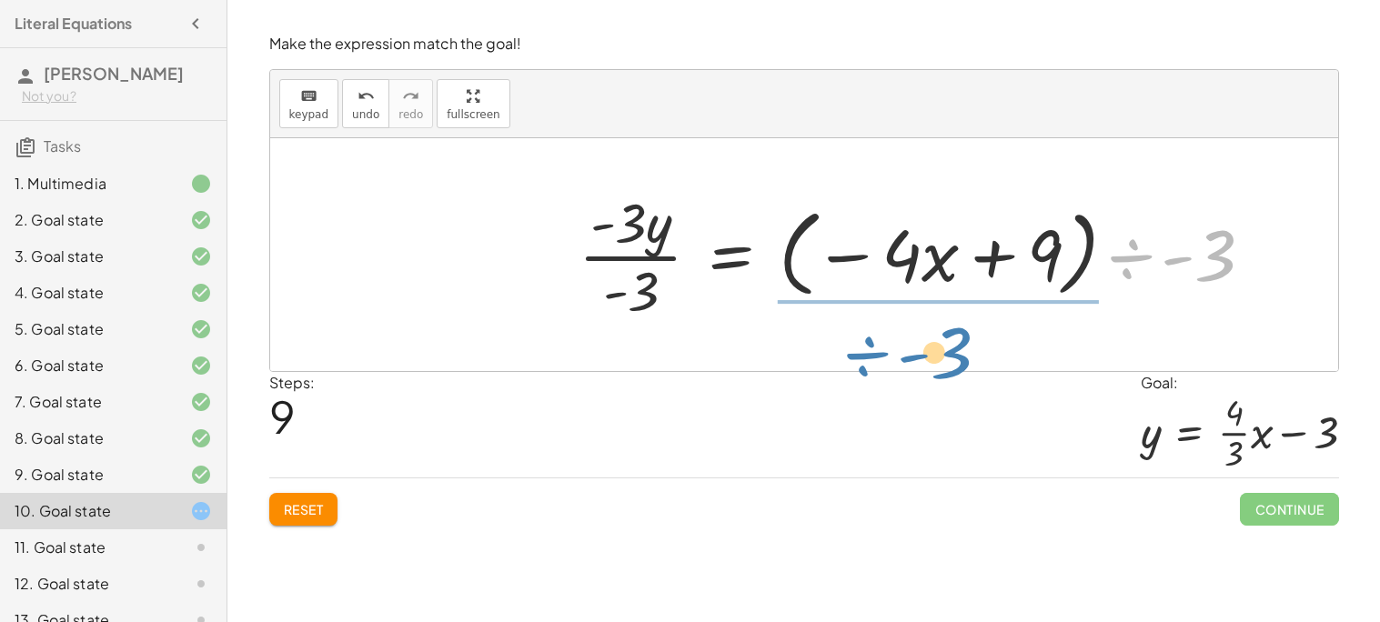
drag, startPoint x: 1214, startPoint y: 246, endPoint x: 950, endPoint y: 342, distance: 280.8
click at [950, 342] on div "+ · 4 · x − · 3 · y = 9 + · 4 · x − · 3 · y − · 4 · x = + 9 − · 4 · x − · 3 · y…" at bounding box center [804, 254] width 1068 height 233
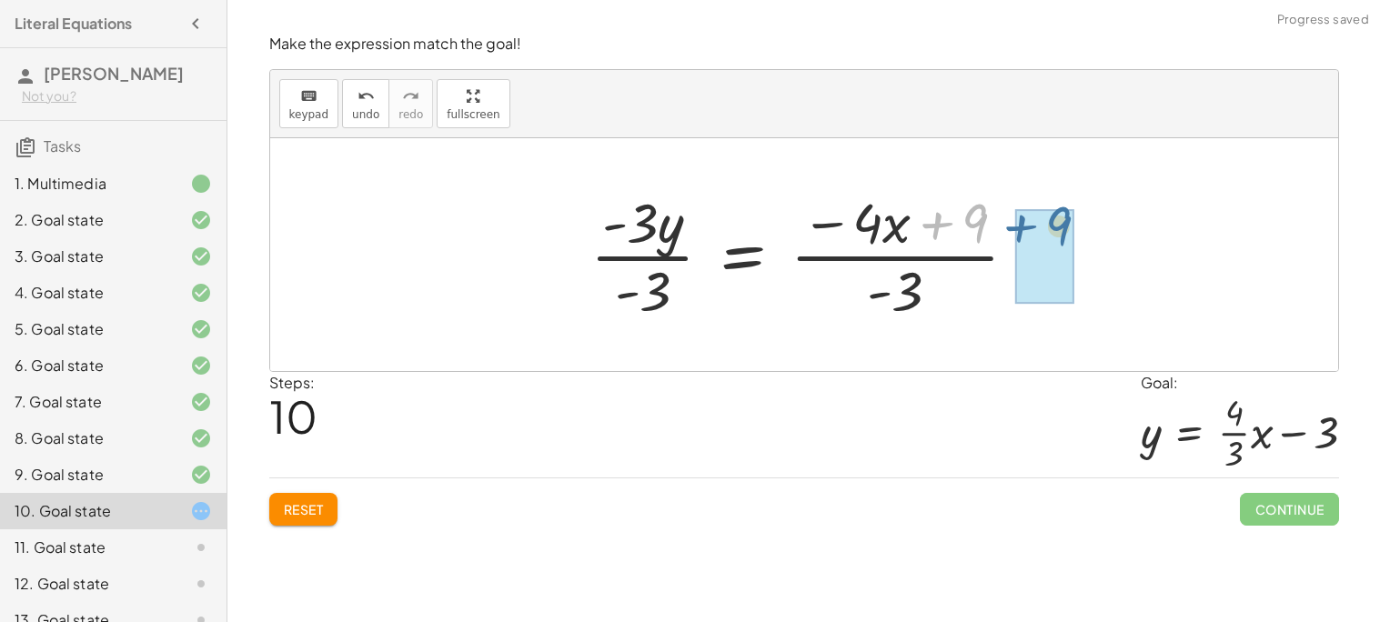
drag, startPoint x: 969, startPoint y: 218, endPoint x: 1053, endPoint y: 221, distance: 84.6
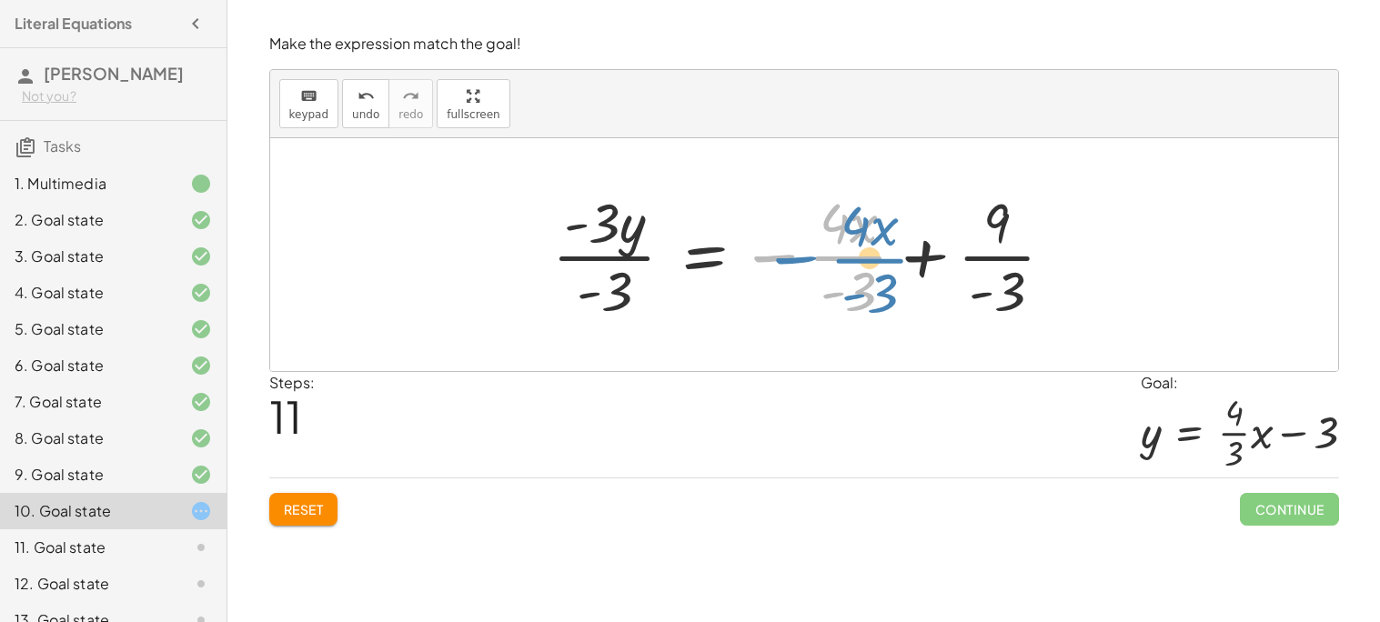
drag, startPoint x: 775, startPoint y: 255, endPoint x: 772, endPoint y: 288, distance: 33.8
click at [772, 288] on div at bounding box center [810, 255] width 535 height 140
drag, startPoint x: 851, startPoint y: 264, endPoint x: 843, endPoint y: 254, distance: 12.9
click at [843, 254] on div at bounding box center [810, 255] width 535 height 140
click at [784, 257] on div at bounding box center [810, 255] width 535 height 140
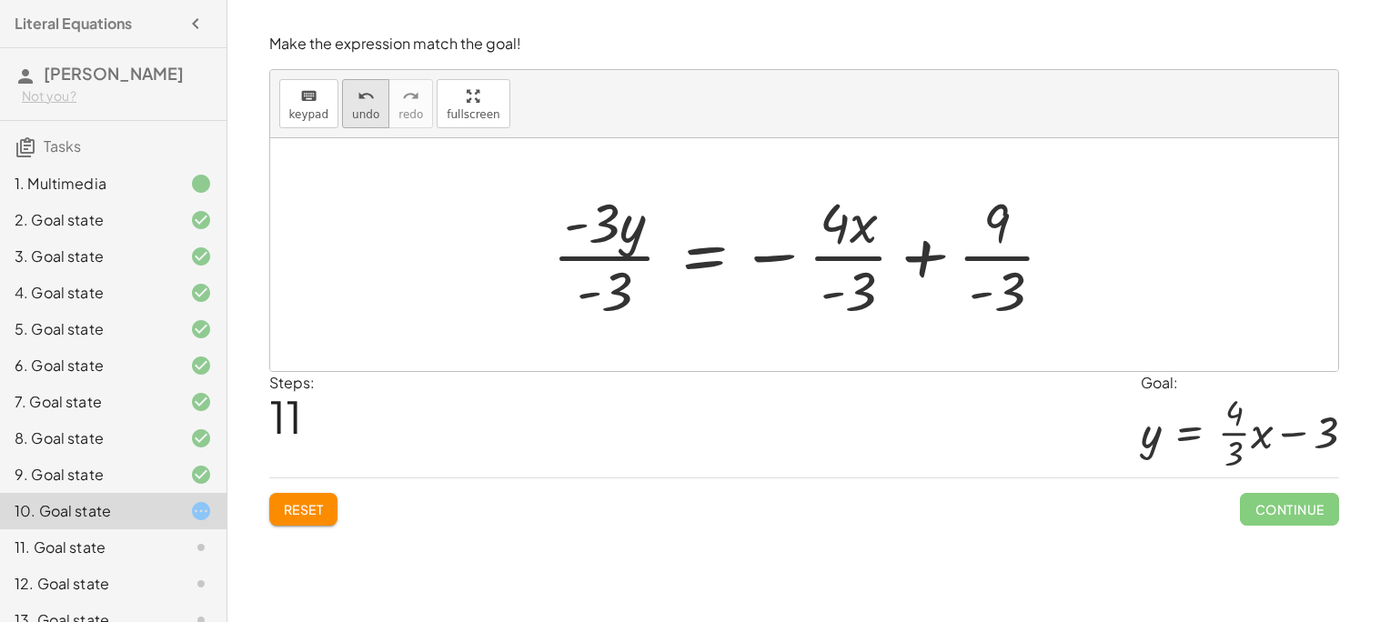
click at [372, 115] on button "undo undo" at bounding box center [365, 103] width 47 height 49
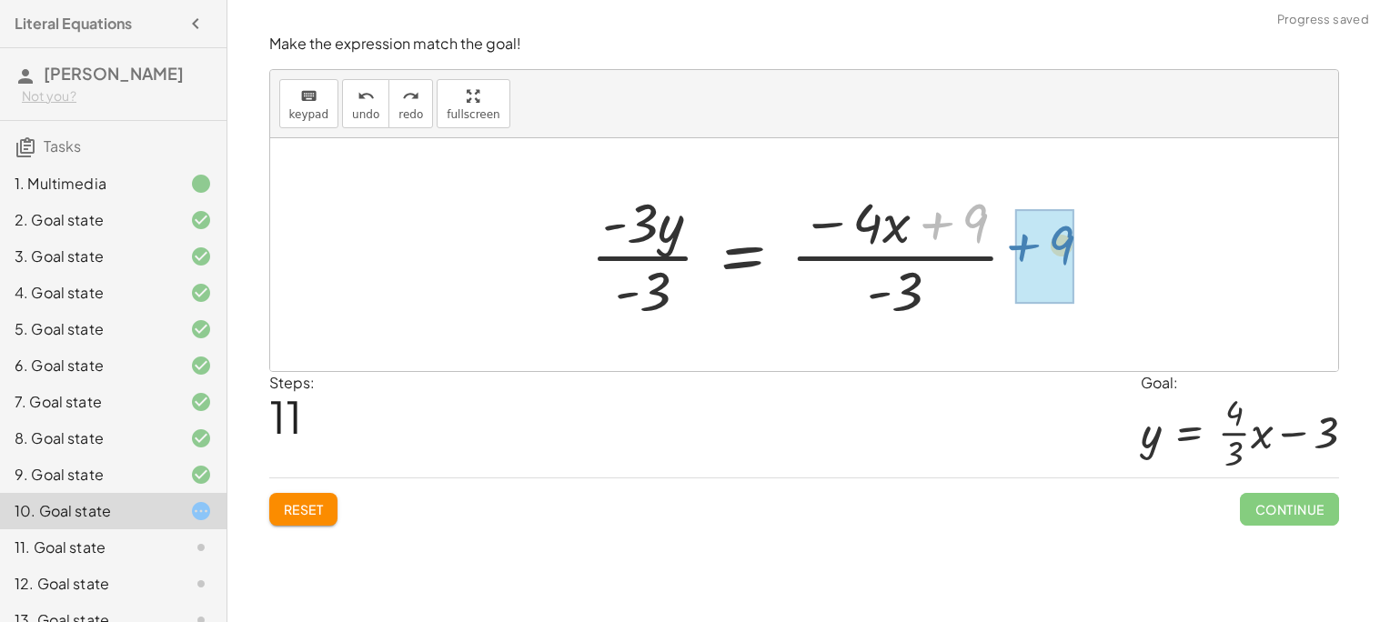
drag, startPoint x: 970, startPoint y: 215, endPoint x: 1057, endPoint y: 236, distance: 89.8
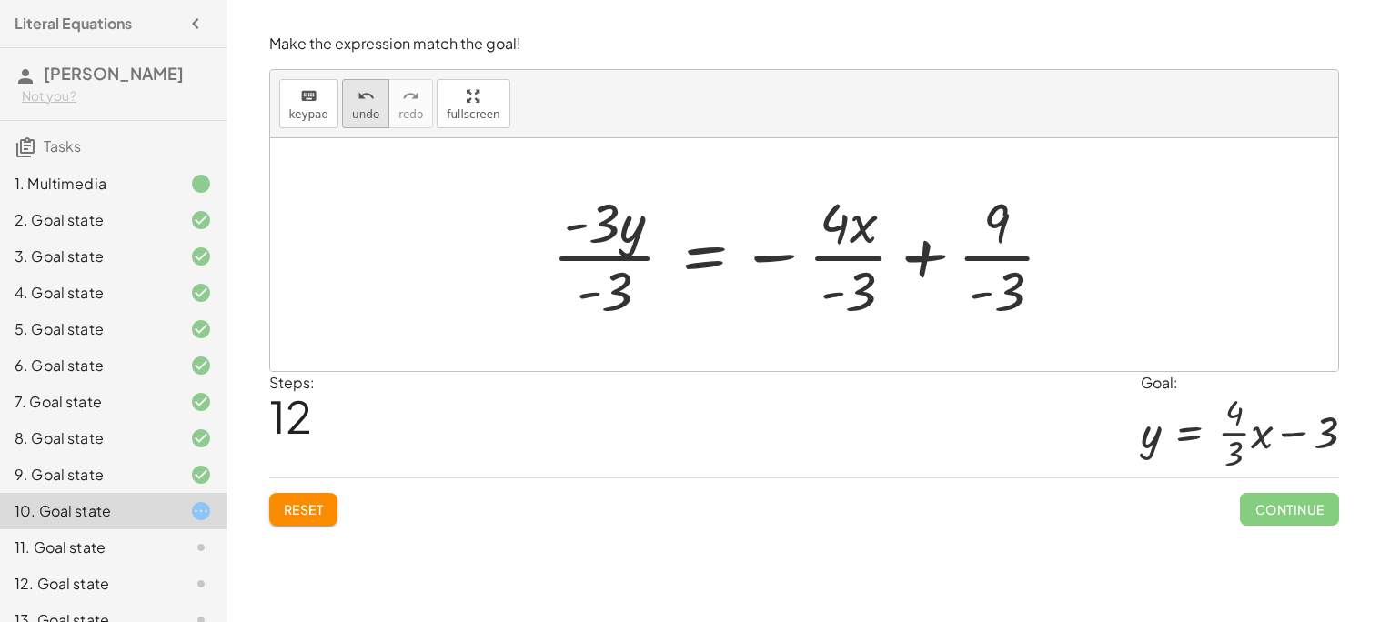
click at [357, 101] on icon "undo" at bounding box center [365, 96] width 17 height 22
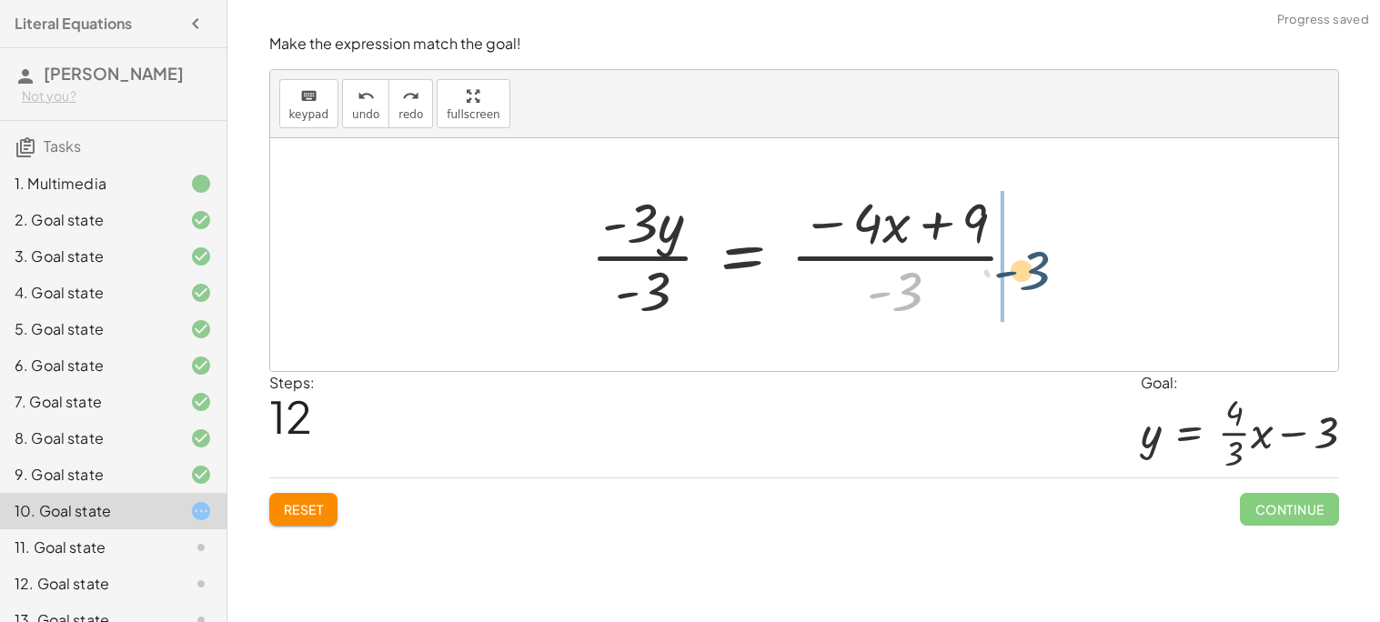
drag, startPoint x: 903, startPoint y: 301, endPoint x: 1035, endPoint y: 276, distance: 134.3
click at [1035, 276] on div at bounding box center [811, 255] width 460 height 140
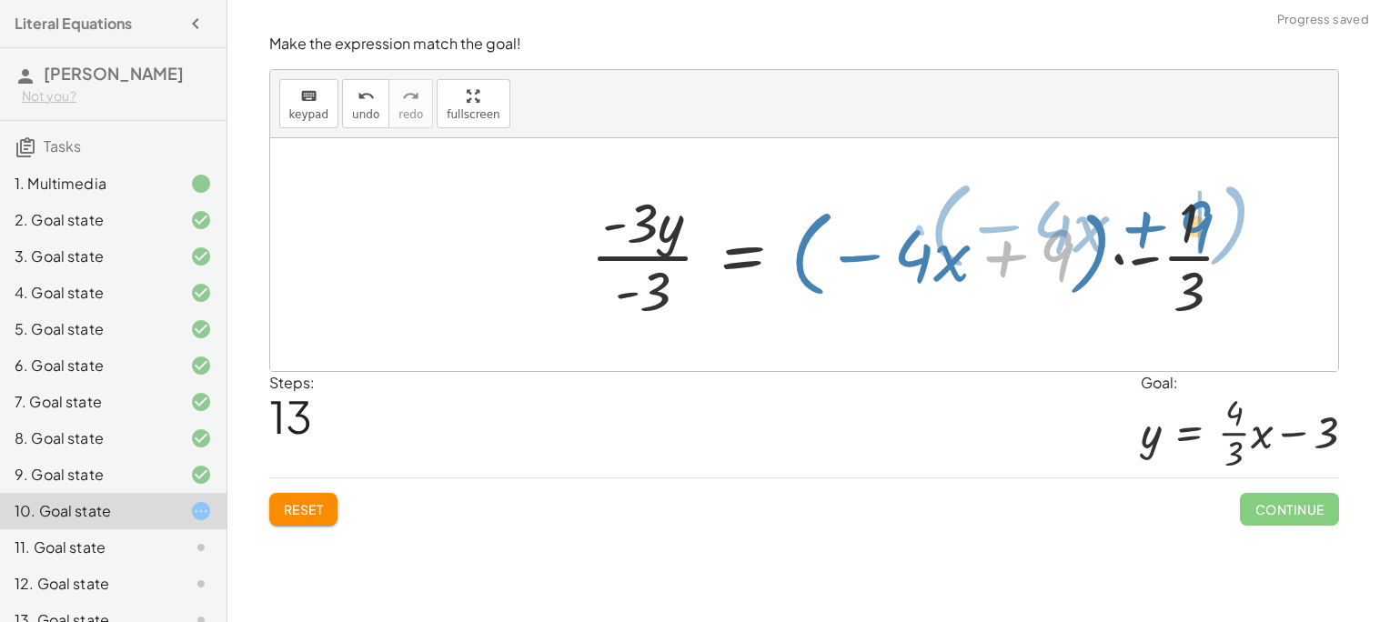
drag, startPoint x: 1060, startPoint y: 249, endPoint x: 1197, endPoint y: 219, distance: 140.6
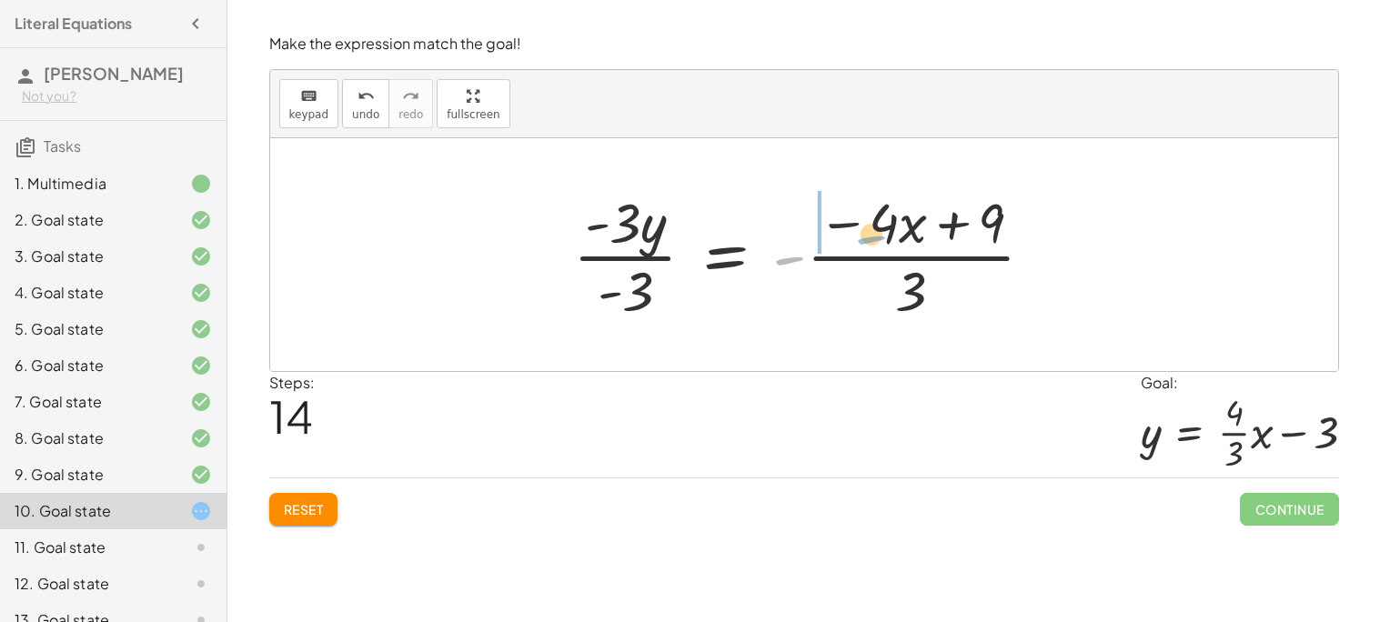
drag, startPoint x: 783, startPoint y: 259, endPoint x: 863, endPoint y: 237, distance: 83.0
click at [863, 237] on div at bounding box center [811, 255] width 494 height 140
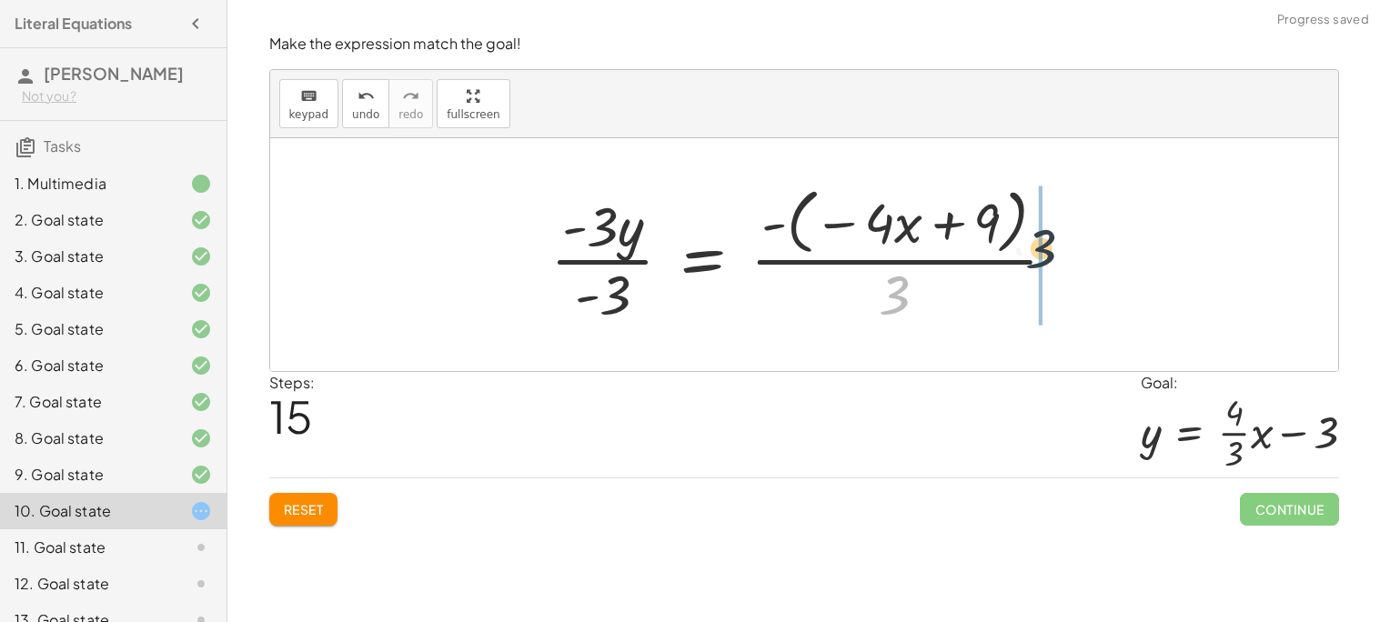
drag, startPoint x: 902, startPoint y: 302, endPoint x: 1060, endPoint y: 255, distance: 165.2
click at [1060, 255] on div at bounding box center [810, 254] width 539 height 148
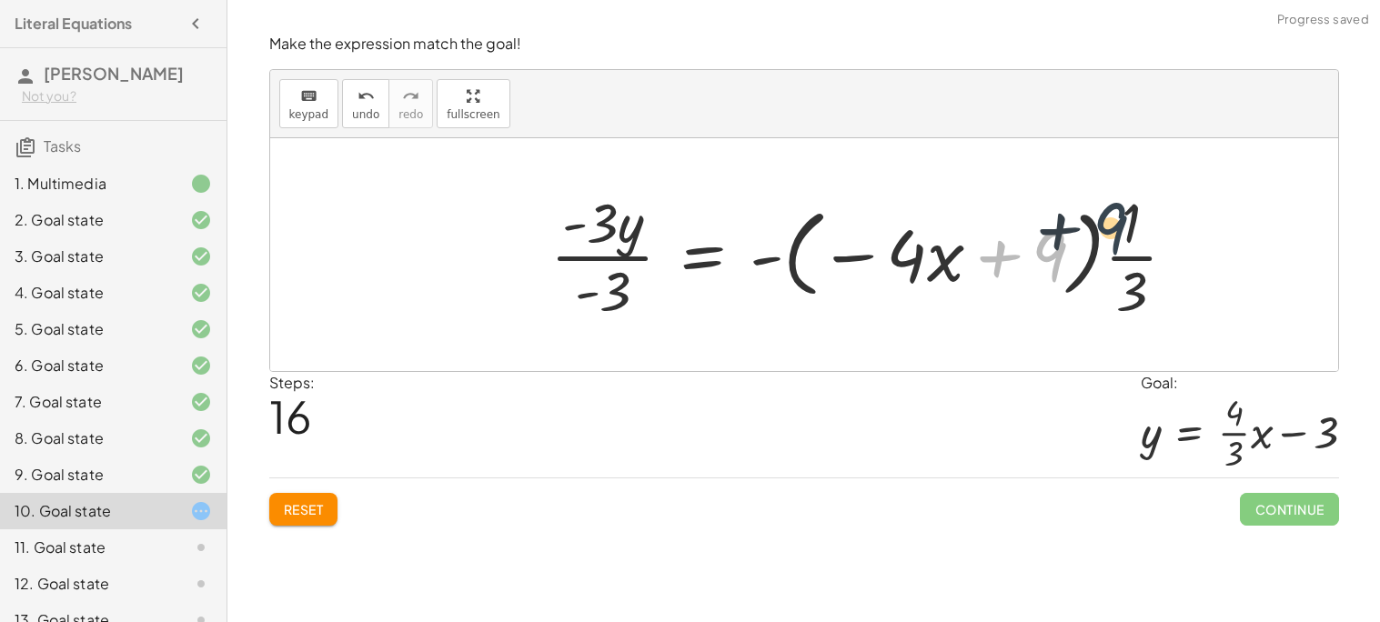
drag, startPoint x: 1054, startPoint y: 256, endPoint x: 1116, endPoint y: 229, distance: 67.6
click at [1116, 229] on div at bounding box center [870, 255] width 658 height 140
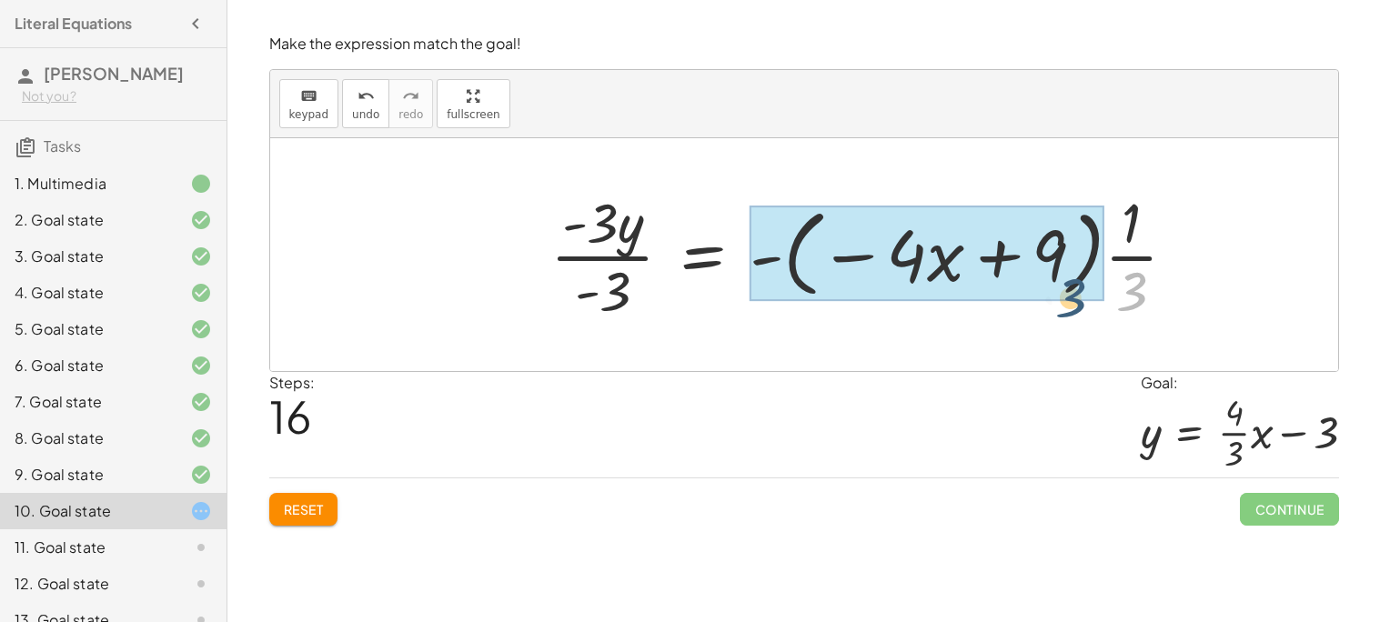
drag, startPoint x: 1157, startPoint y: 287, endPoint x: 1085, endPoint y: 296, distance: 72.3
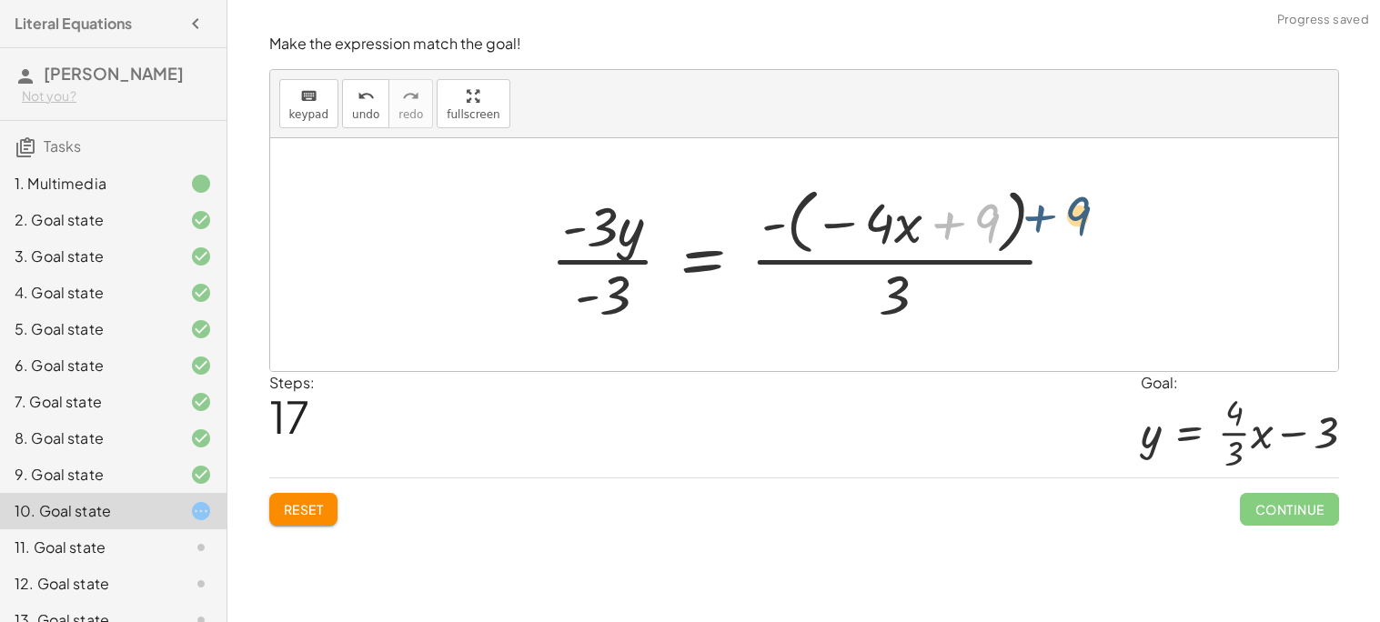
drag, startPoint x: 954, startPoint y: 226, endPoint x: 1084, endPoint y: 217, distance: 130.4
click at [1084, 217] on div "+ · 4 · x − · 3 · y = 9 + · 4 · x − · 3 · y − · 4 · x = + 9 − · 4 · x − · 3 · y…" at bounding box center [804, 254] width 562 height 157
drag, startPoint x: 958, startPoint y: 229, endPoint x: 1199, endPoint y: 201, distance: 242.7
click at [1199, 201] on div "+ · 4 · x − · 3 · y = 9 + · 4 · x − · 3 · y − · 4 · x = + 9 − · 4 · x − · 3 · y…" at bounding box center [804, 254] width 1068 height 233
drag, startPoint x: 775, startPoint y: 226, endPoint x: 752, endPoint y: 268, distance: 48.4
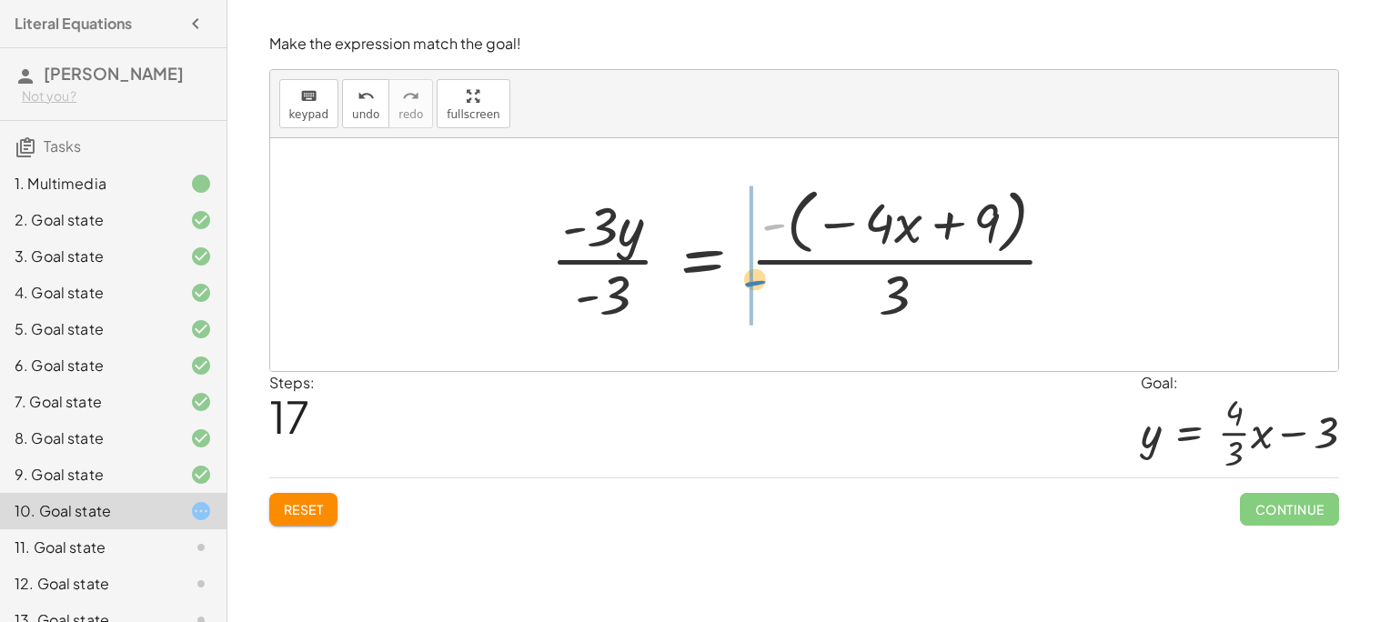
click at [752, 268] on div at bounding box center [810, 254] width 539 height 148
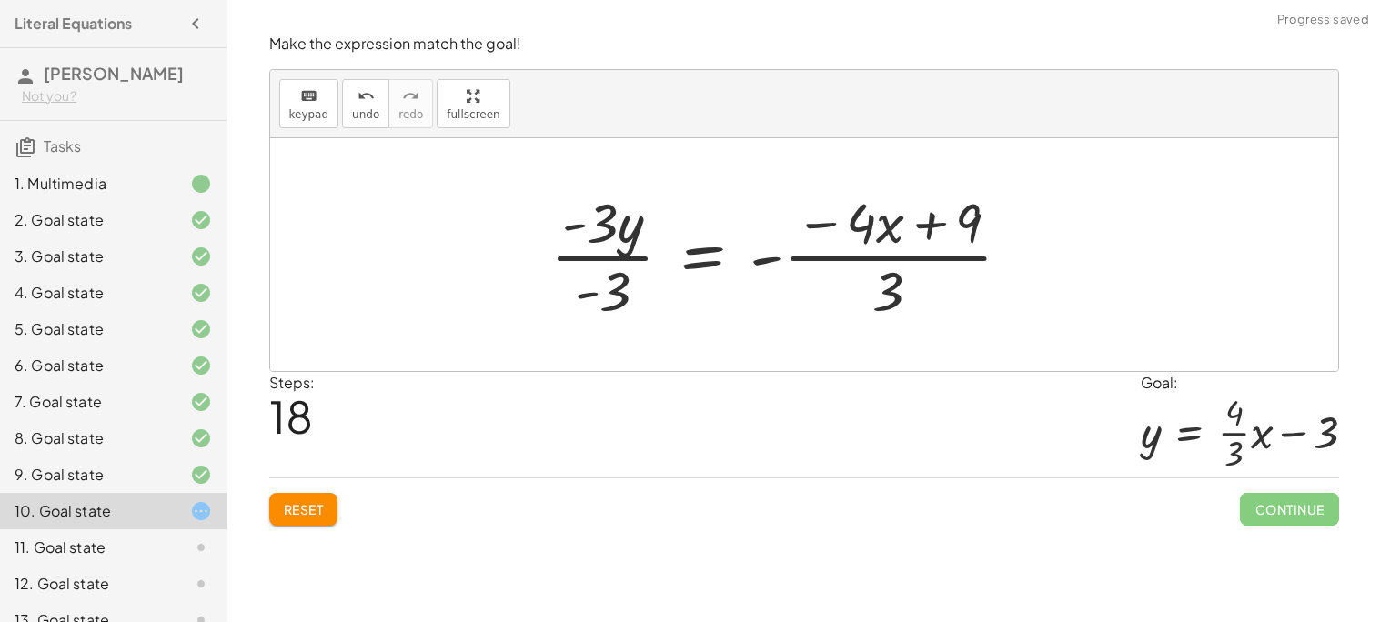
click at [939, 215] on div at bounding box center [788, 255] width 494 height 140
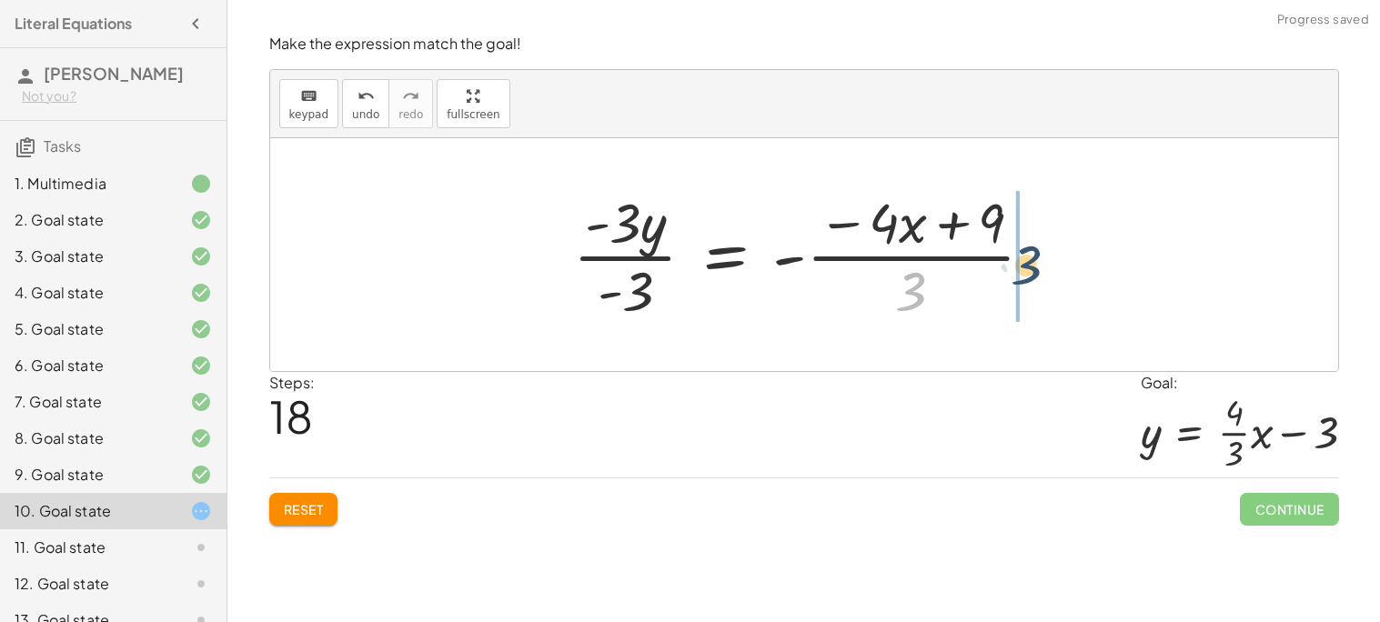
drag, startPoint x: 906, startPoint y: 303, endPoint x: 1034, endPoint y: 277, distance: 130.7
click at [1034, 277] on div at bounding box center [811, 255] width 494 height 140
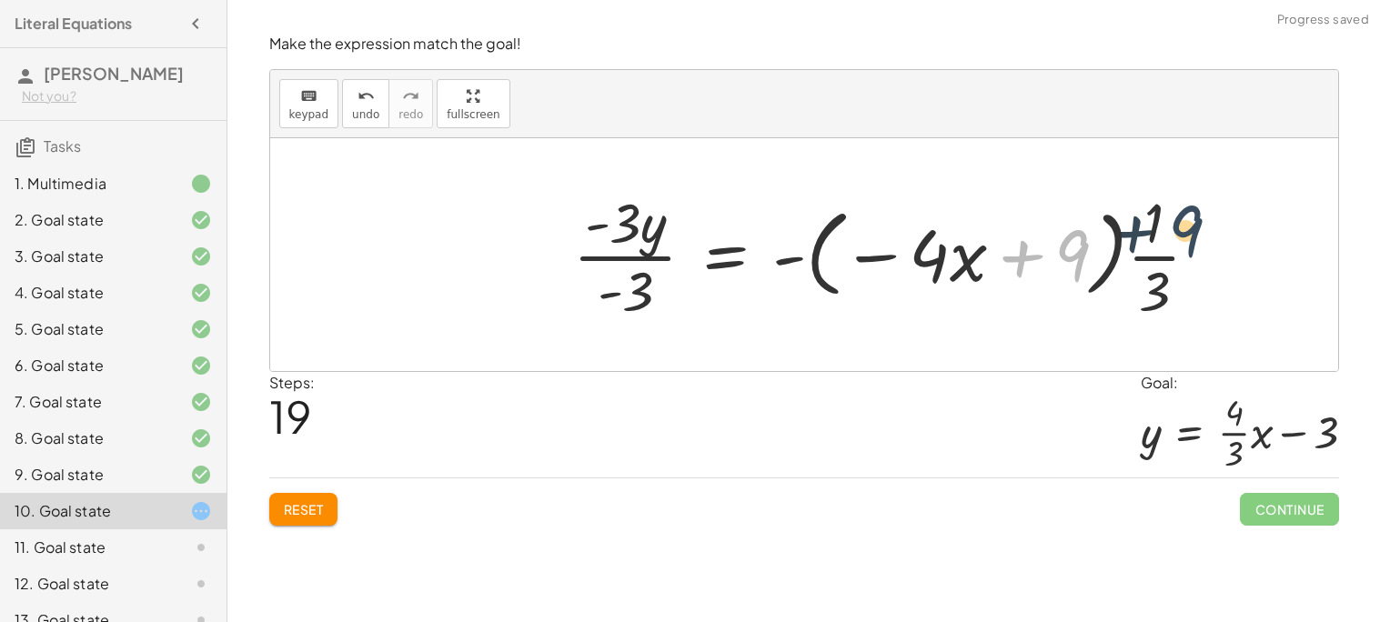
drag, startPoint x: 1069, startPoint y: 255, endPoint x: 1184, endPoint y: 228, distance: 118.5
click at [1184, 228] on div at bounding box center [893, 255] width 658 height 140
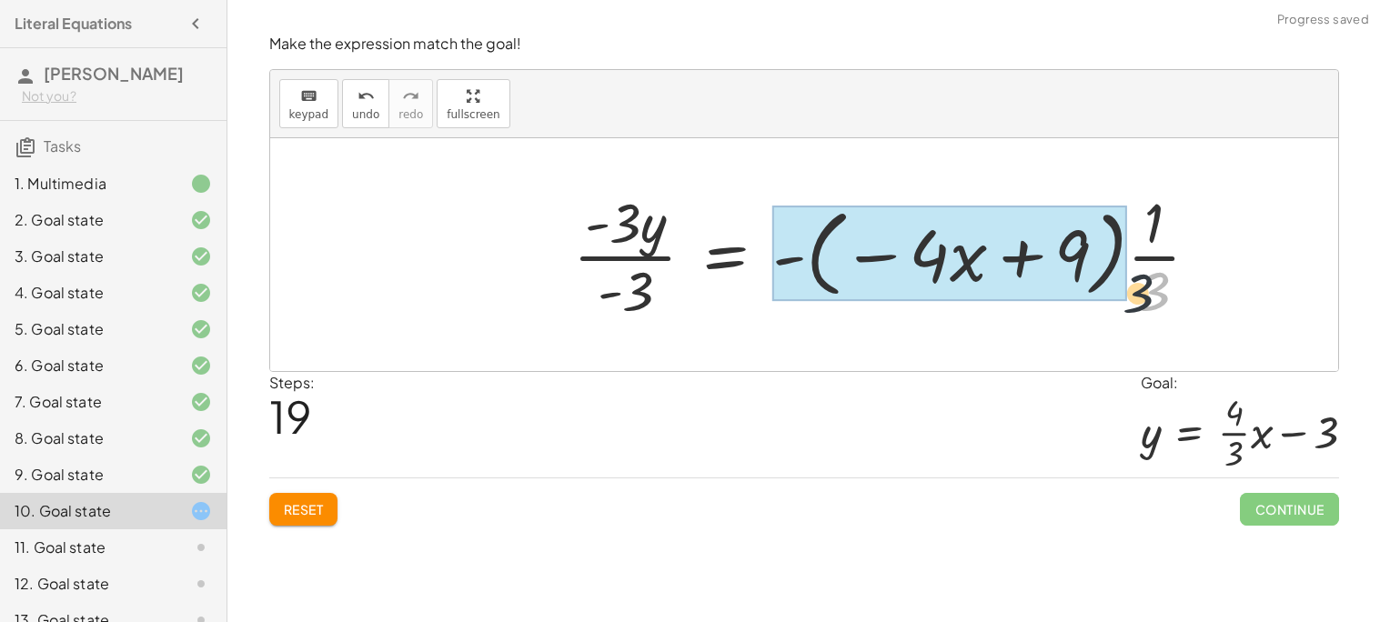
drag, startPoint x: 1160, startPoint y: 288, endPoint x: 1051, endPoint y: 290, distance: 108.2
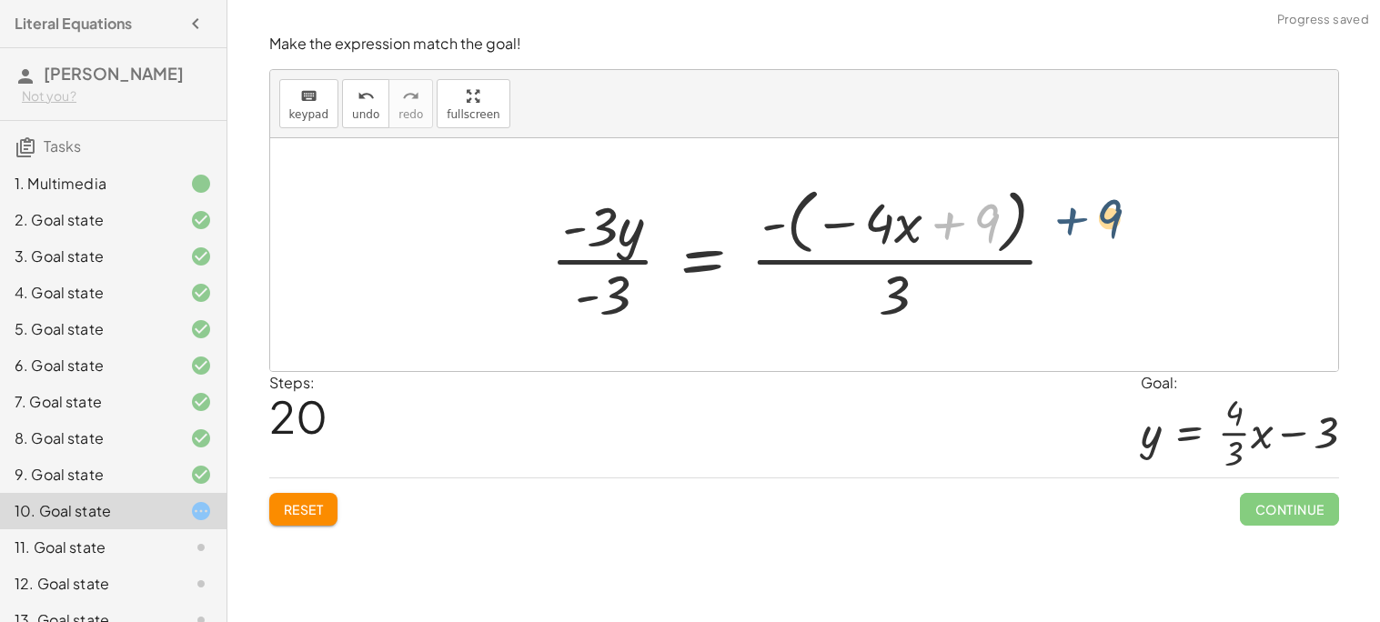
drag, startPoint x: 946, startPoint y: 223, endPoint x: 1072, endPoint y: 218, distance: 126.5
click at [1072, 218] on div at bounding box center [810, 254] width 539 height 148
click at [302, 516] on span "Reset" at bounding box center [304, 509] width 40 height 16
